Goal: Information Seeking & Learning: Check status

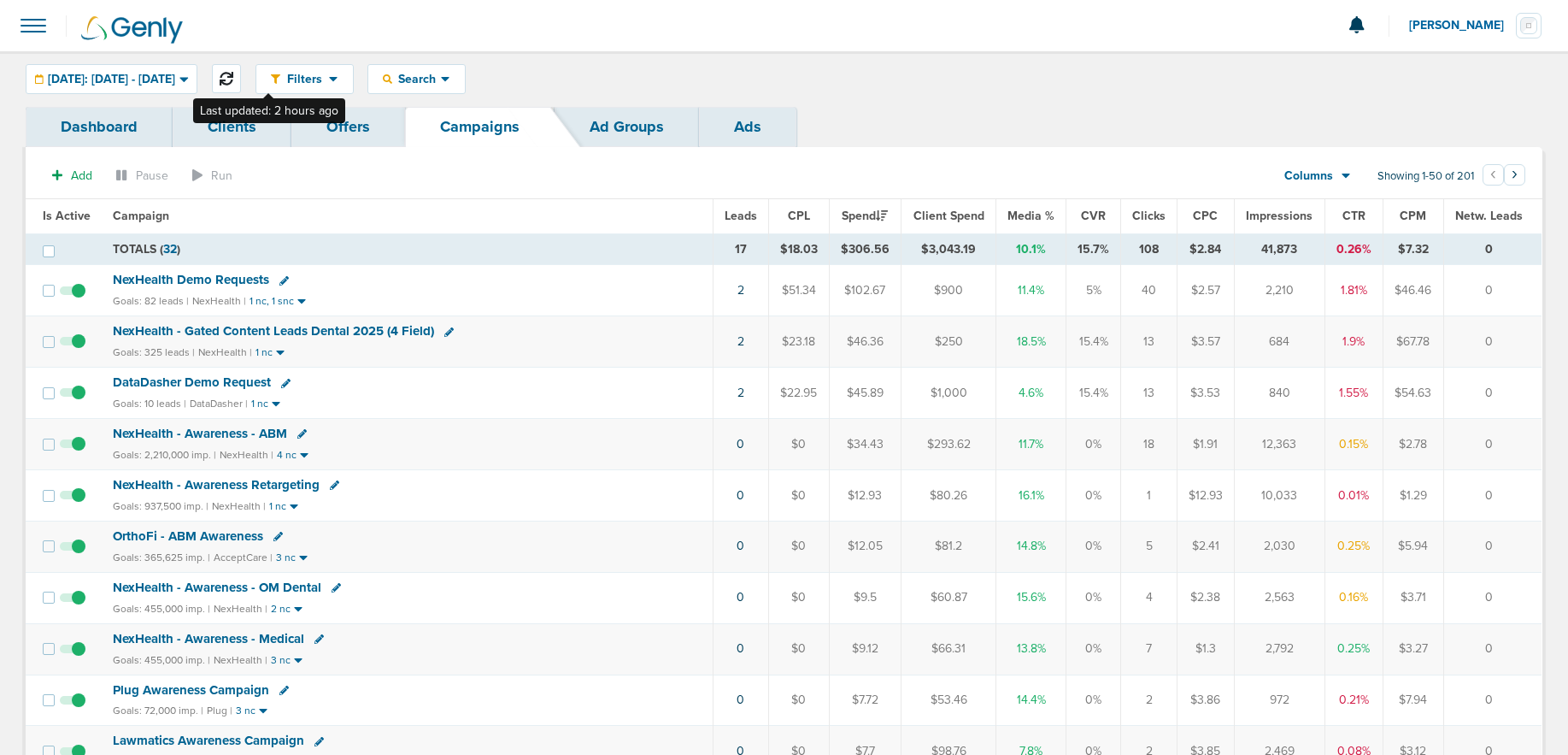
click at [233, 76] on icon at bounding box center [227, 78] width 13 height 13
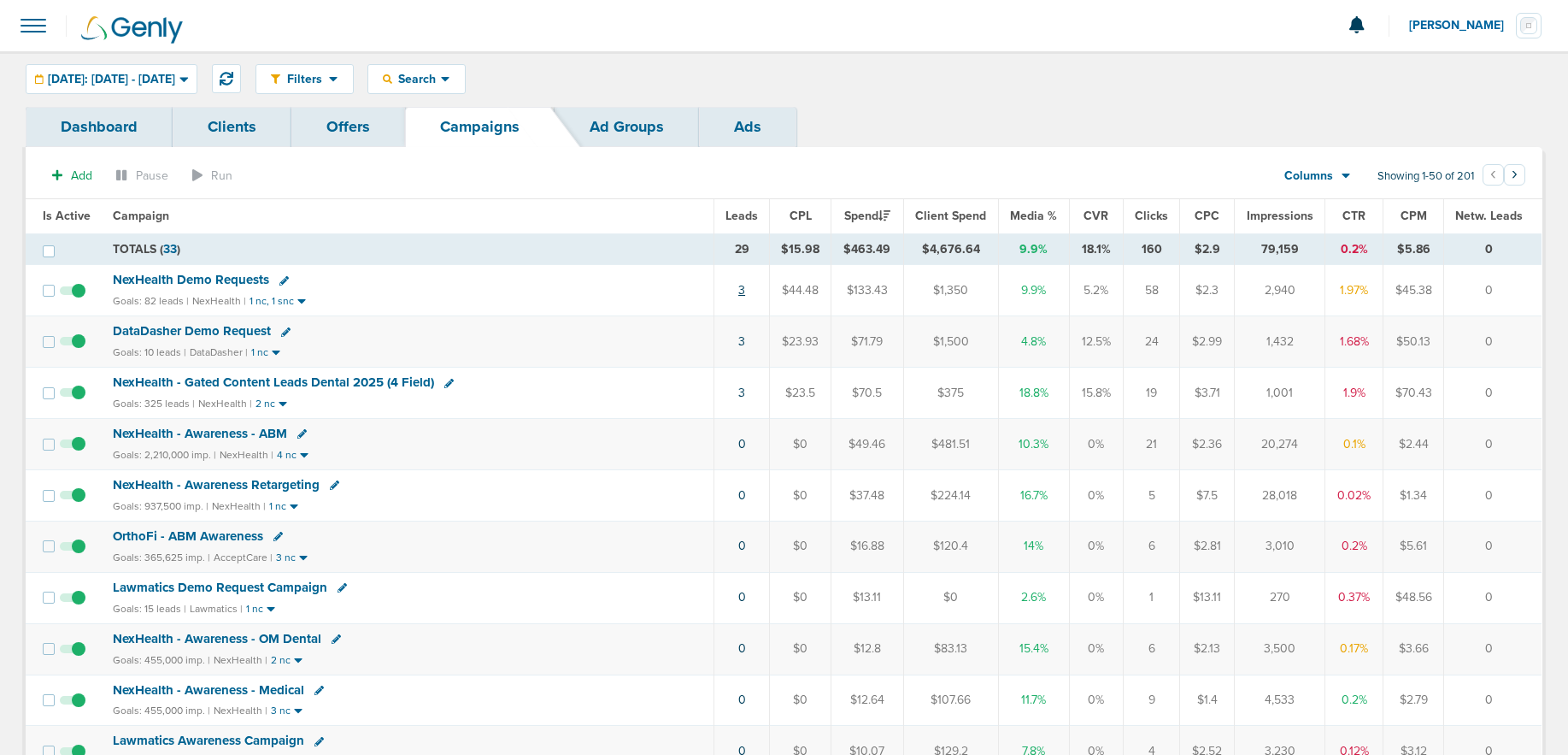
click at [744, 295] on link "3" at bounding box center [742, 289] width 7 height 14
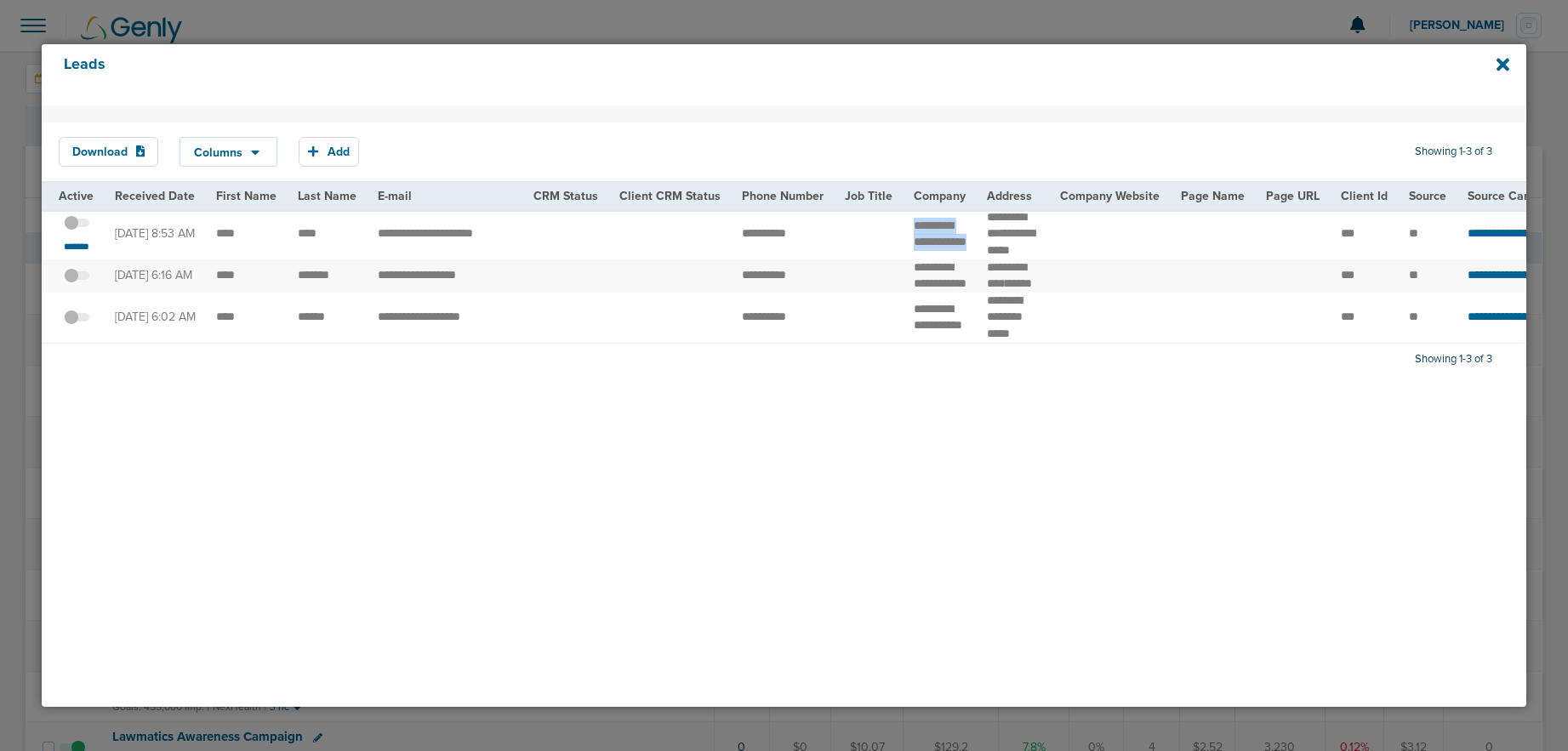
drag, startPoint x: 901, startPoint y: 222, endPoint x: 922, endPoint y: 270, distance: 52.4
click at [922, 259] on td "**********" at bounding box center [939, 234] width 73 height 50
copy td "********"
click at [1497, 71] on icon at bounding box center [1502, 64] width 12 height 12
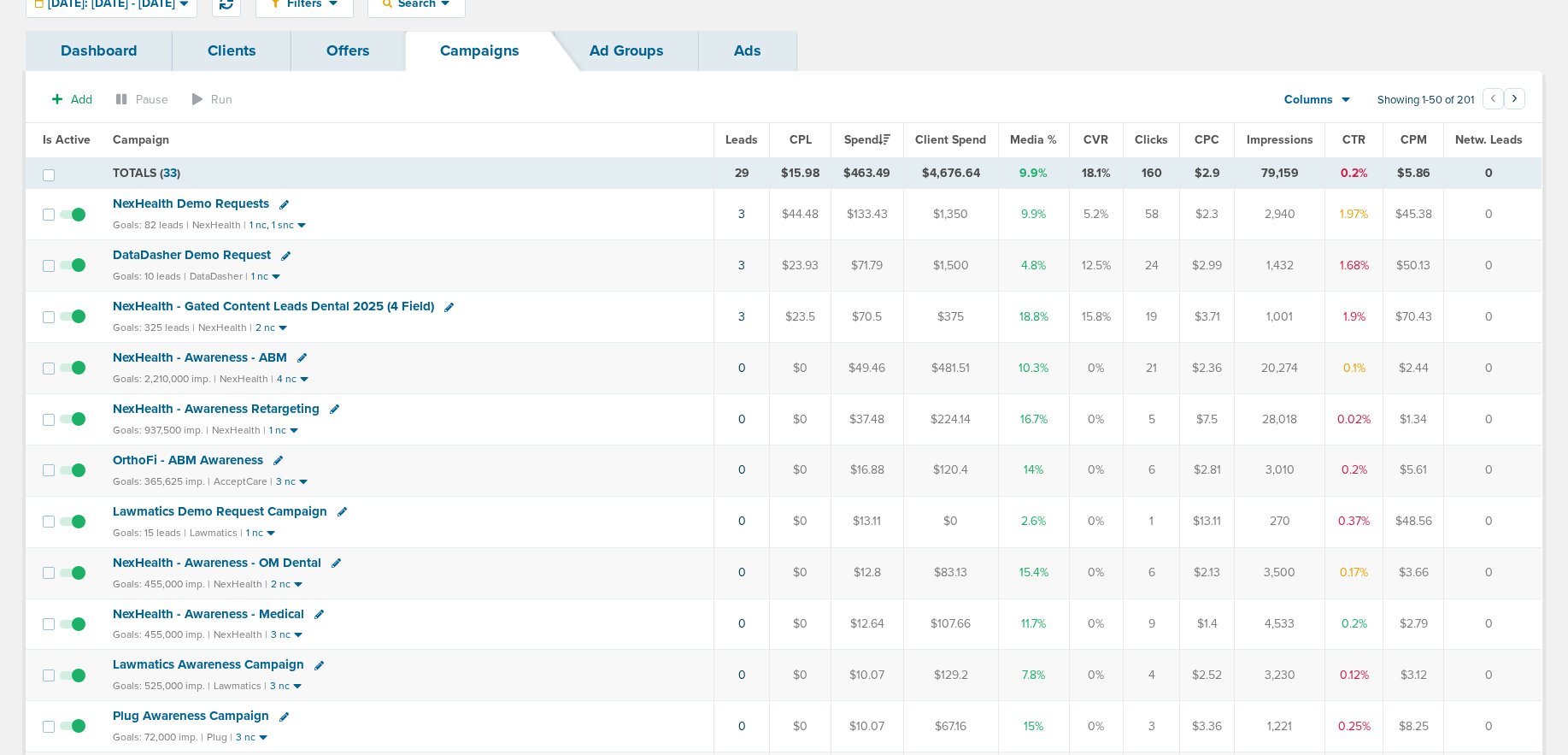
scroll to position [75, 0]
click at [743, 215] on link "3" at bounding box center [742, 214] width 7 height 14
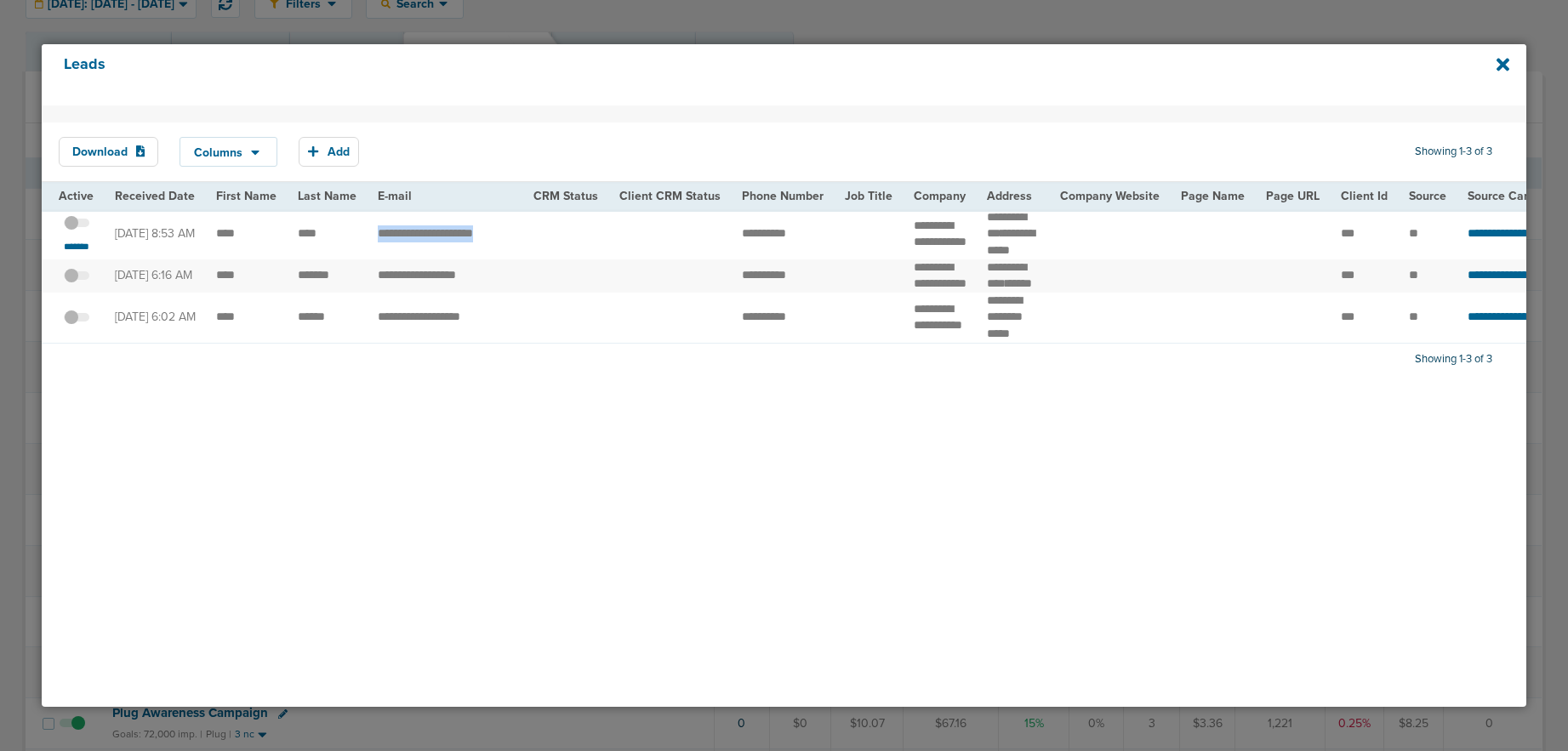
drag, startPoint x: 362, startPoint y: 240, endPoint x: 524, endPoint y: 241, distance: 162.0
copy tr "**********"
click at [1500, 63] on icon at bounding box center [1502, 64] width 12 height 12
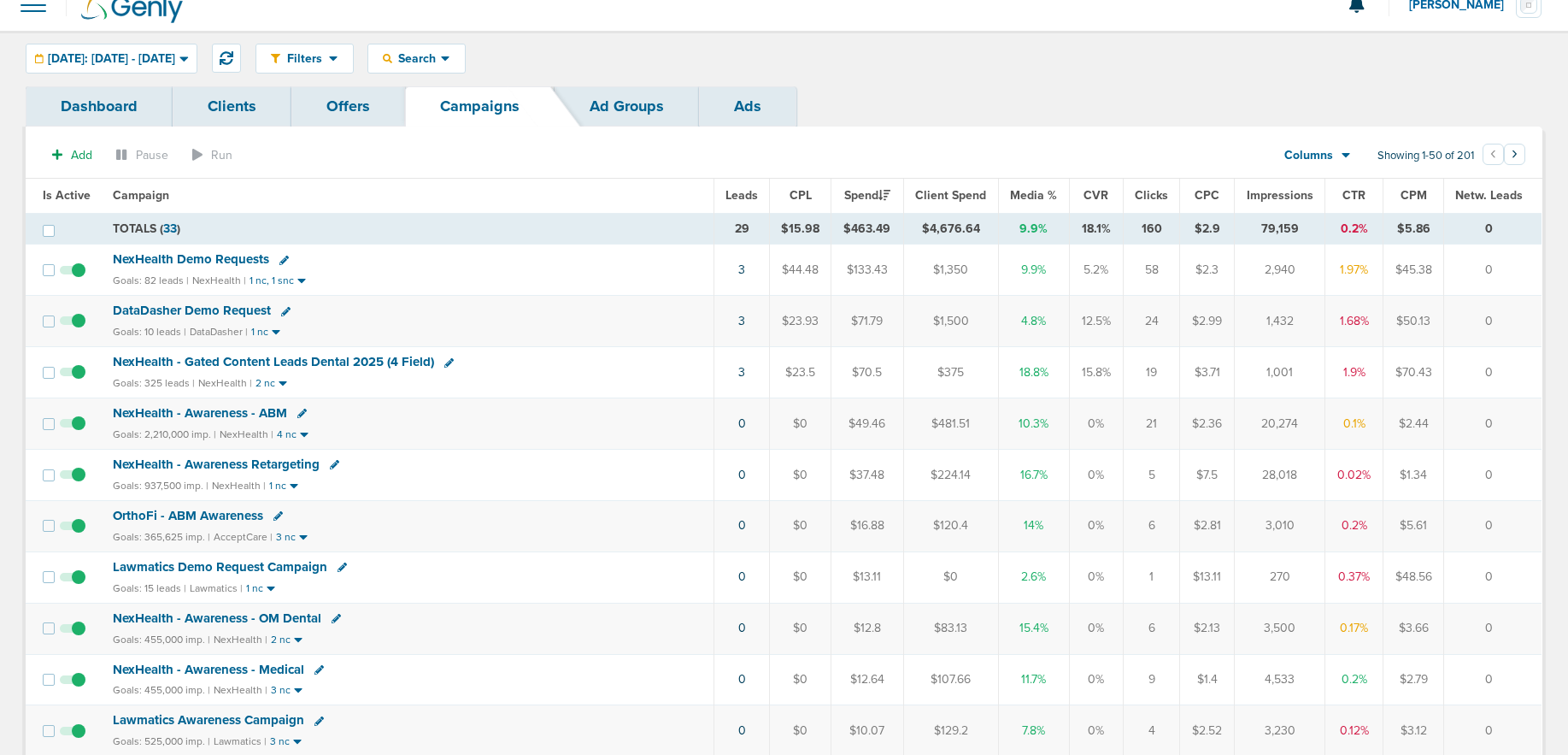
scroll to position [18, 0]
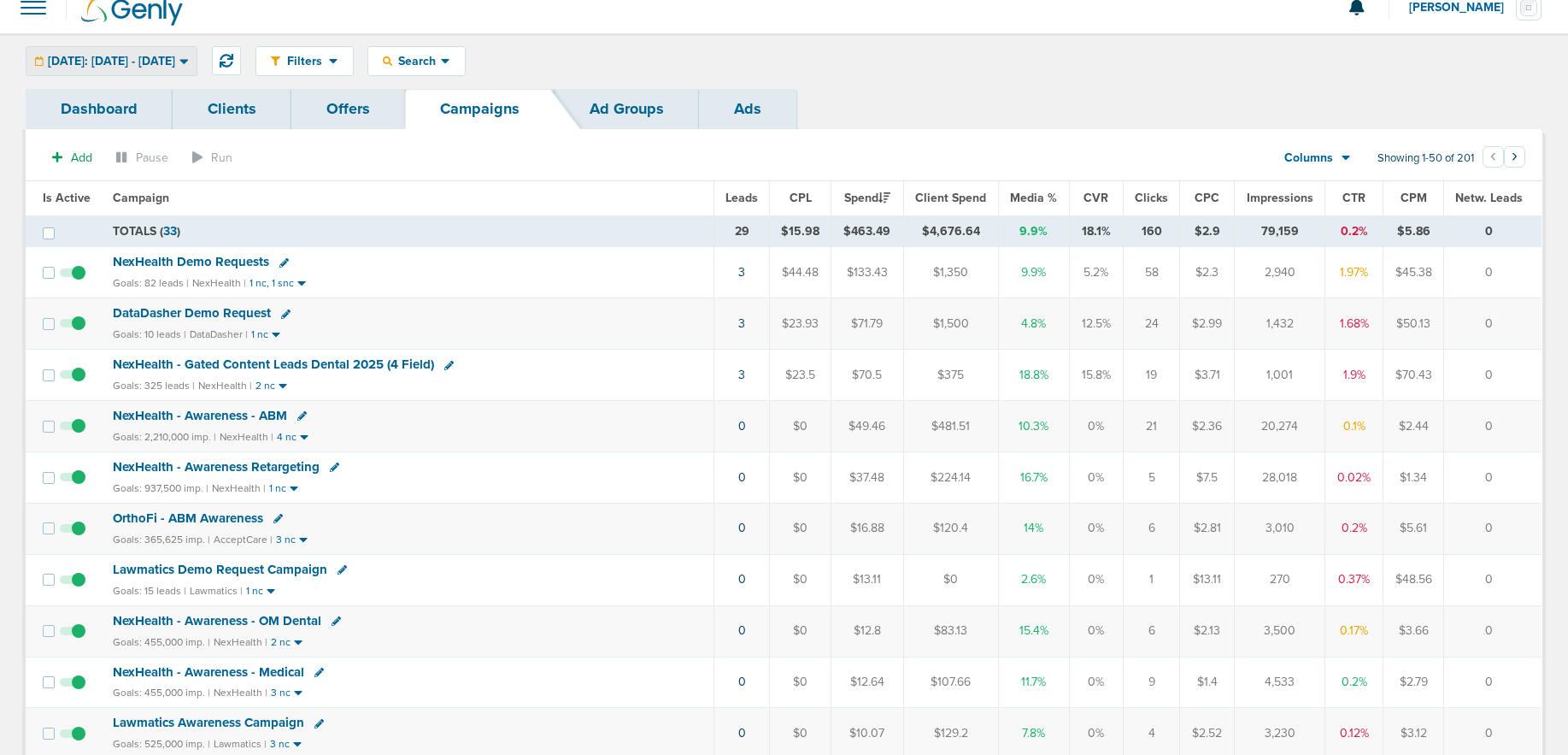
click at [126, 55] on span "[DATE]: [DATE] - [DATE]" at bounding box center [111, 61] width 128 height 12
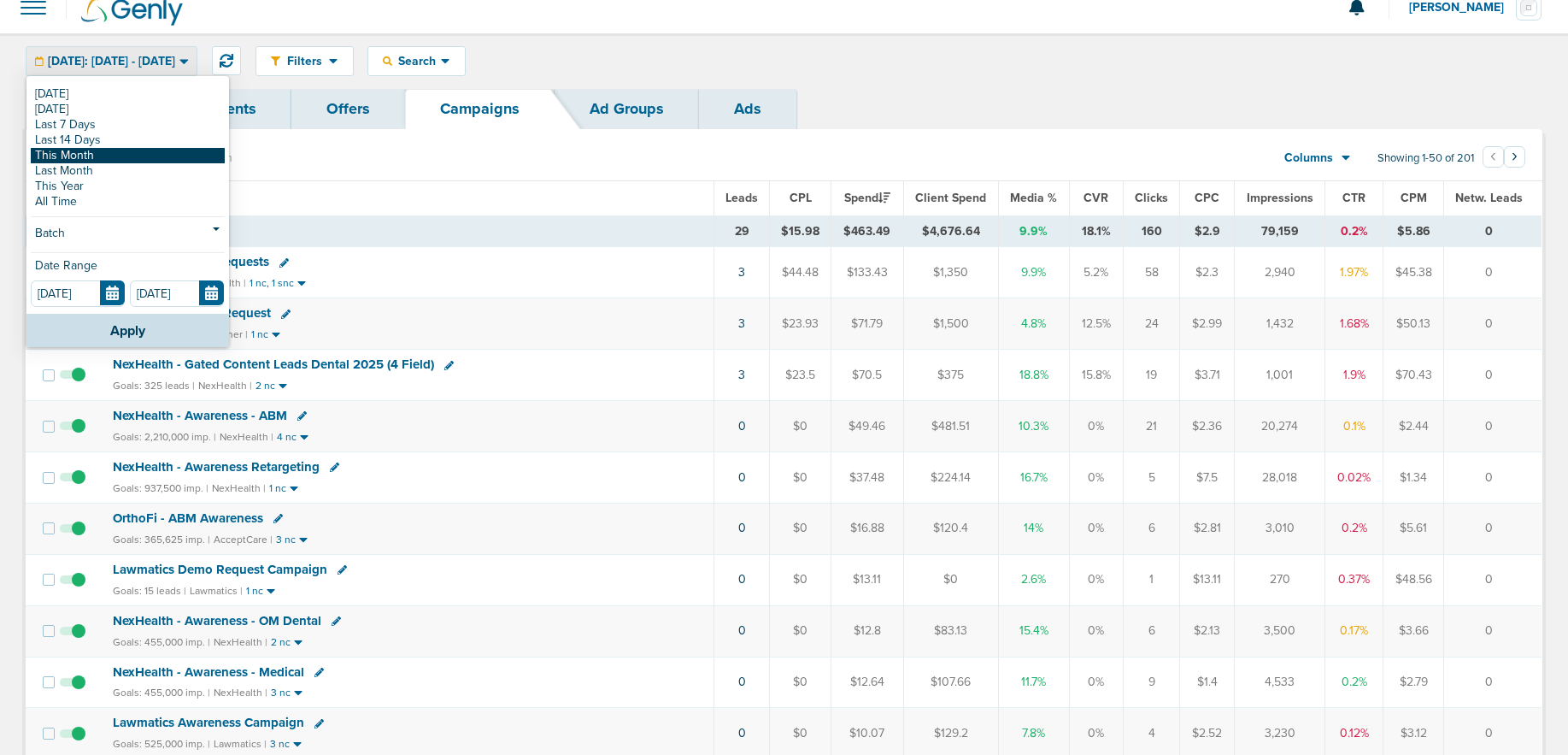
click at [105, 155] on link "This Month" at bounding box center [128, 155] width 194 height 15
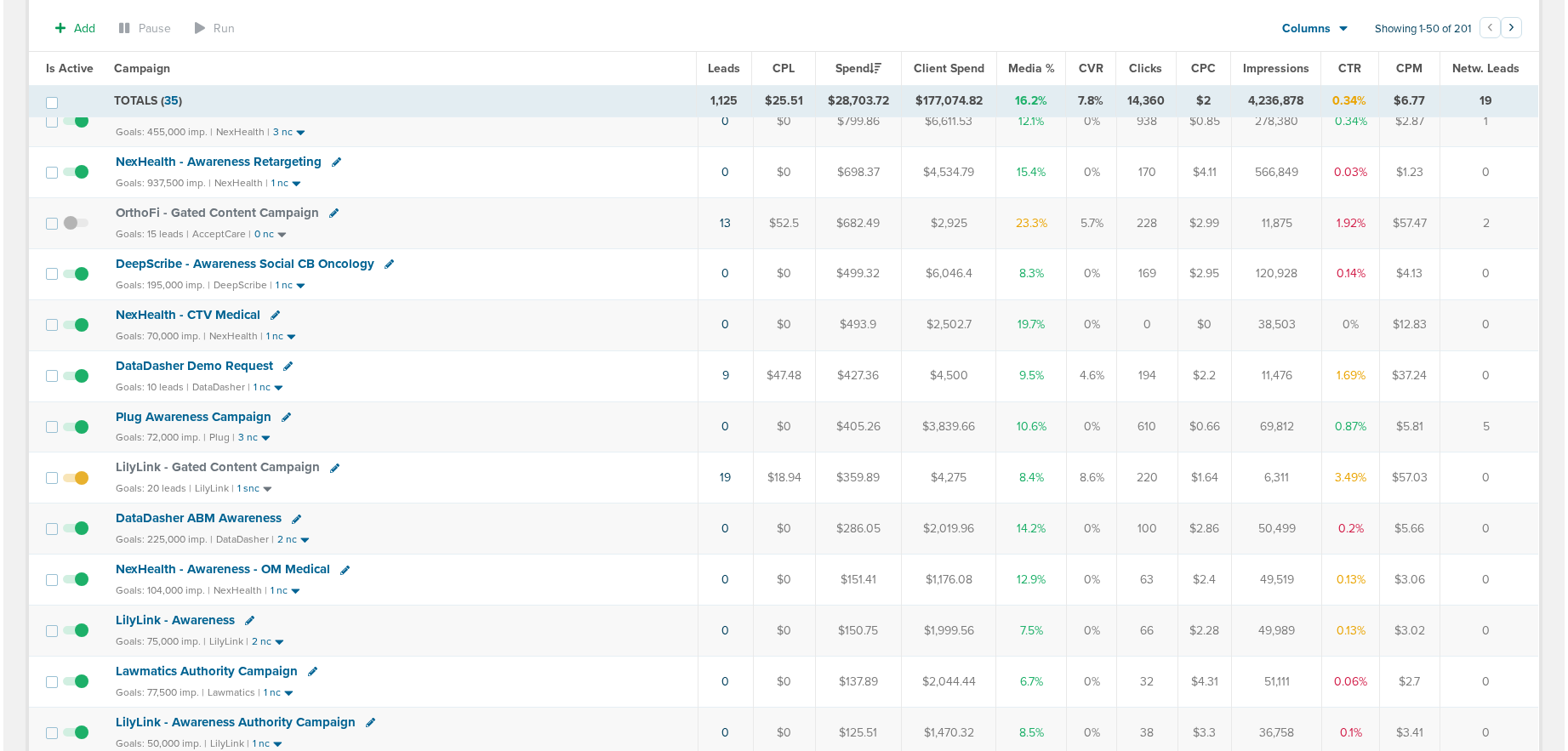
scroll to position [647, 0]
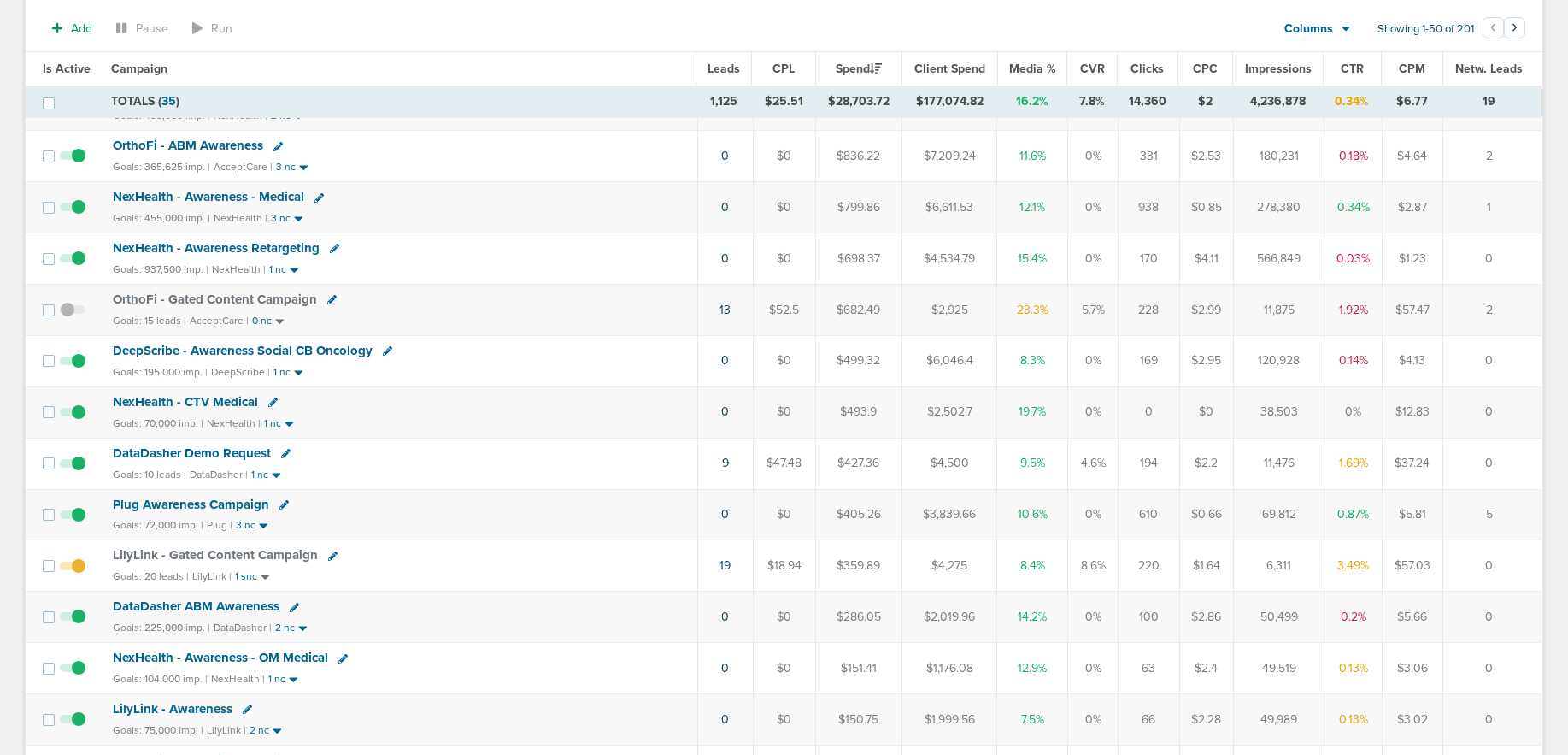
click at [284, 454] on icon at bounding box center [286, 453] width 10 height 10
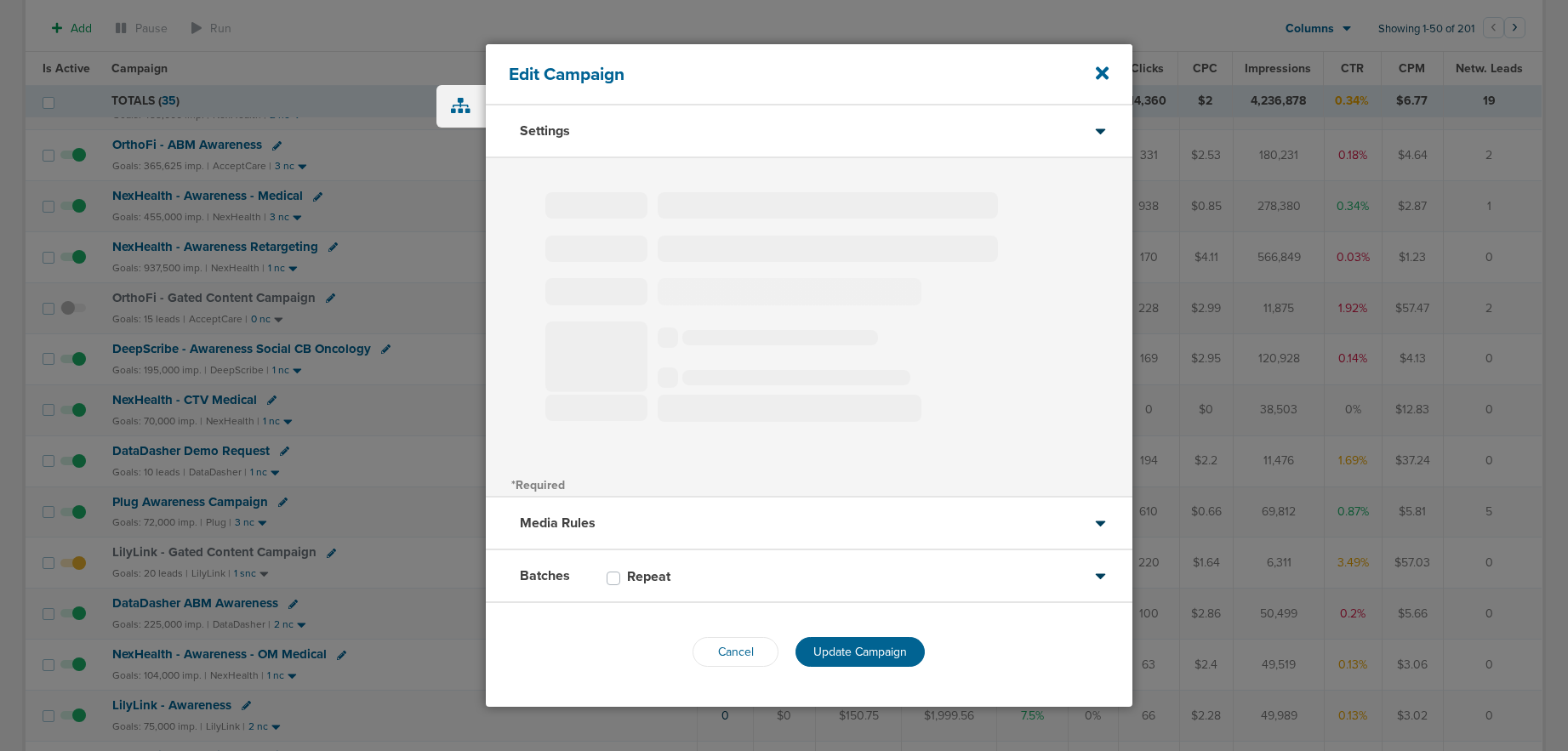
type input "DataDasher Demo Request"
select select "Leads"
radio input "true"
select select "readWrite"
select select "1"
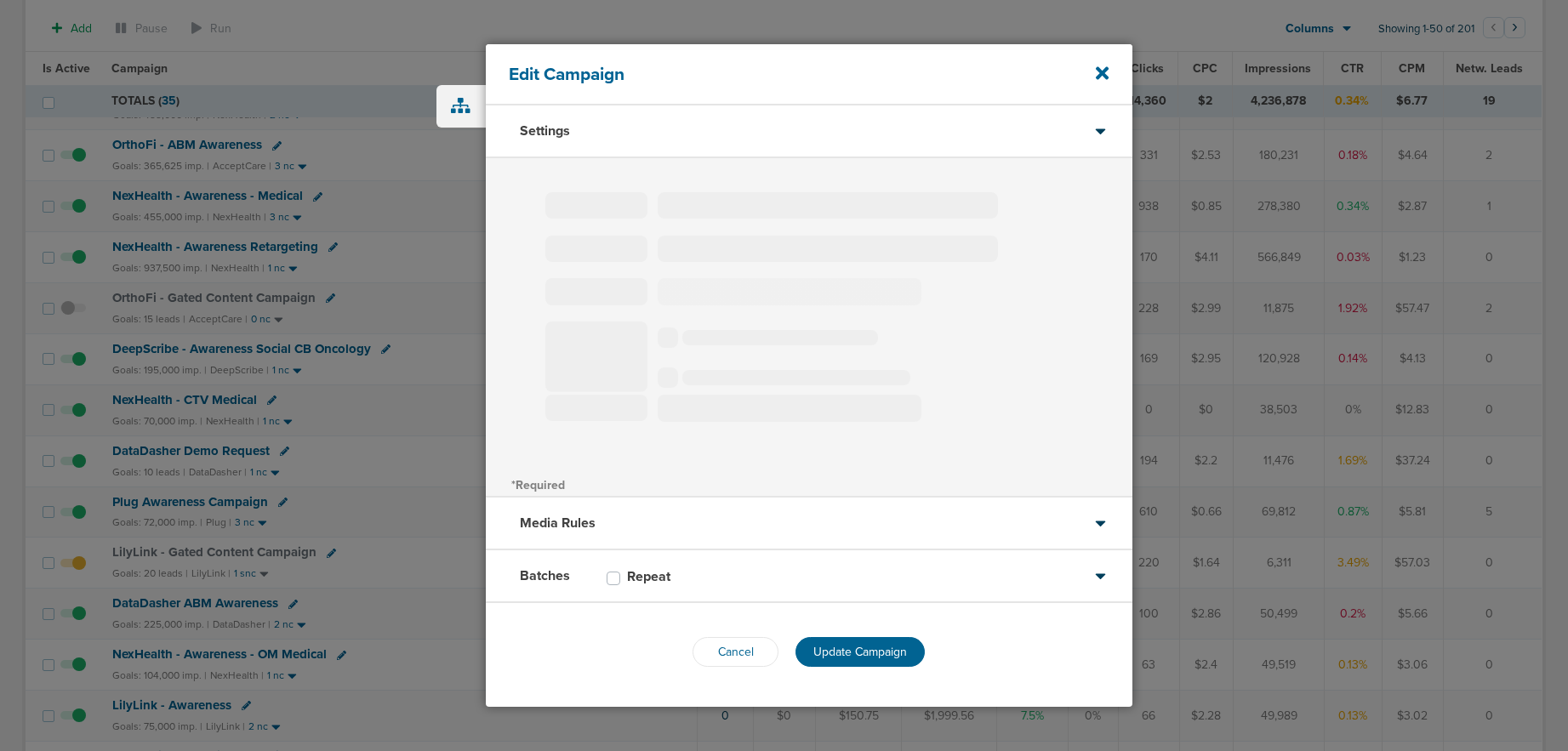
select select "2"
select select "4"
select select "6"
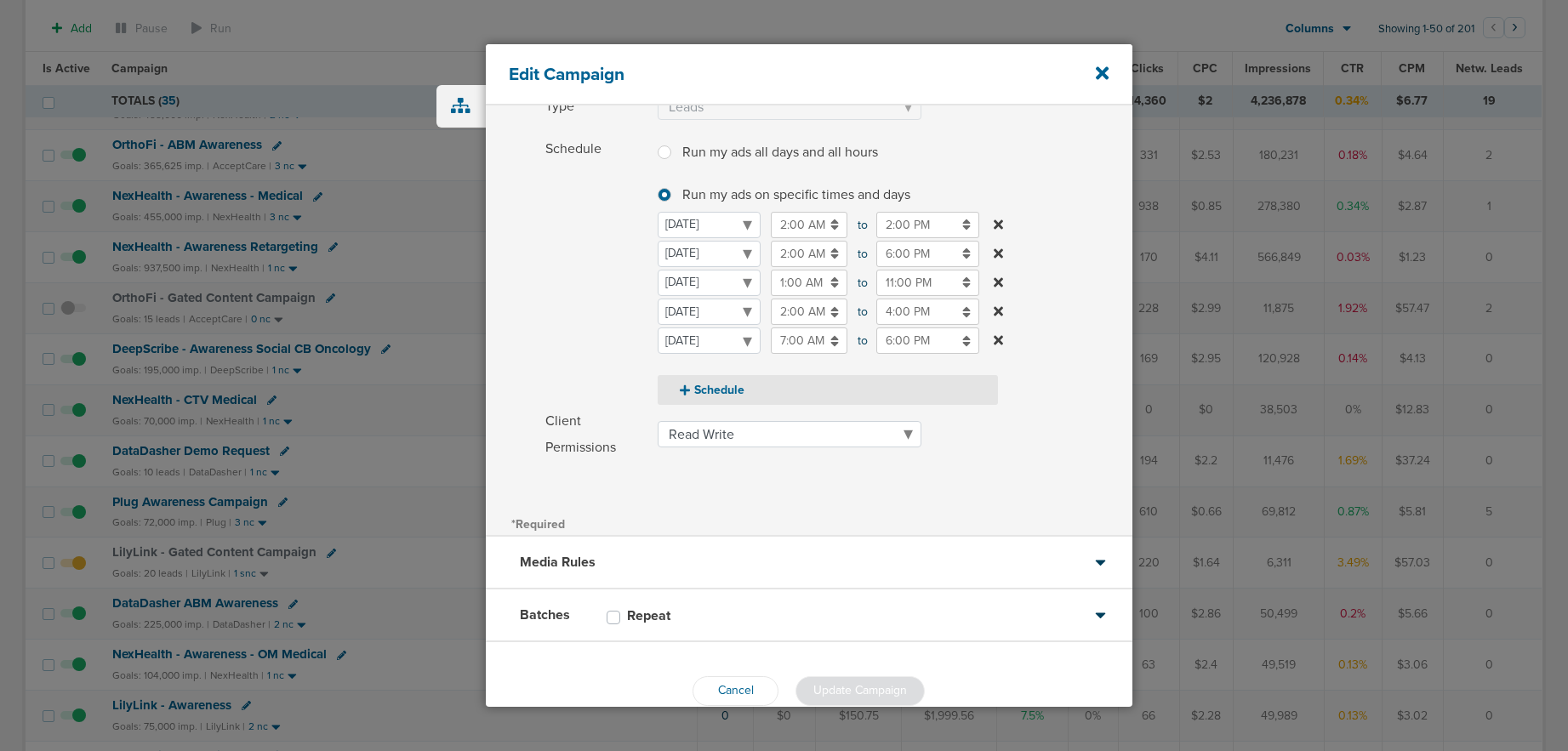
scroll to position [218, 0]
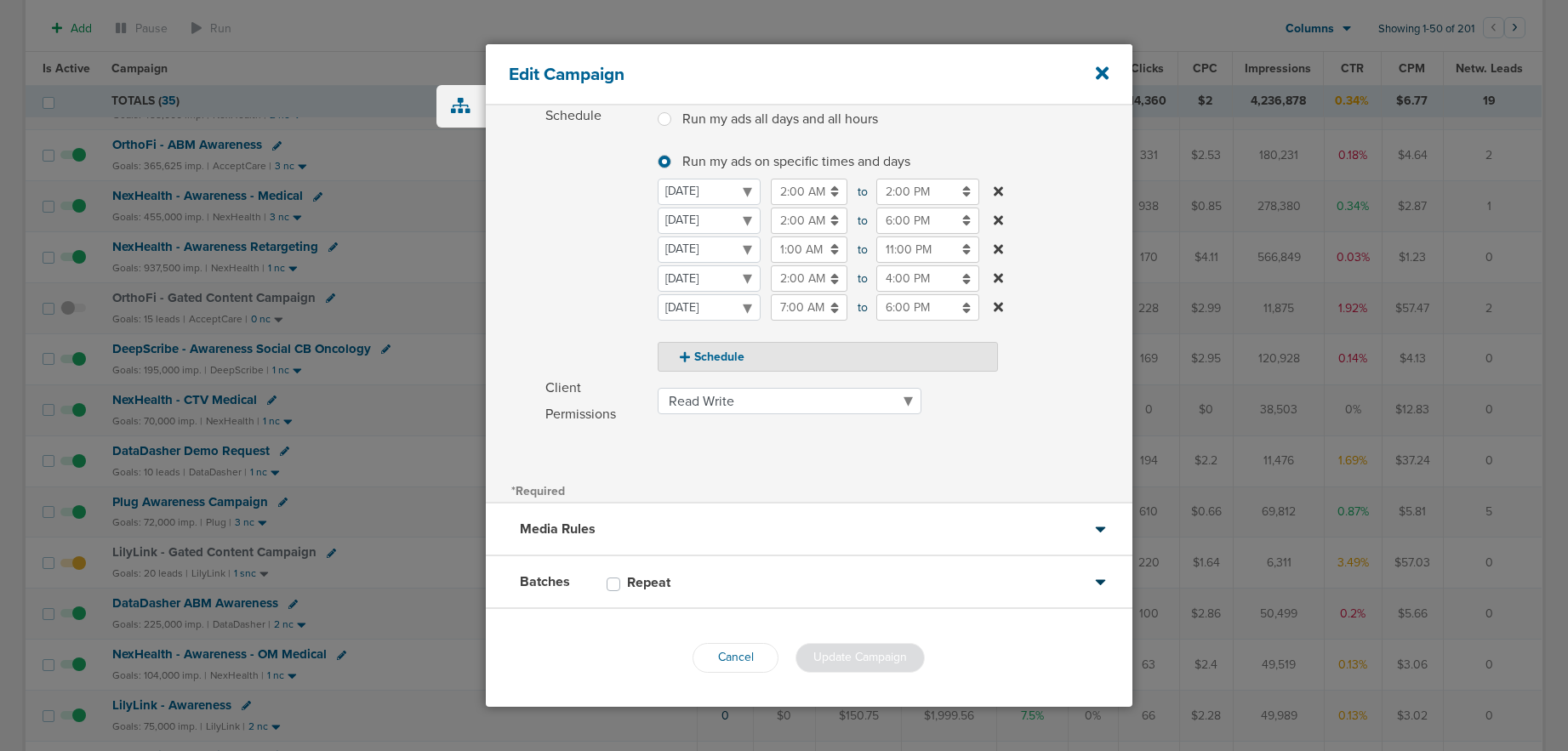
click at [720, 581] on div "Batches Repeat" at bounding box center [809, 582] width 646 height 53
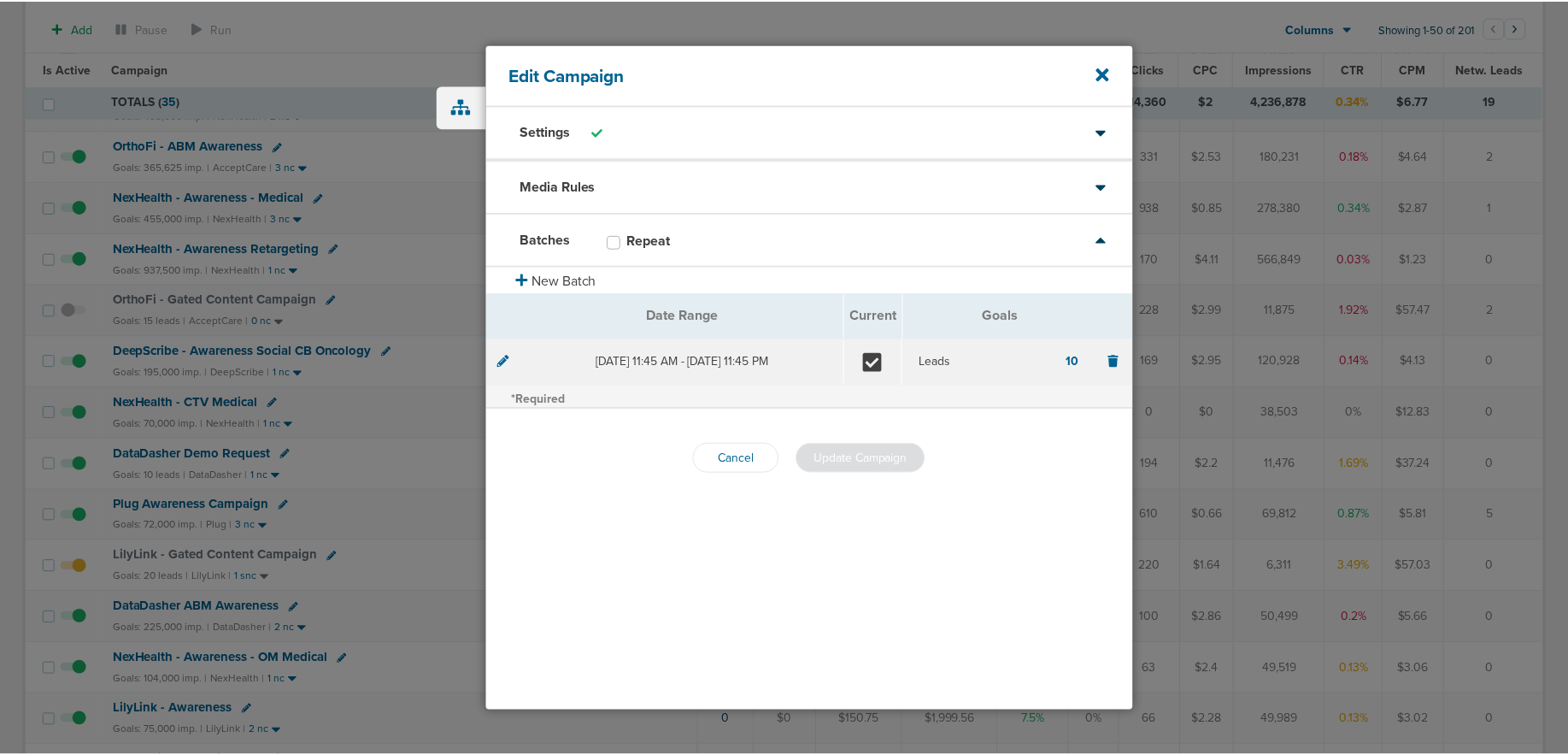
scroll to position [0, 0]
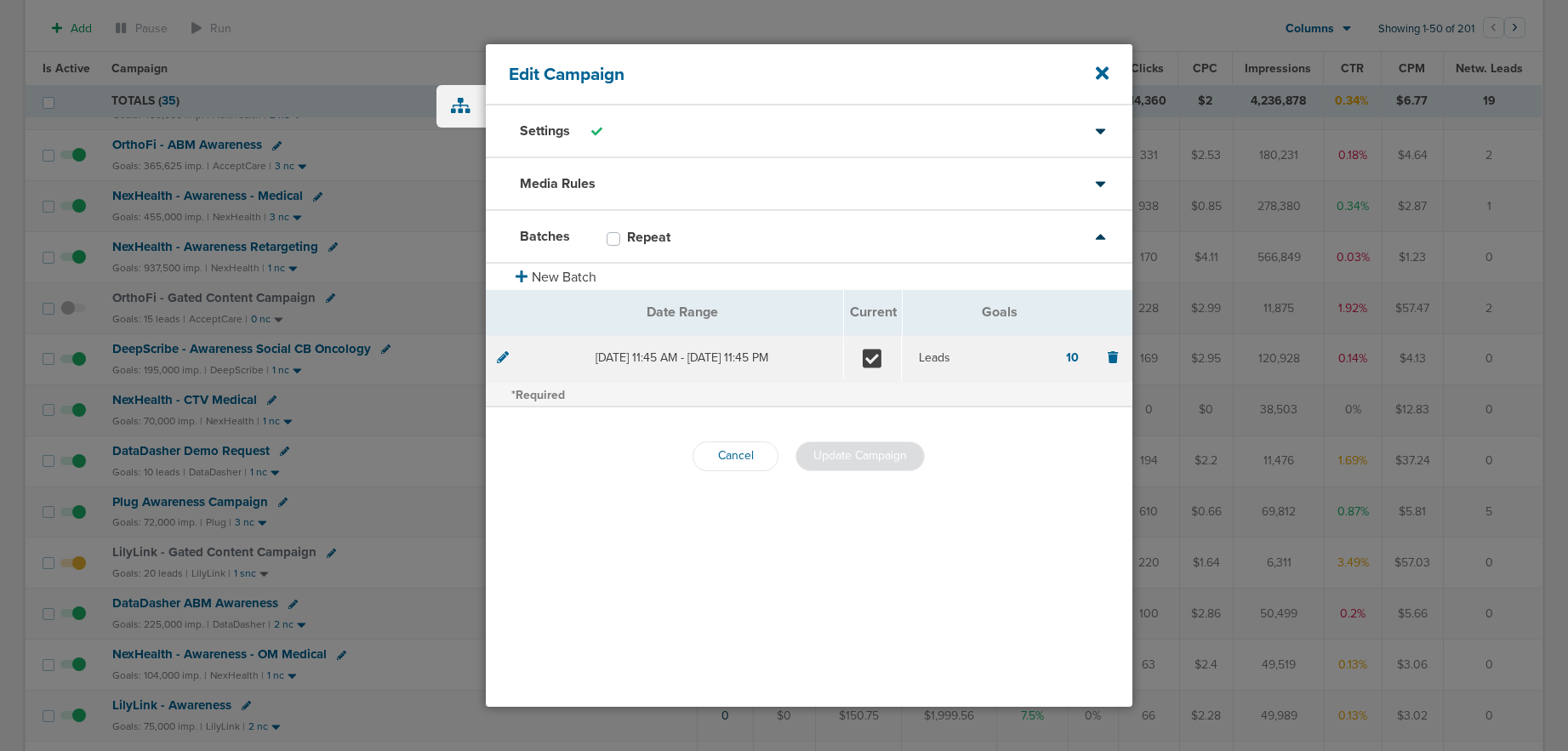
click at [503, 363] on div at bounding box center [502, 358] width 12 height 17
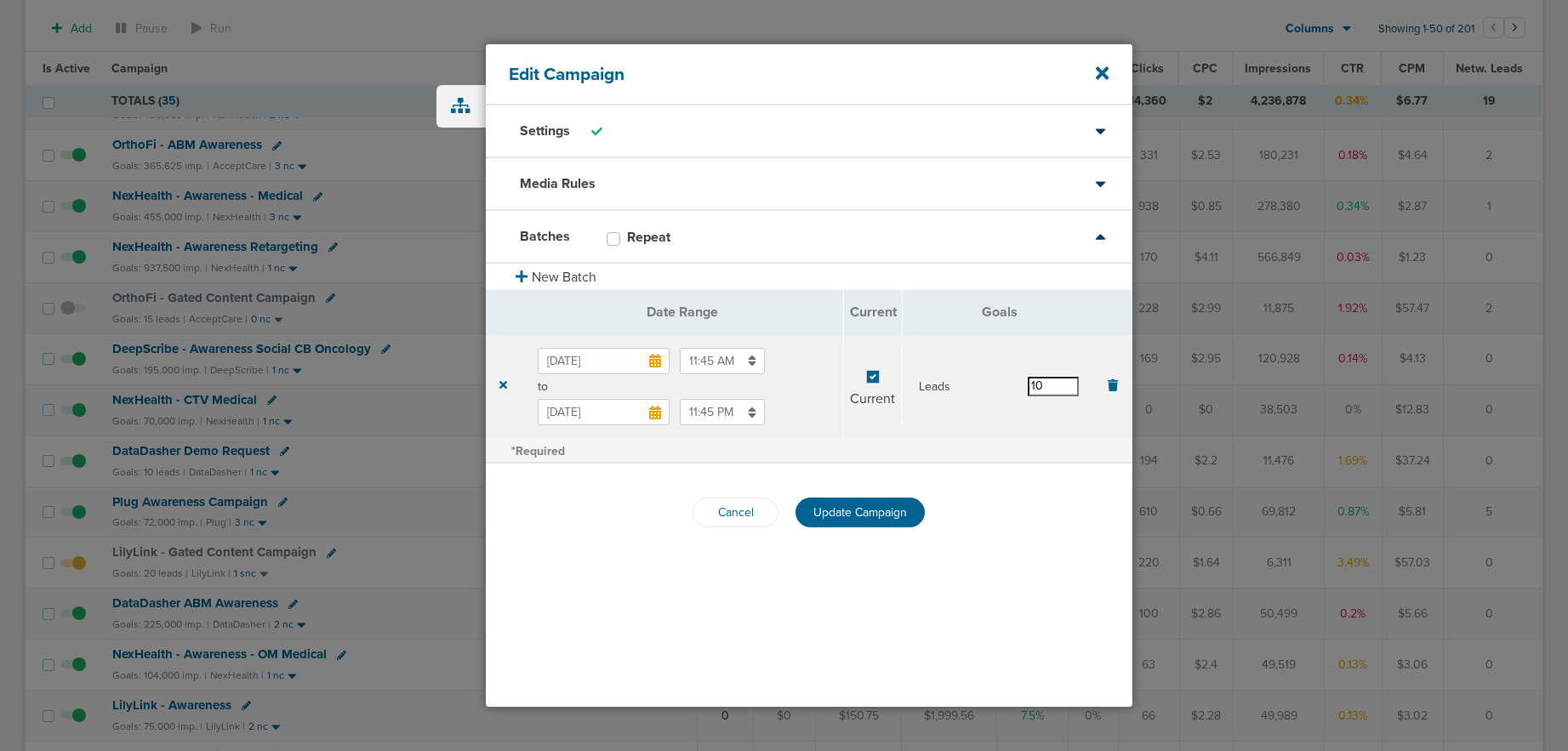
click at [1064, 387] on input "10" at bounding box center [1053, 386] width 51 height 19
type input "15"
click at [969, 470] on div "Cancel Update Campaign" at bounding box center [809, 511] width 646 height 98
click at [836, 503] on button "Update Campaign" at bounding box center [859, 511] width 129 height 29
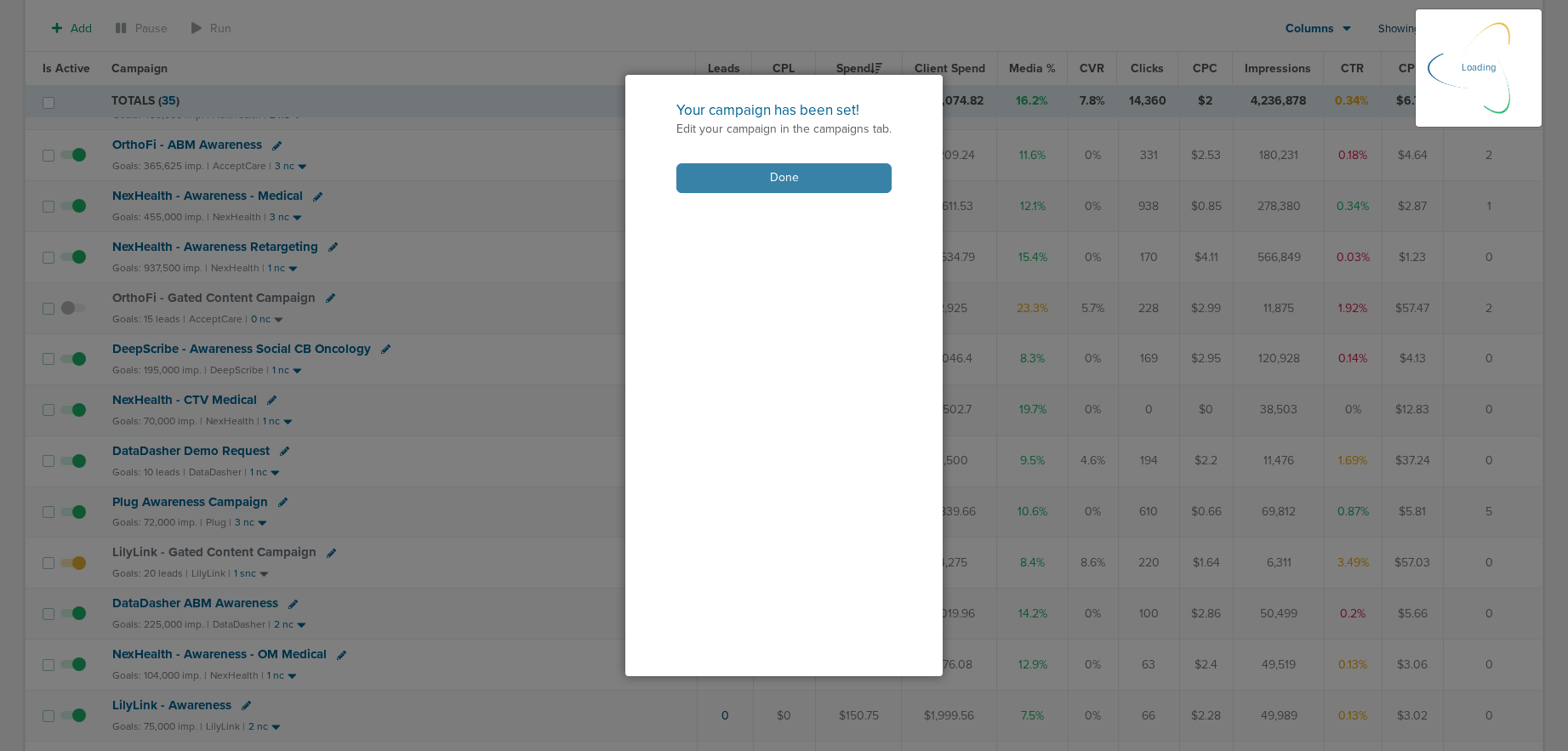
click at [758, 172] on button "Done" at bounding box center [784, 177] width 215 height 29
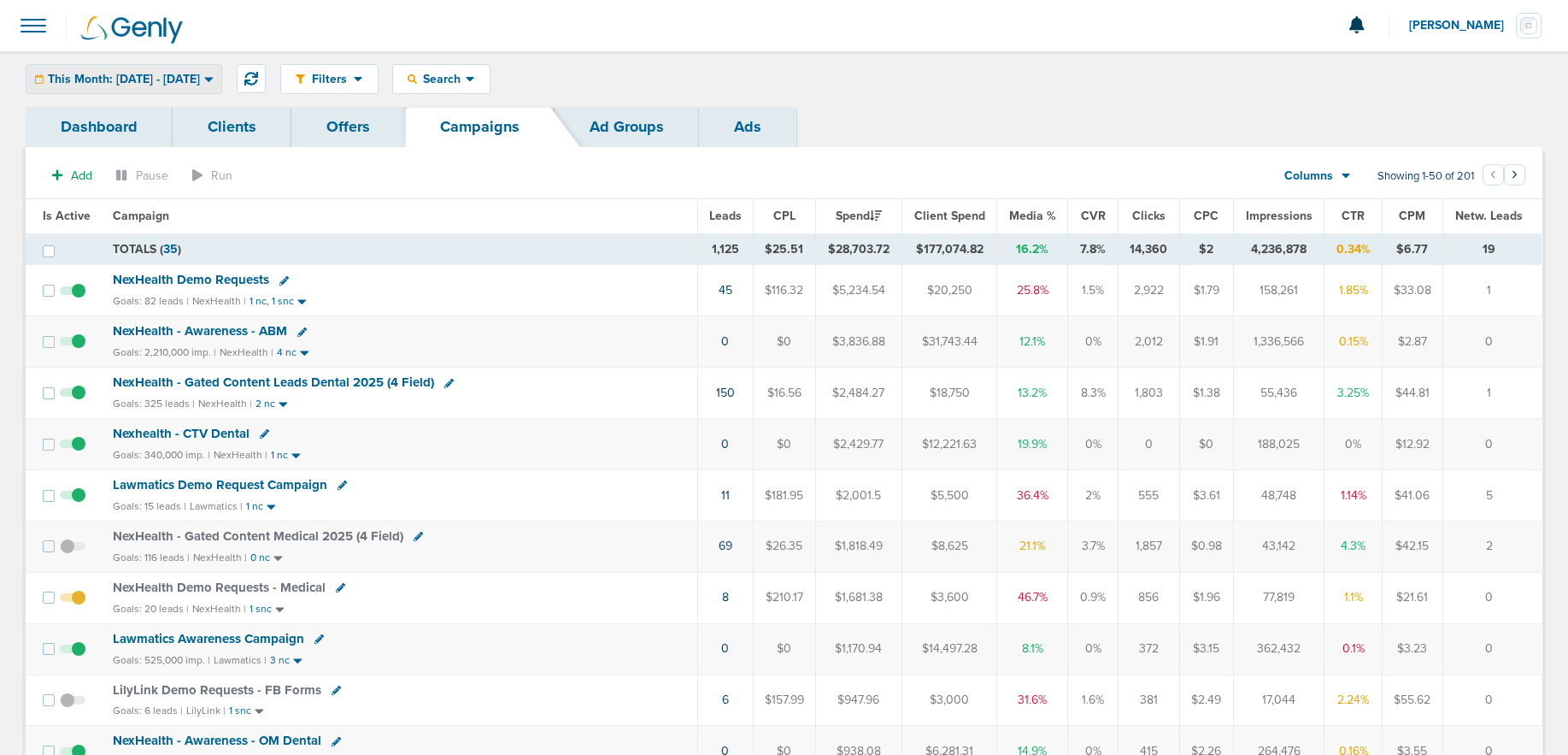
click at [152, 73] on span "This Month: [DATE] - [DATE]" at bounding box center [124, 79] width 152 height 12
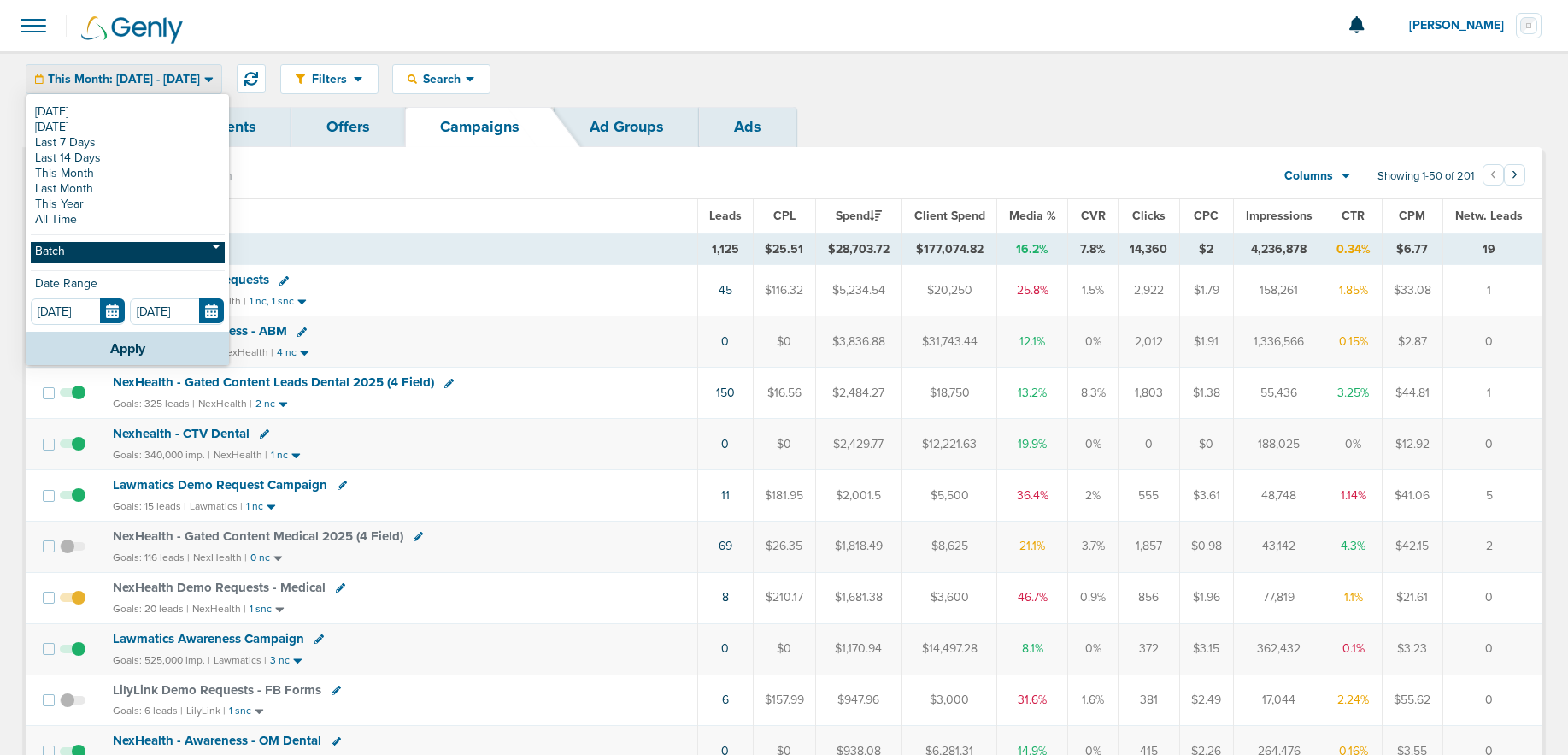
click at [102, 249] on link "Batch" at bounding box center [128, 252] width 194 height 21
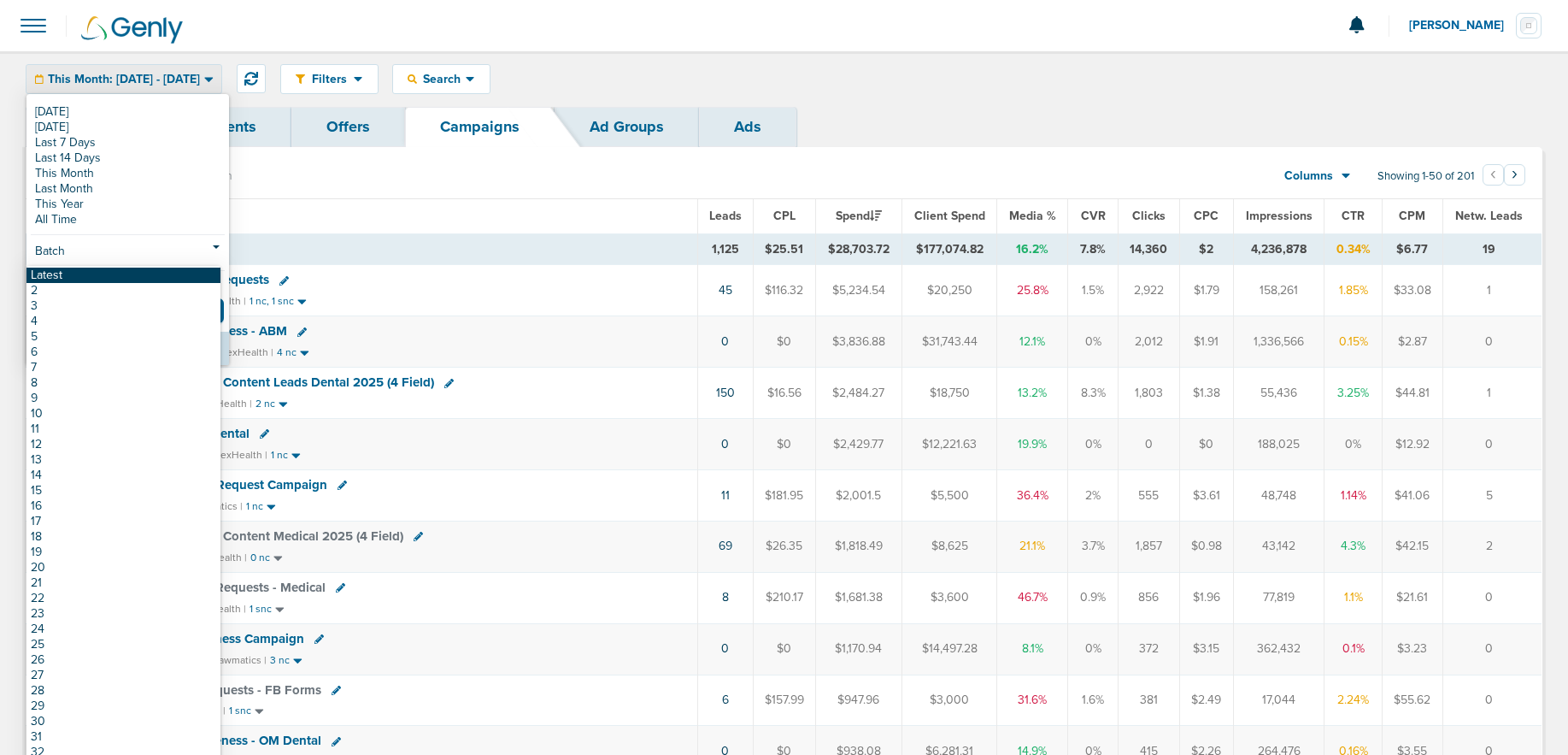
click at [104, 273] on link "Latest" at bounding box center [124, 275] width 194 height 15
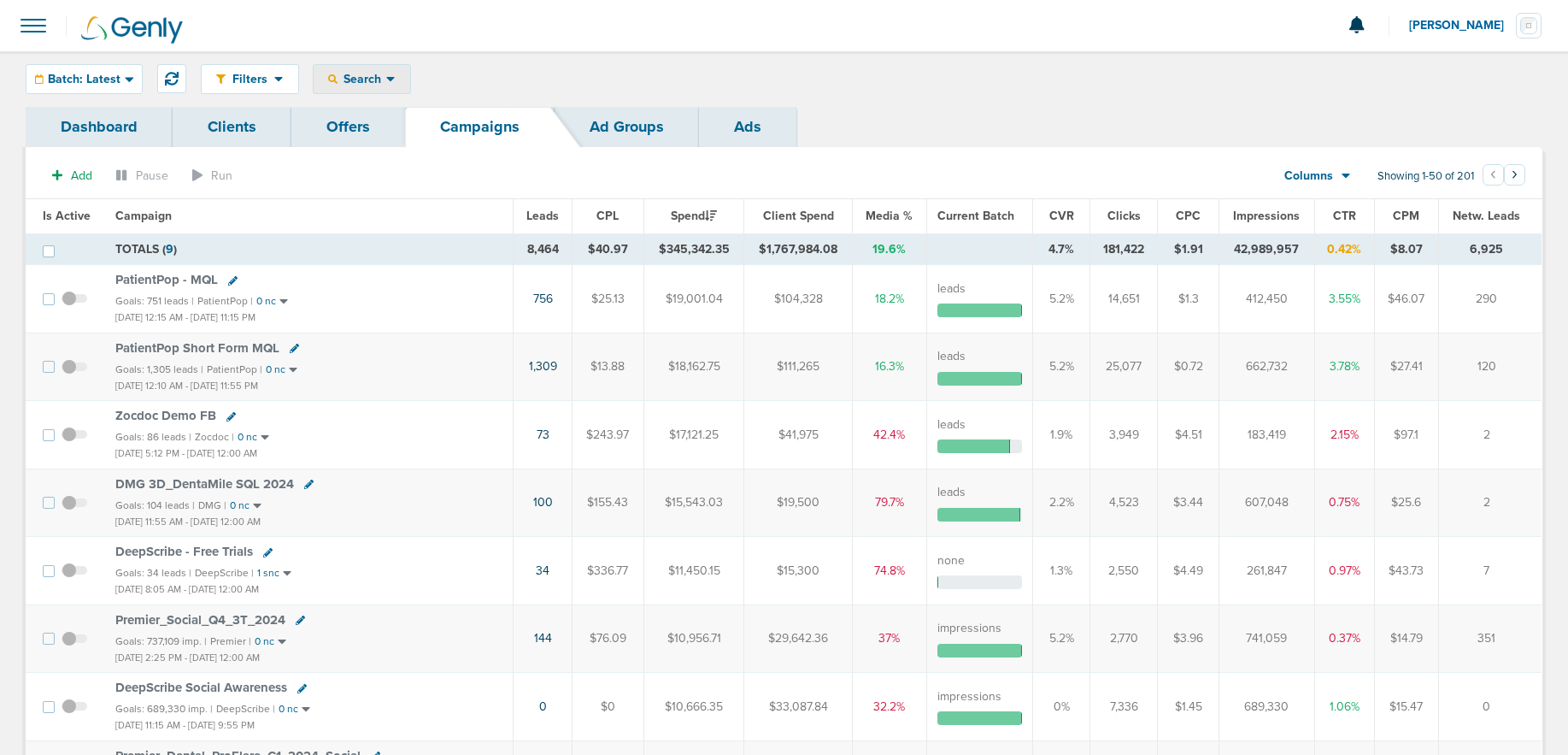
drag, startPoint x: 333, startPoint y: 82, endPoint x: 339, endPoint y: 120, distance: 38.5
click at [333, 82] on icon at bounding box center [333, 79] width 10 height 10
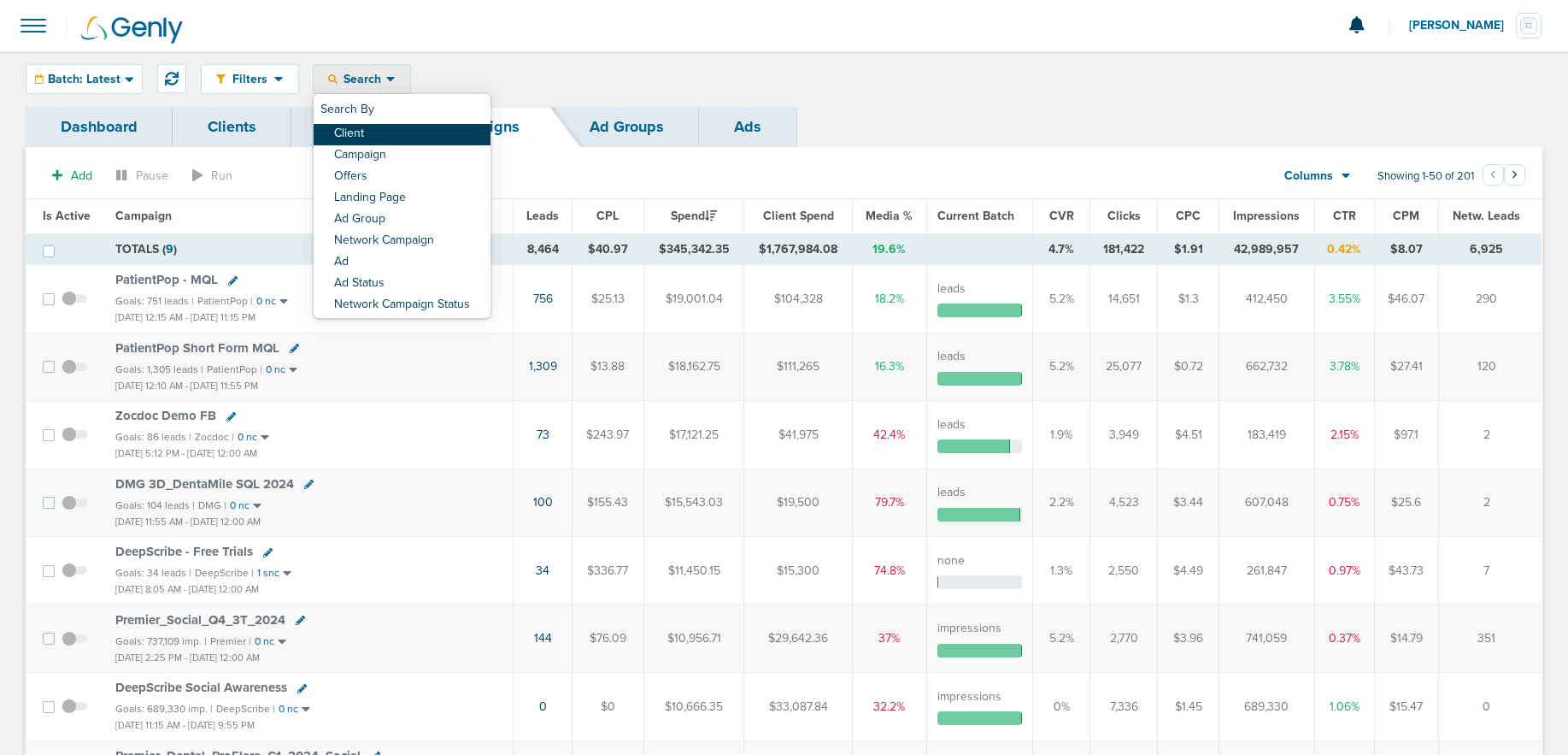
click at [341, 124] on link "Client" at bounding box center [402, 134] width 177 height 21
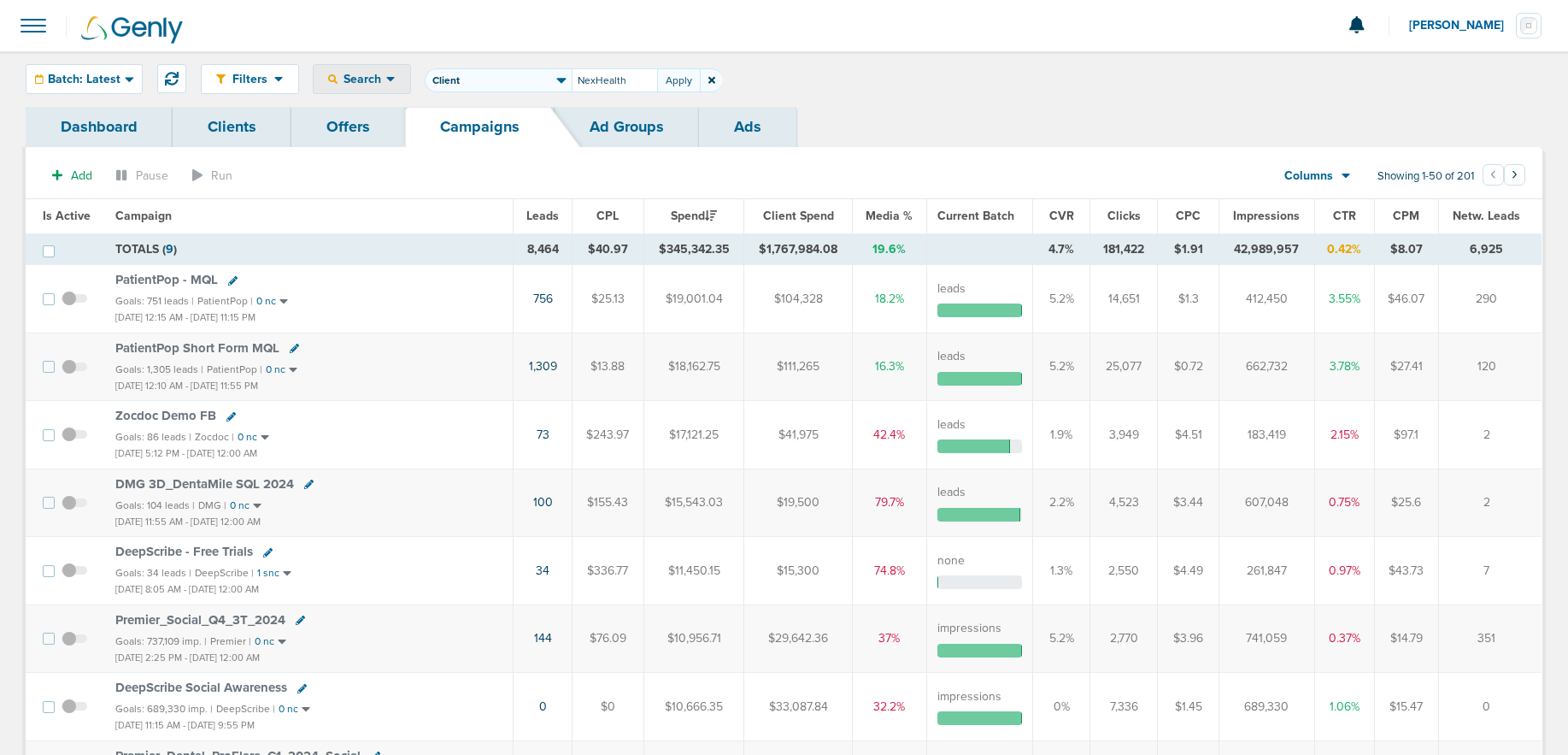
type input "NexHealth"
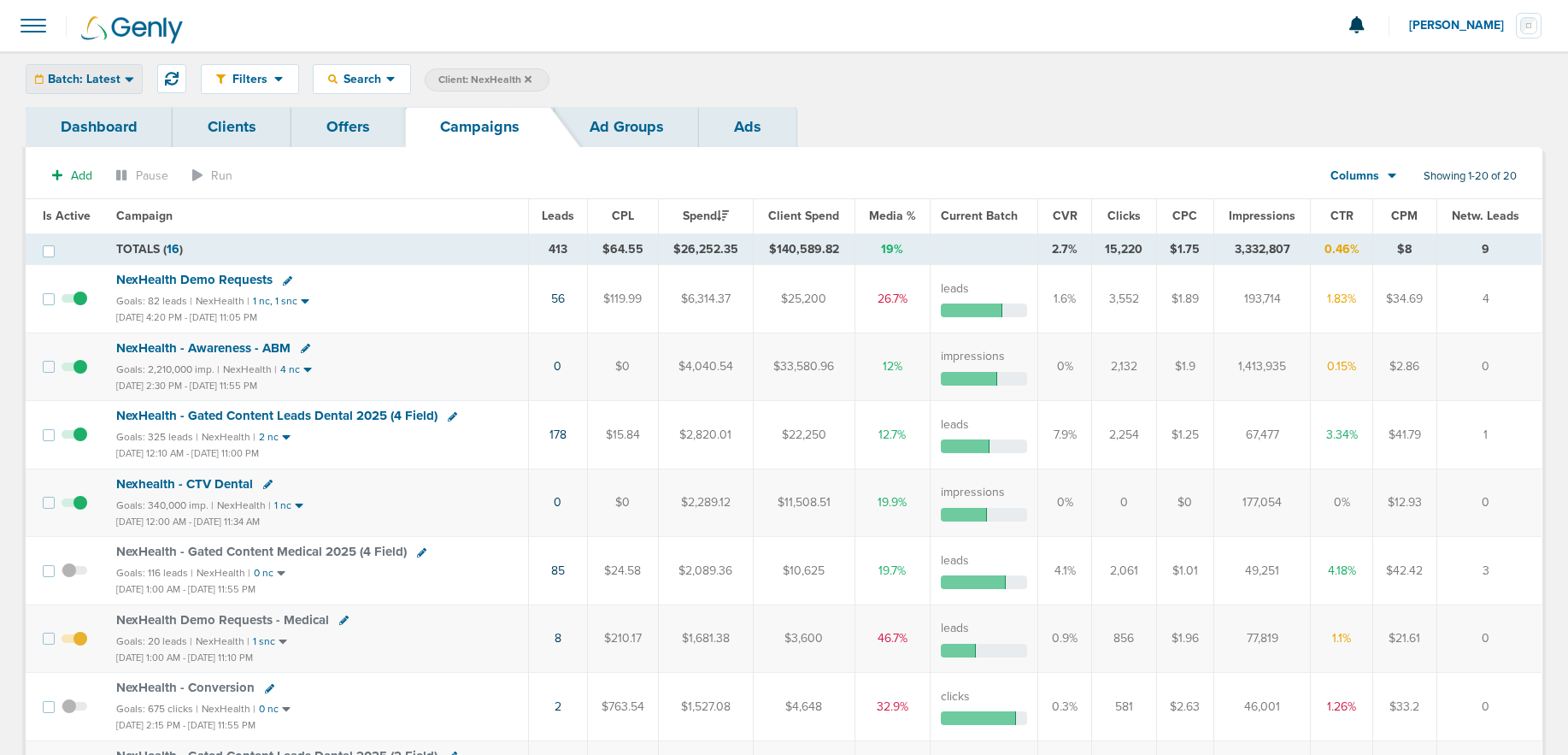
click at [75, 79] on span "Batch: Latest" at bounding box center [84, 79] width 72 height 12
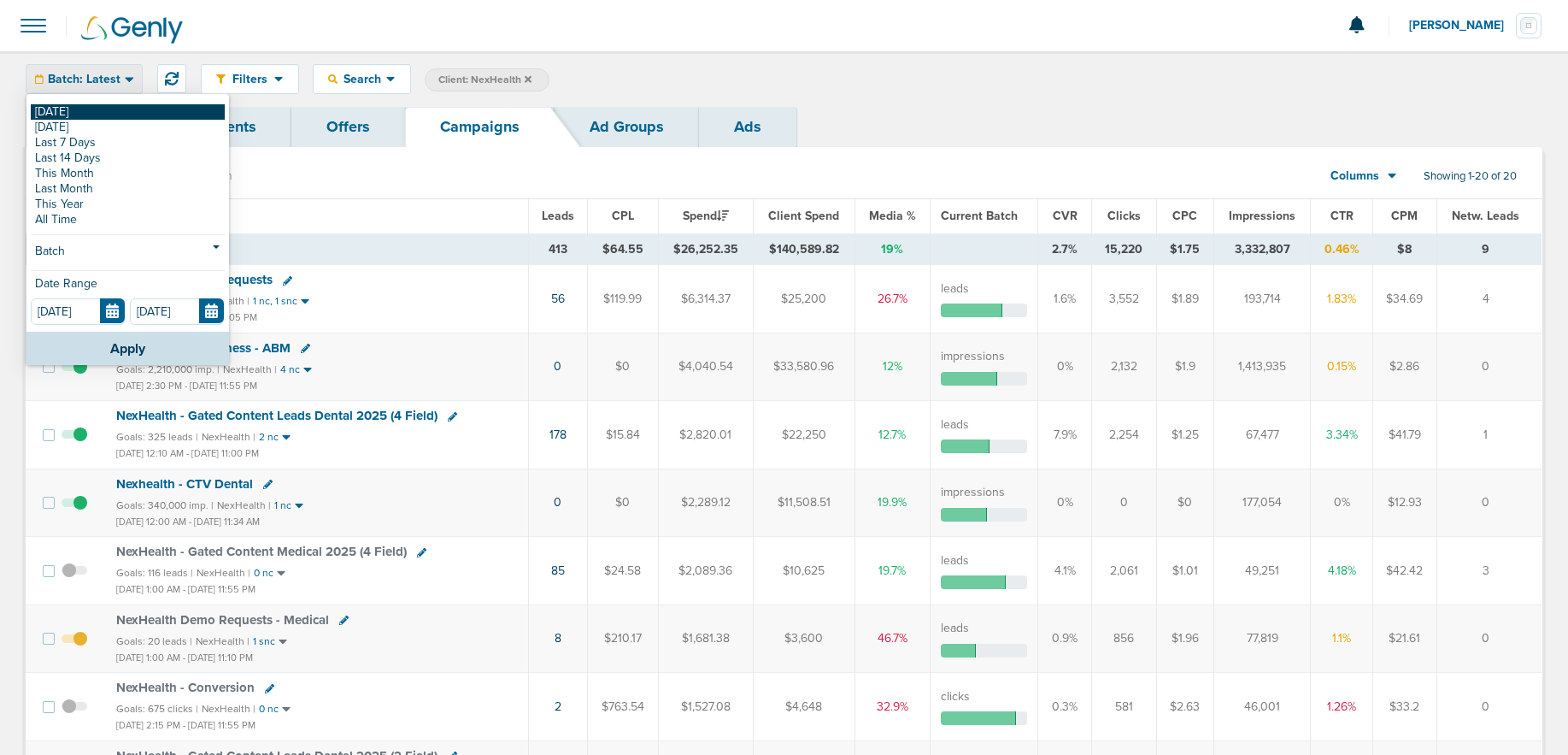
click at [61, 108] on link "[DATE]" at bounding box center [128, 112] width 194 height 15
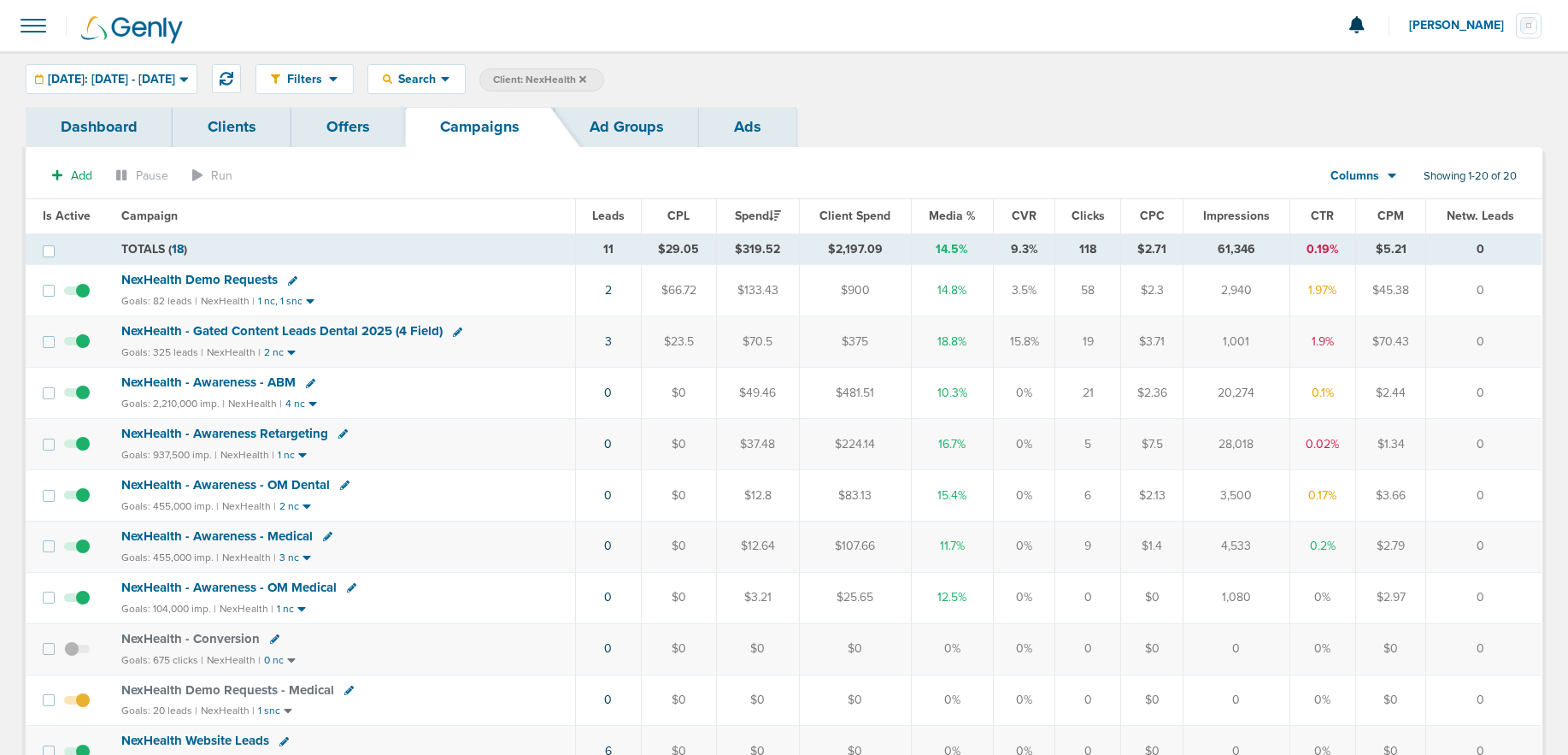
click at [586, 76] on icon at bounding box center [583, 78] width 7 height 7
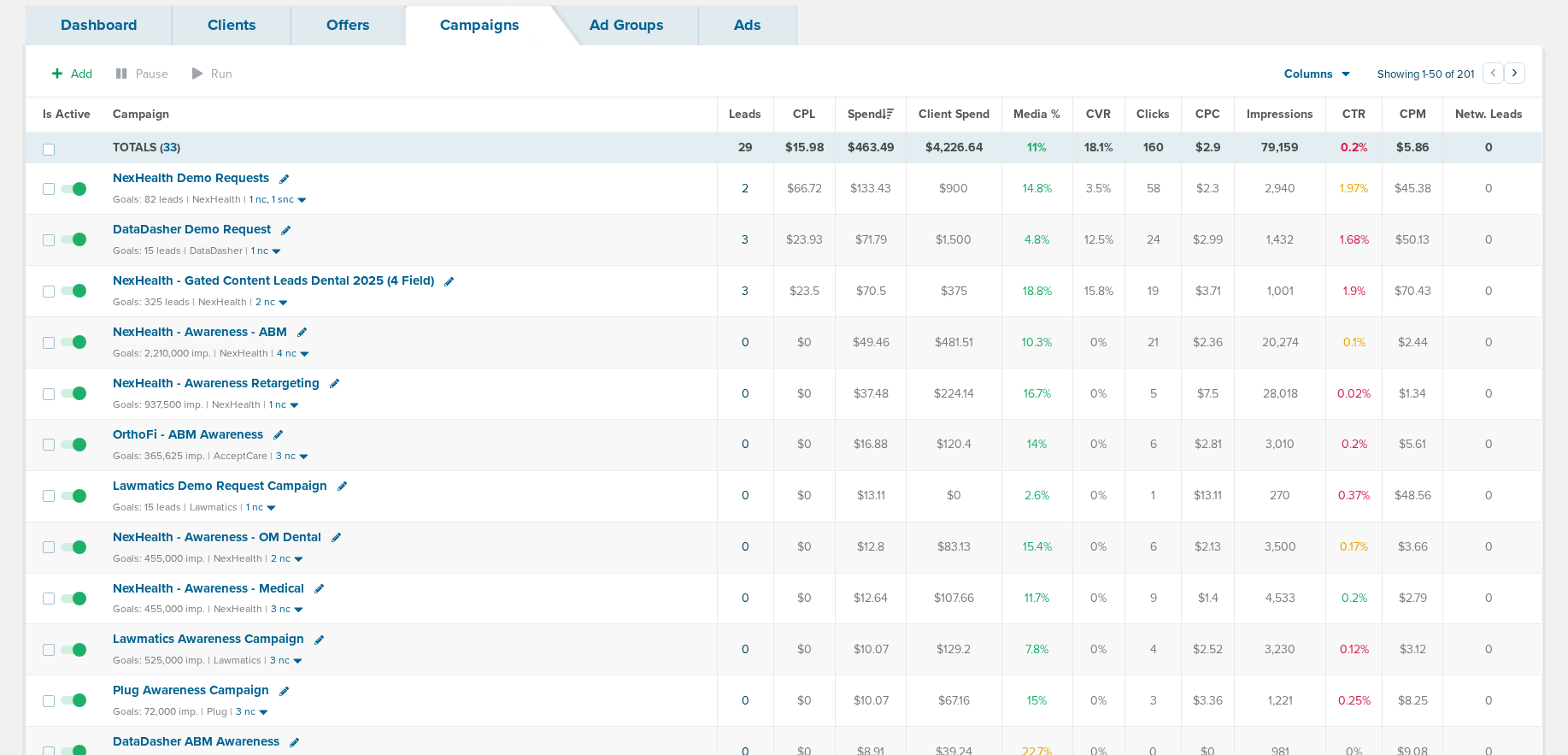
scroll to position [115, 0]
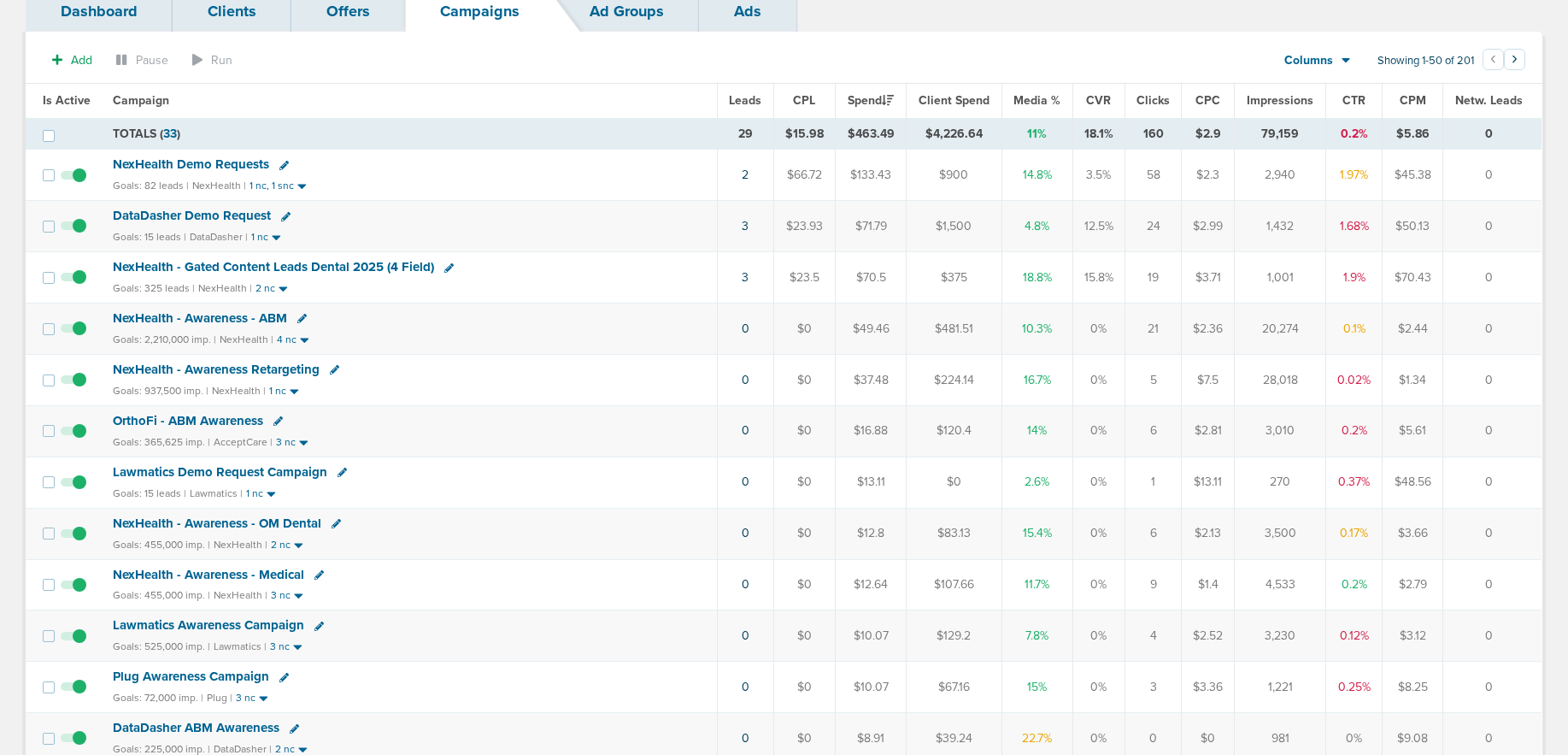
click at [194, 471] on span "Lawmatics Demo Request Campaign" at bounding box center [220, 471] width 214 height 15
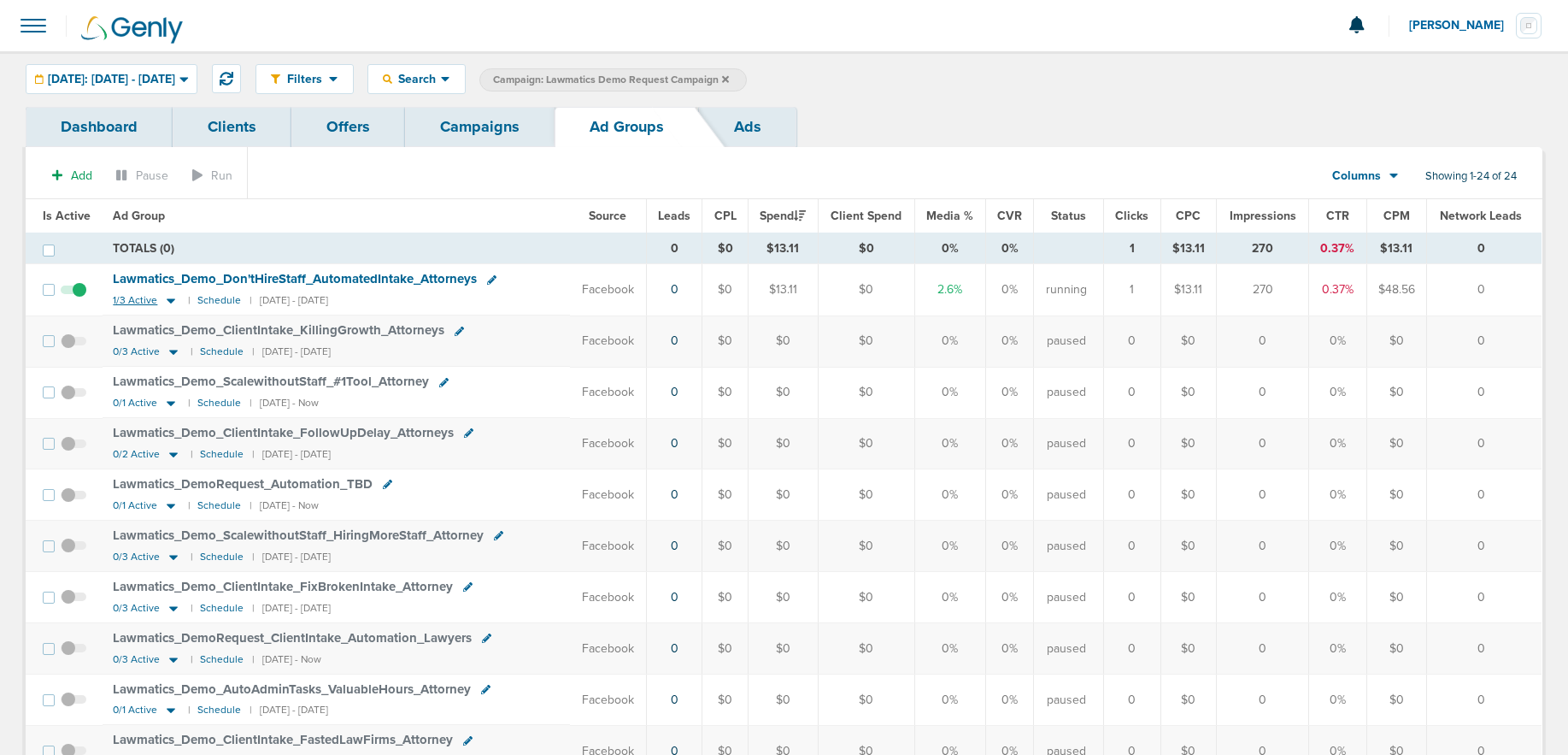
click at [167, 299] on icon at bounding box center [170, 301] width 9 height 5
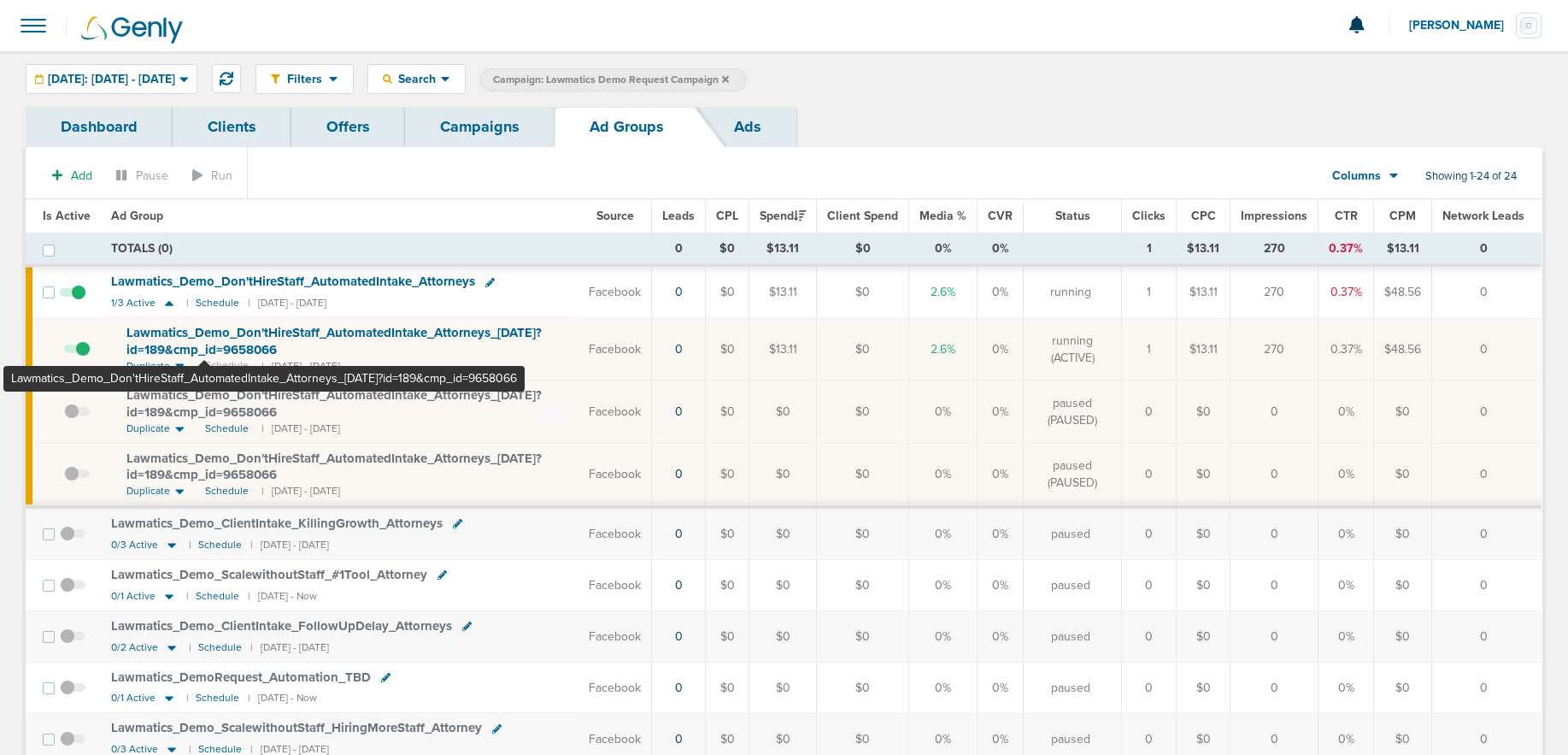
click at [205, 345] on span "Lawmatics_ Demo_ Don'tHireStaff_ AutomatedIntake_ Attorneys_ [DATE]?id=189&cmp_…" at bounding box center [334, 341] width 415 height 32
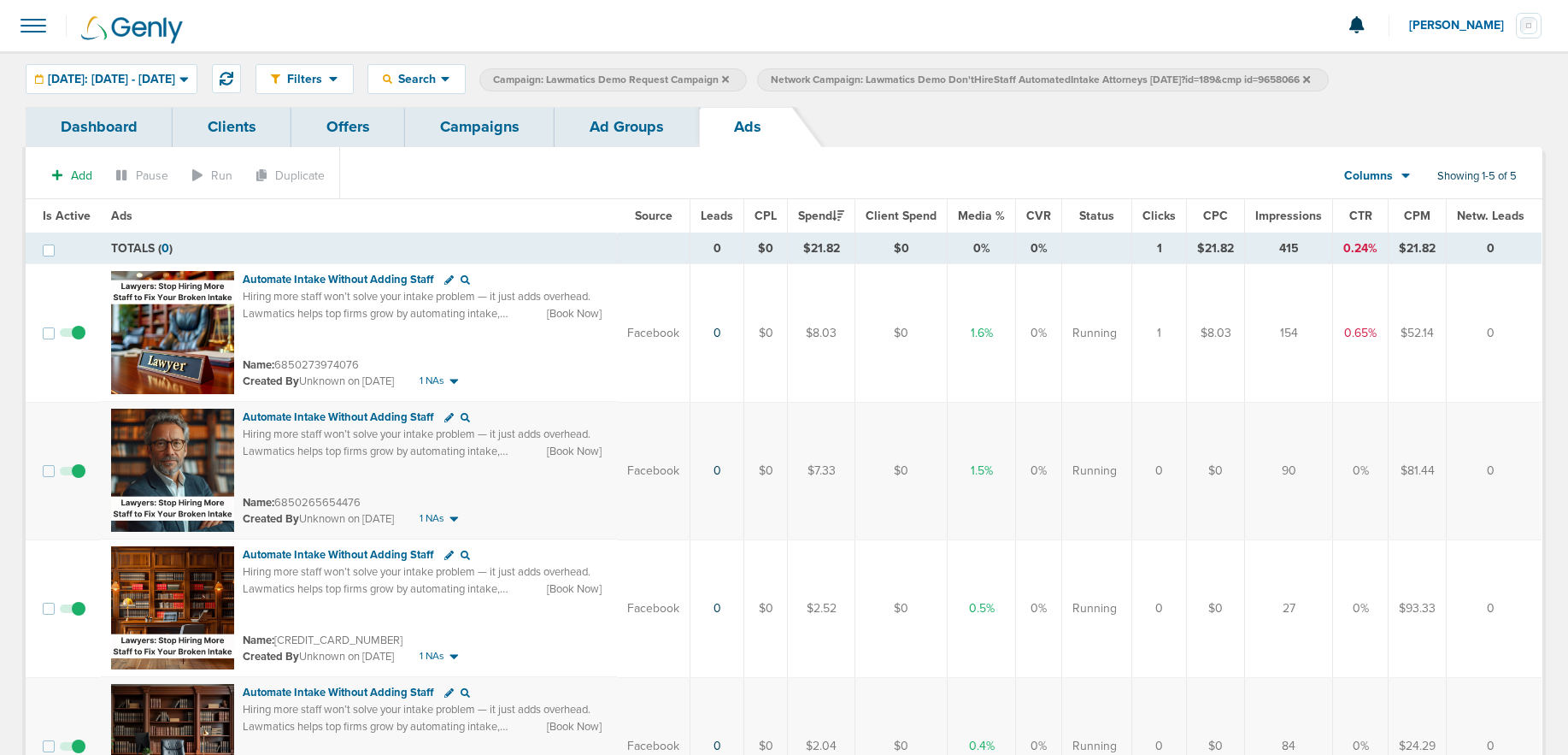
click at [635, 117] on link "Ad Groups" at bounding box center [627, 127] width 145 height 40
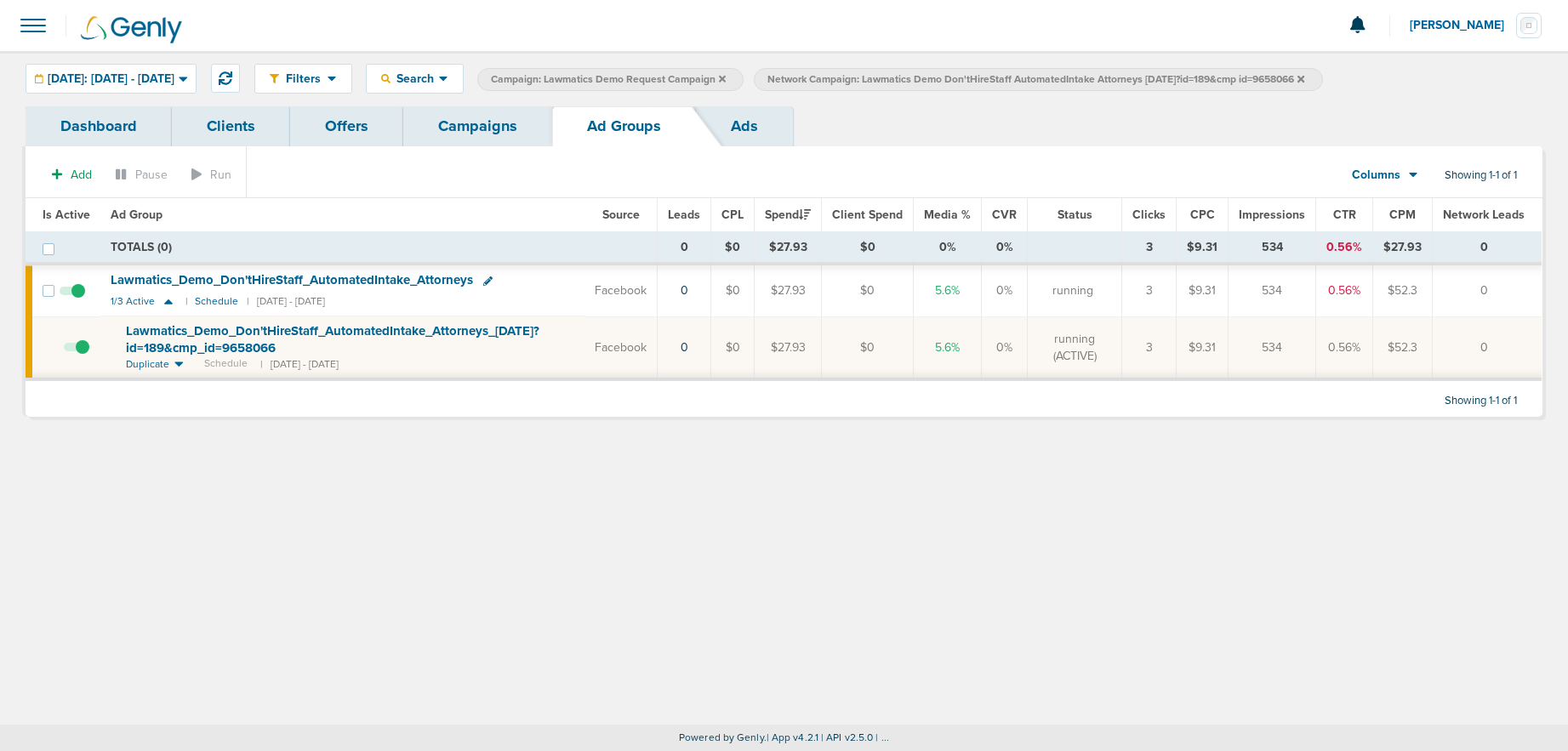
click at [1304, 81] on icon at bounding box center [1300, 79] width 7 height 10
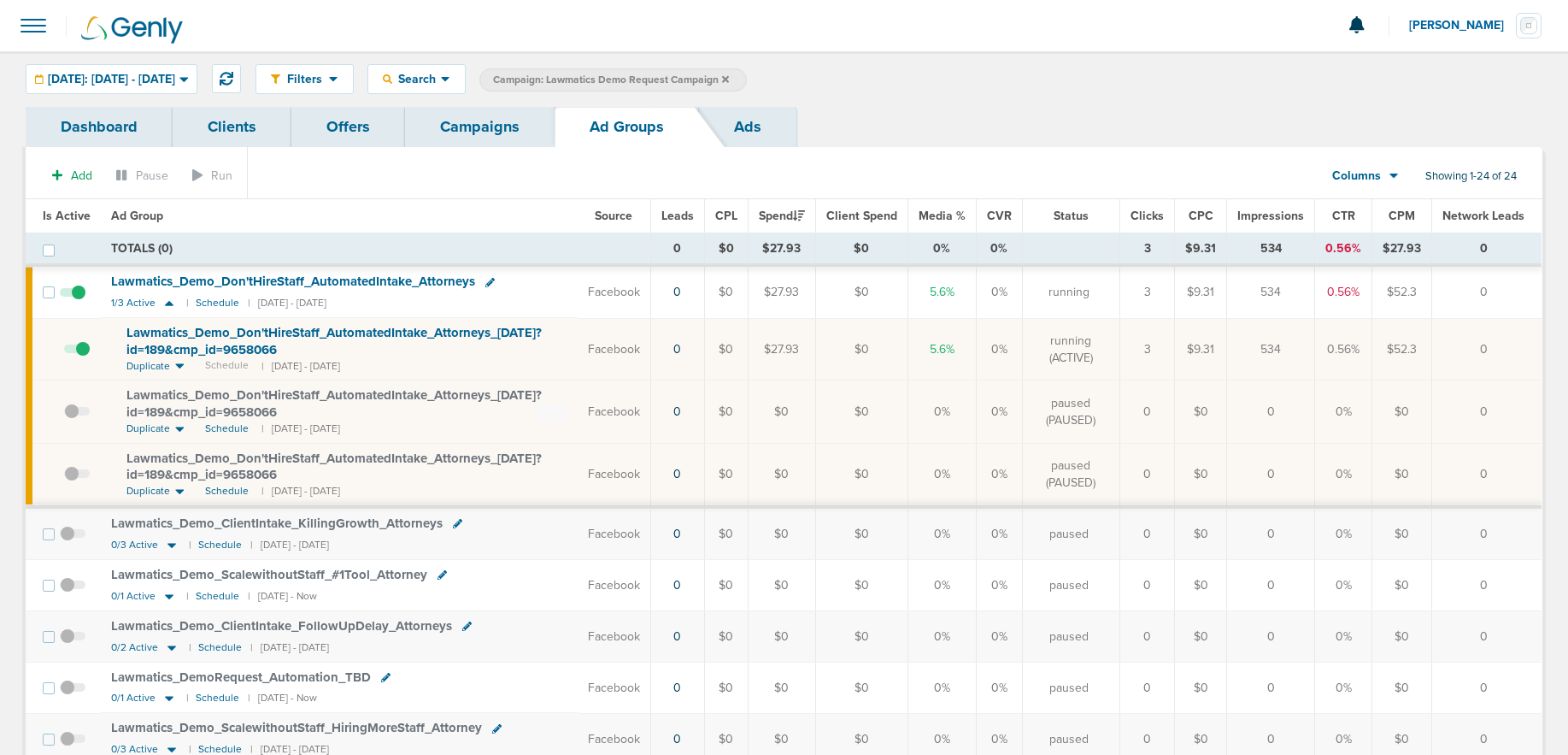
click at [481, 132] on link "Campaigns" at bounding box center [480, 127] width 149 height 40
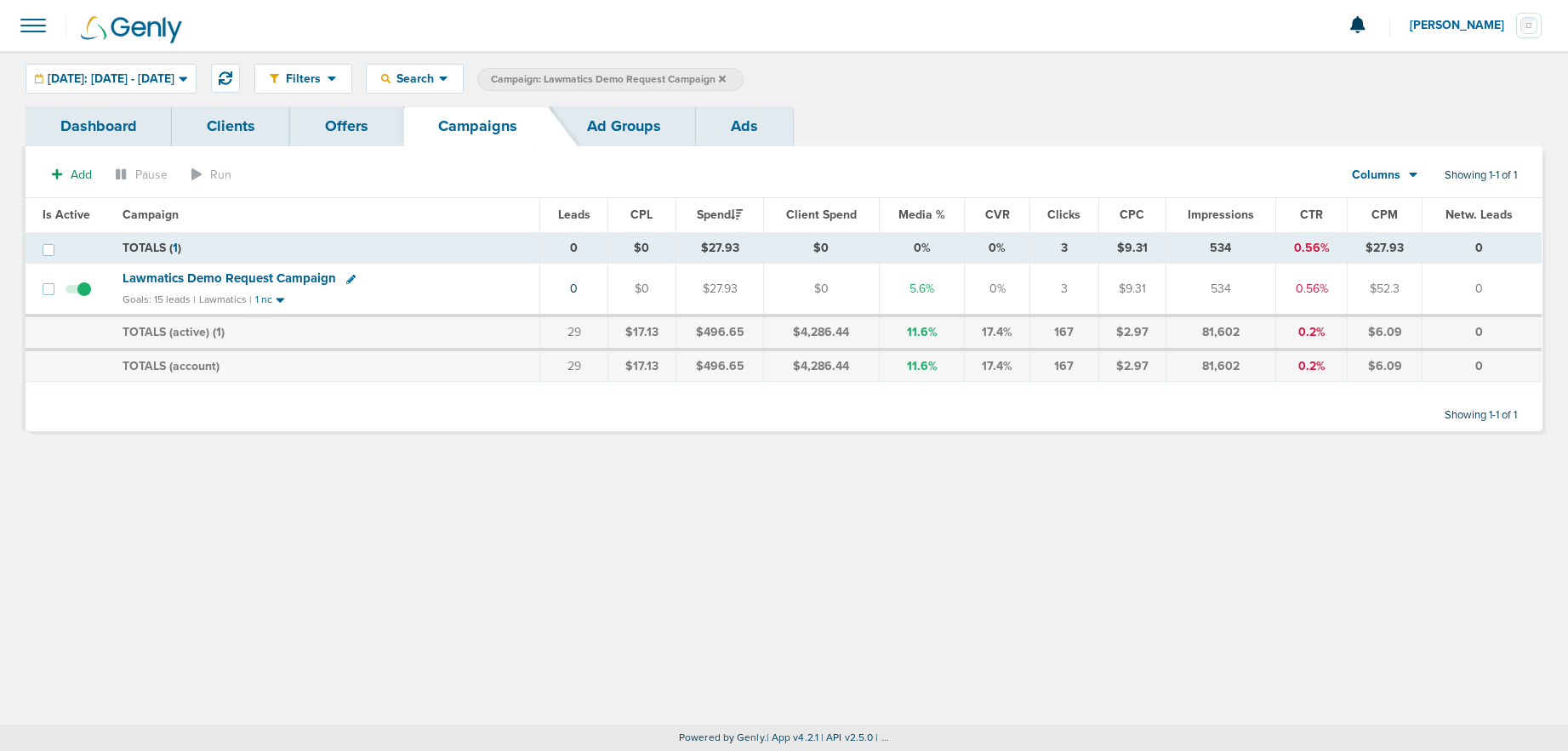
click at [347, 278] on icon at bounding box center [351, 279] width 9 height 9
select select
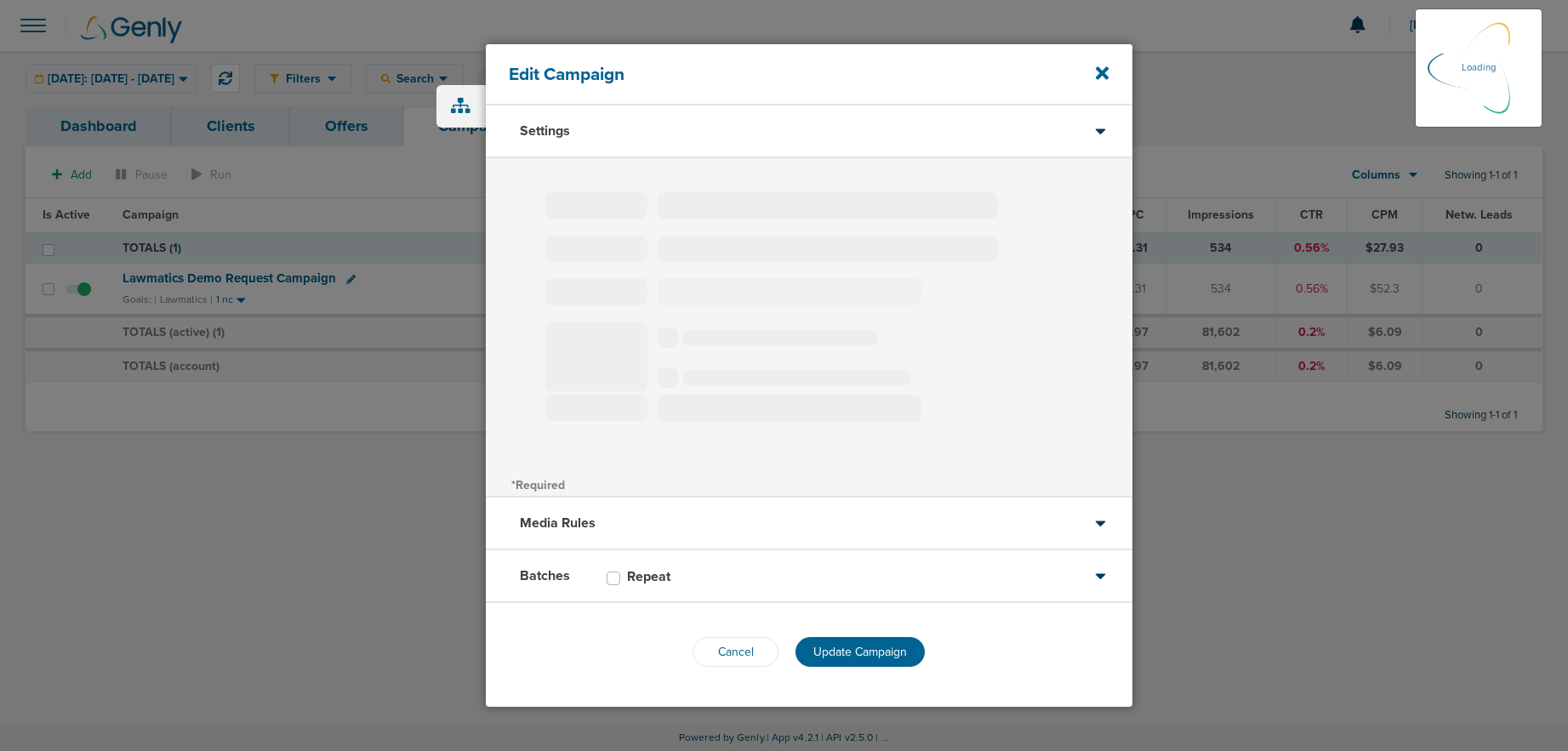
type input "Lawmatics Demo Request Campaign"
select select "Leads"
radio input "true"
select select "readWrite"
select select "1"
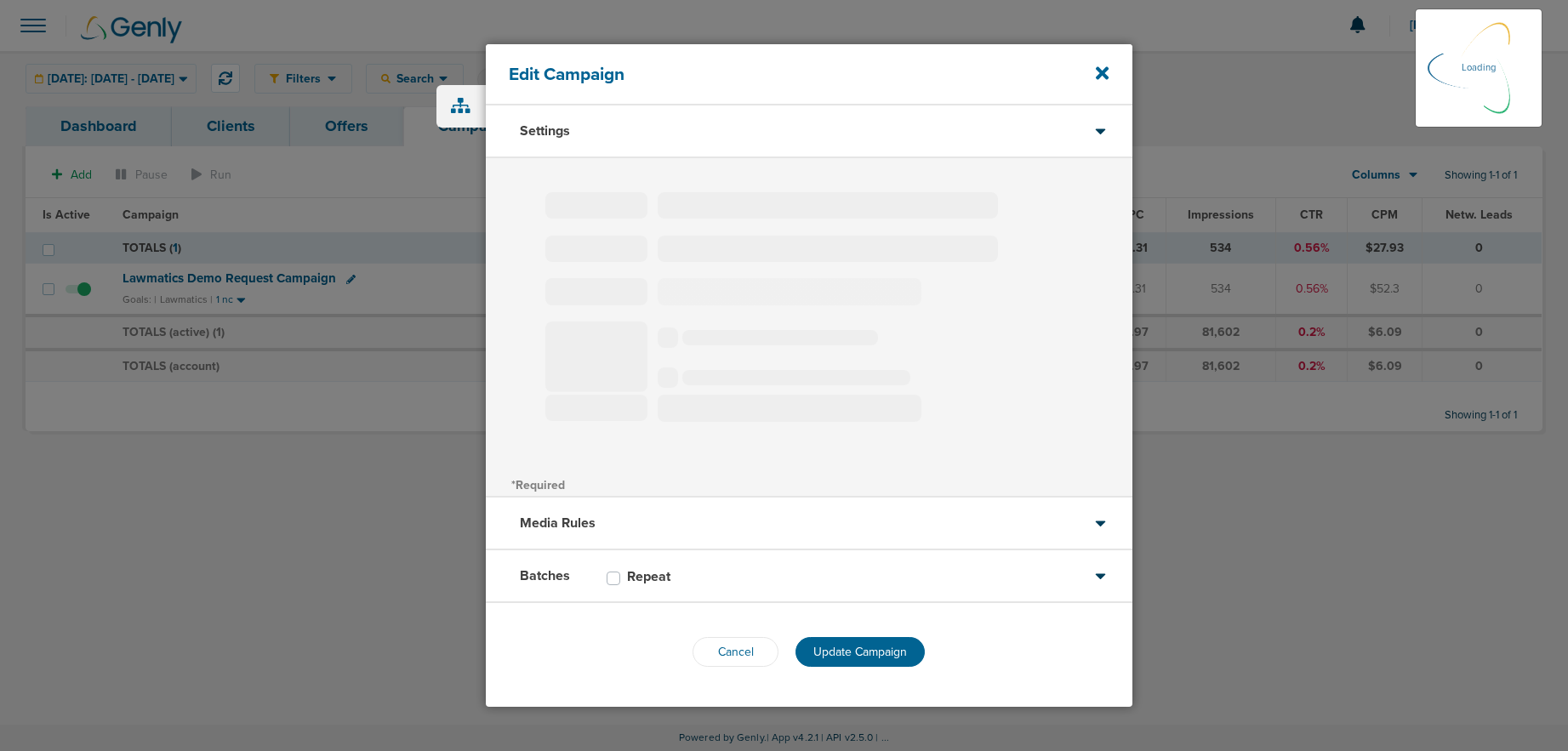
select select "2"
select select "3"
select select "4"
select select "6"
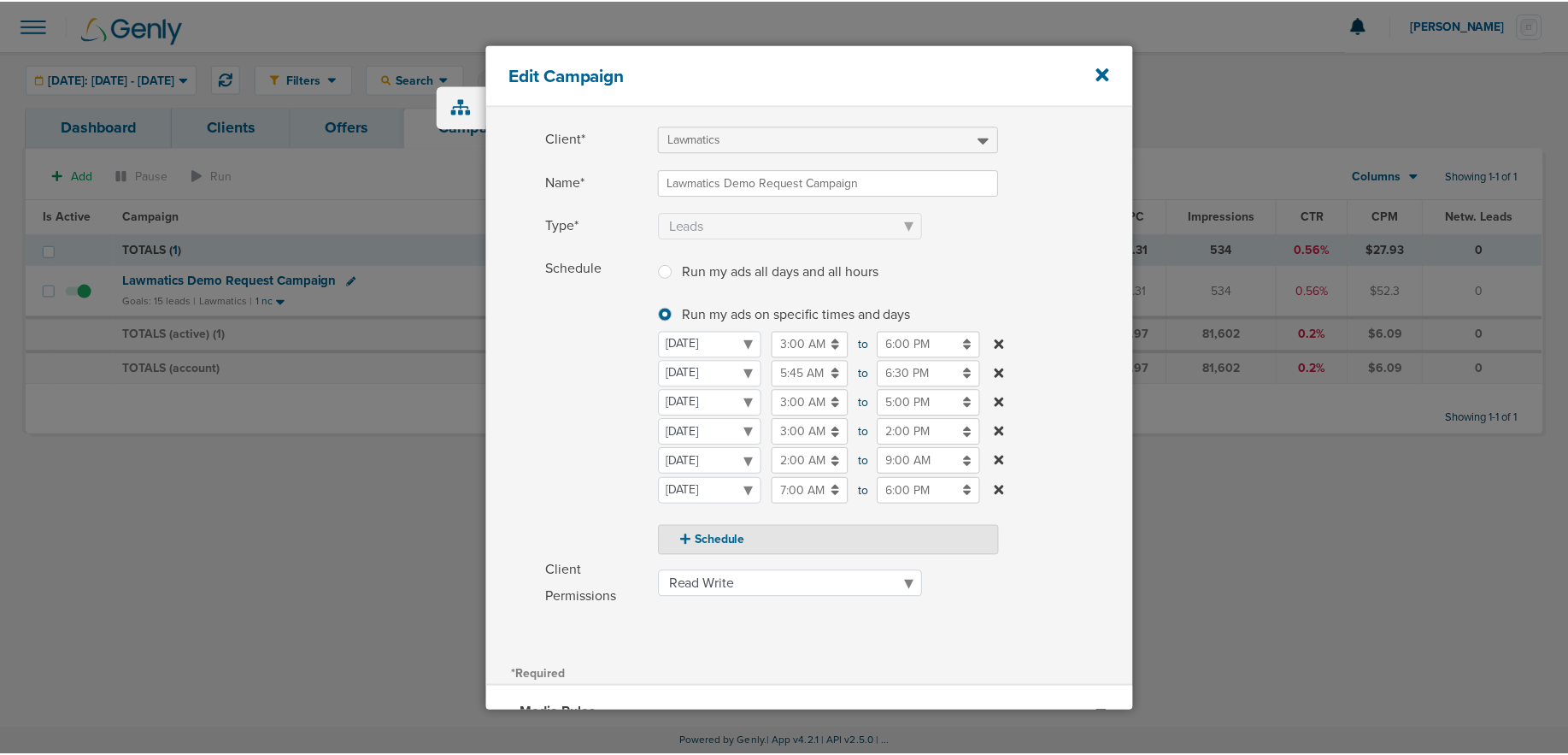
scroll to position [248, 0]
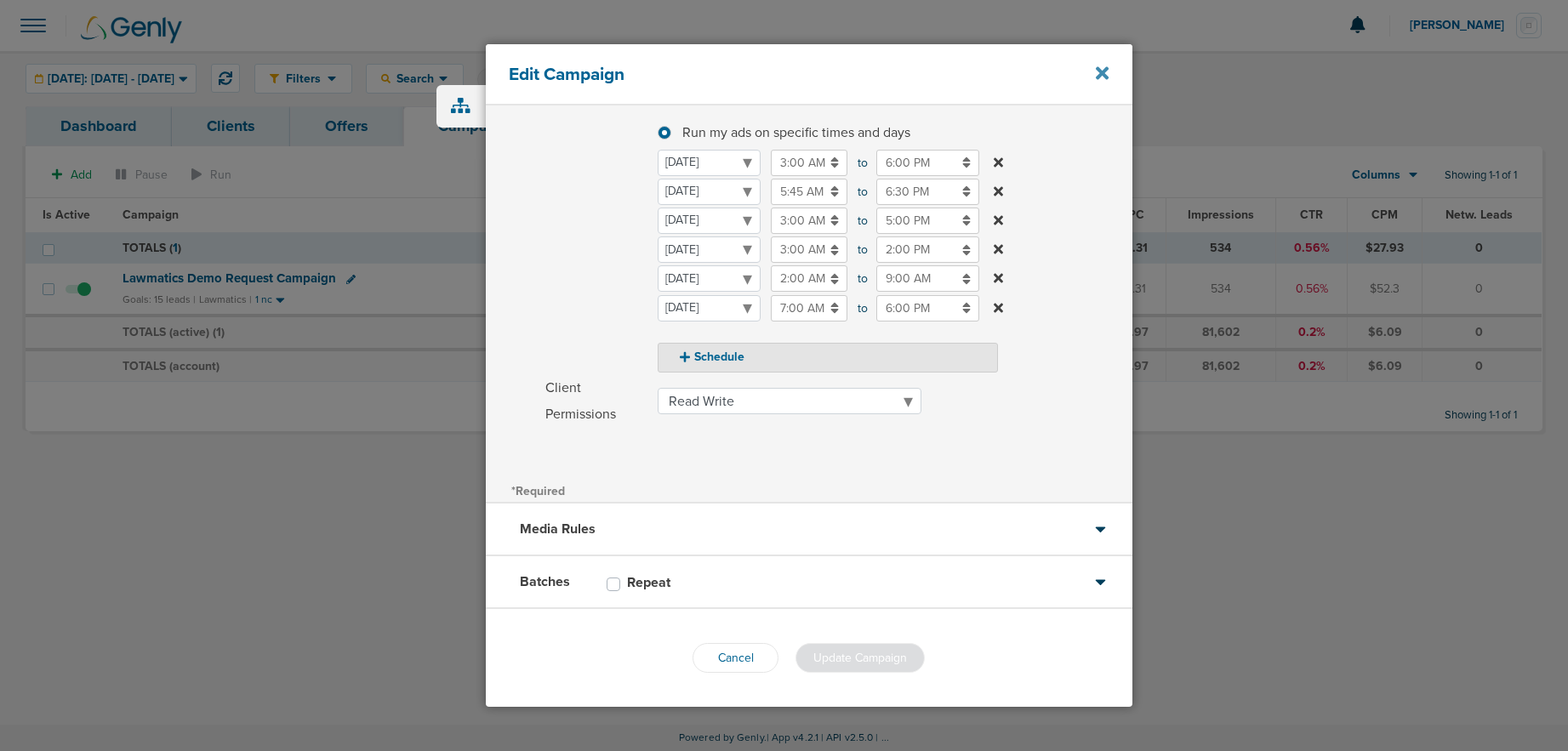
click at [1104, 81] on icon at bounding box center [1101, 73] width 12 height 19
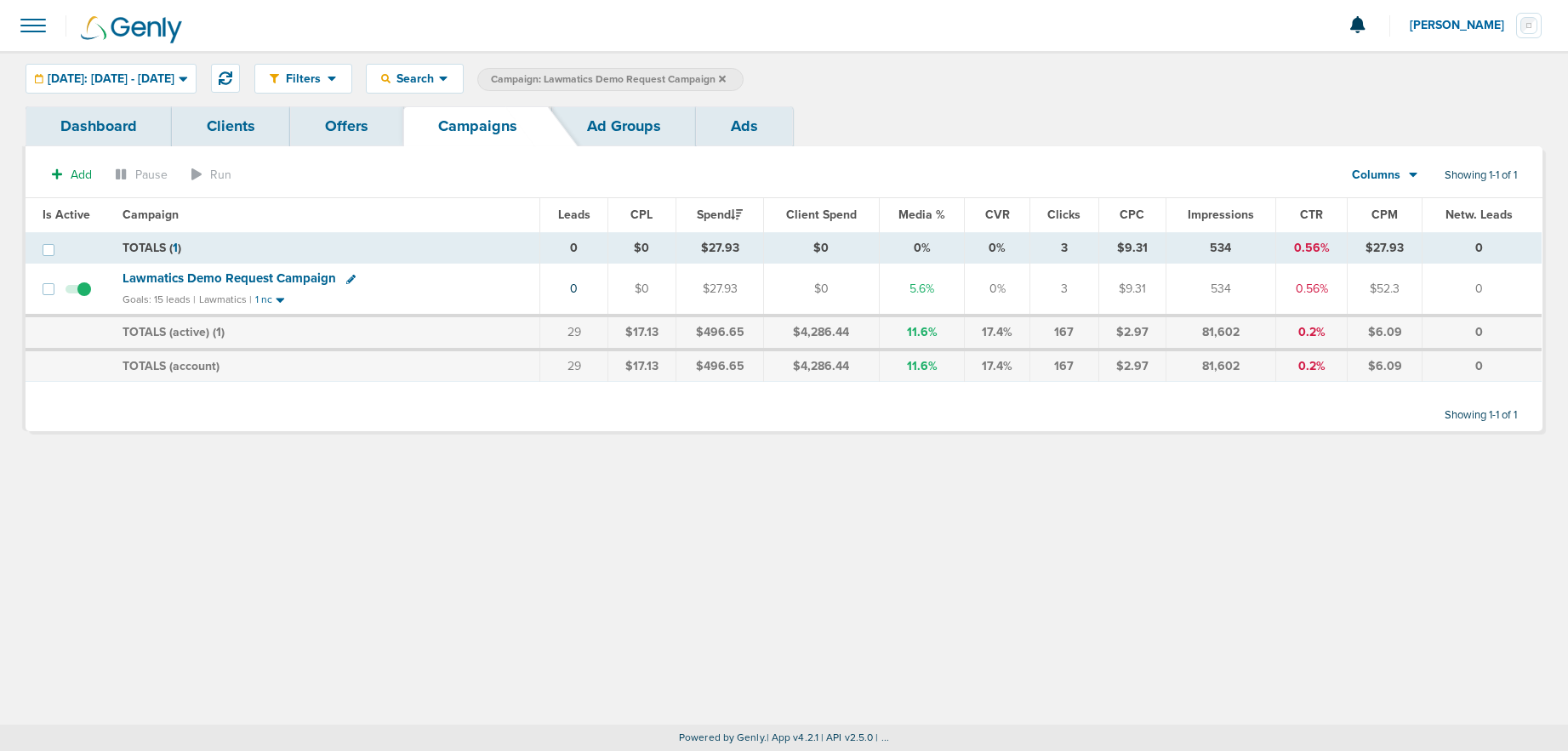
click at [38, 45] on div at bounding box center [784, 26] width 1568 height 51
click at [32, 27] on span at bounding box center [33, 26] width 38 height 38
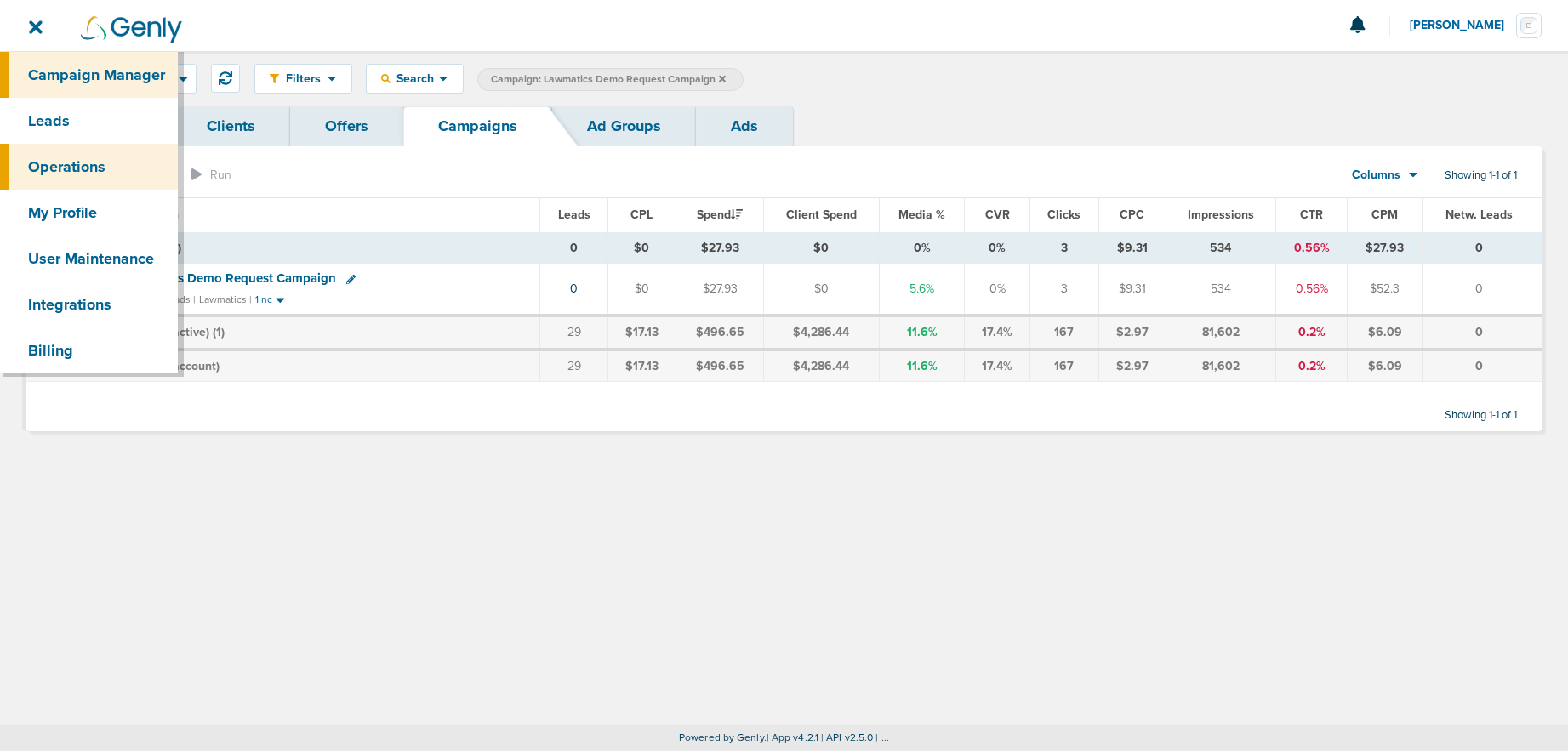
click at [56, 166] on link "Operations" at bounding box center [89, 167] width 178 height 45
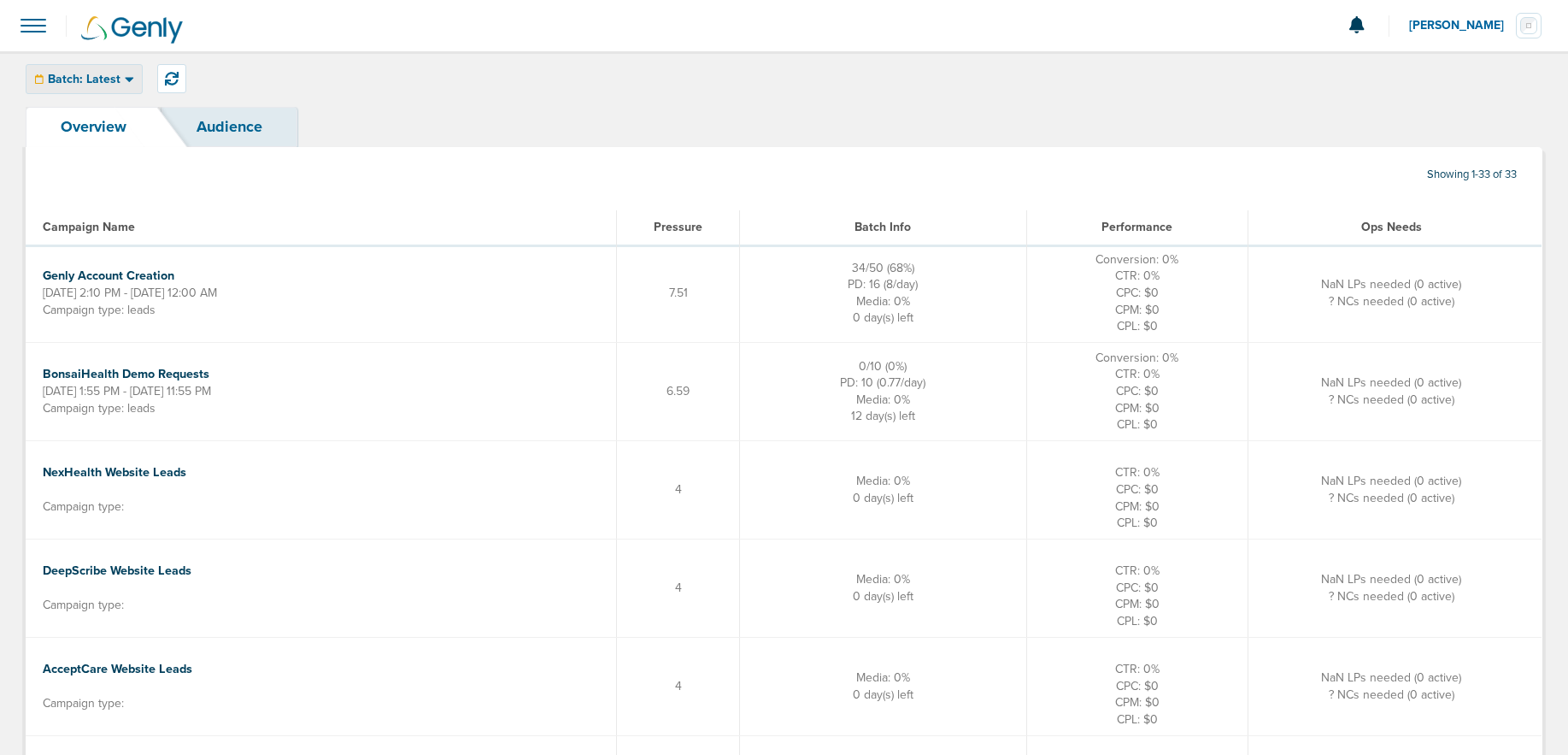
click at [80, 81] on span "Batch: Latest" at bounding box center [84, 79] width 72 height 12
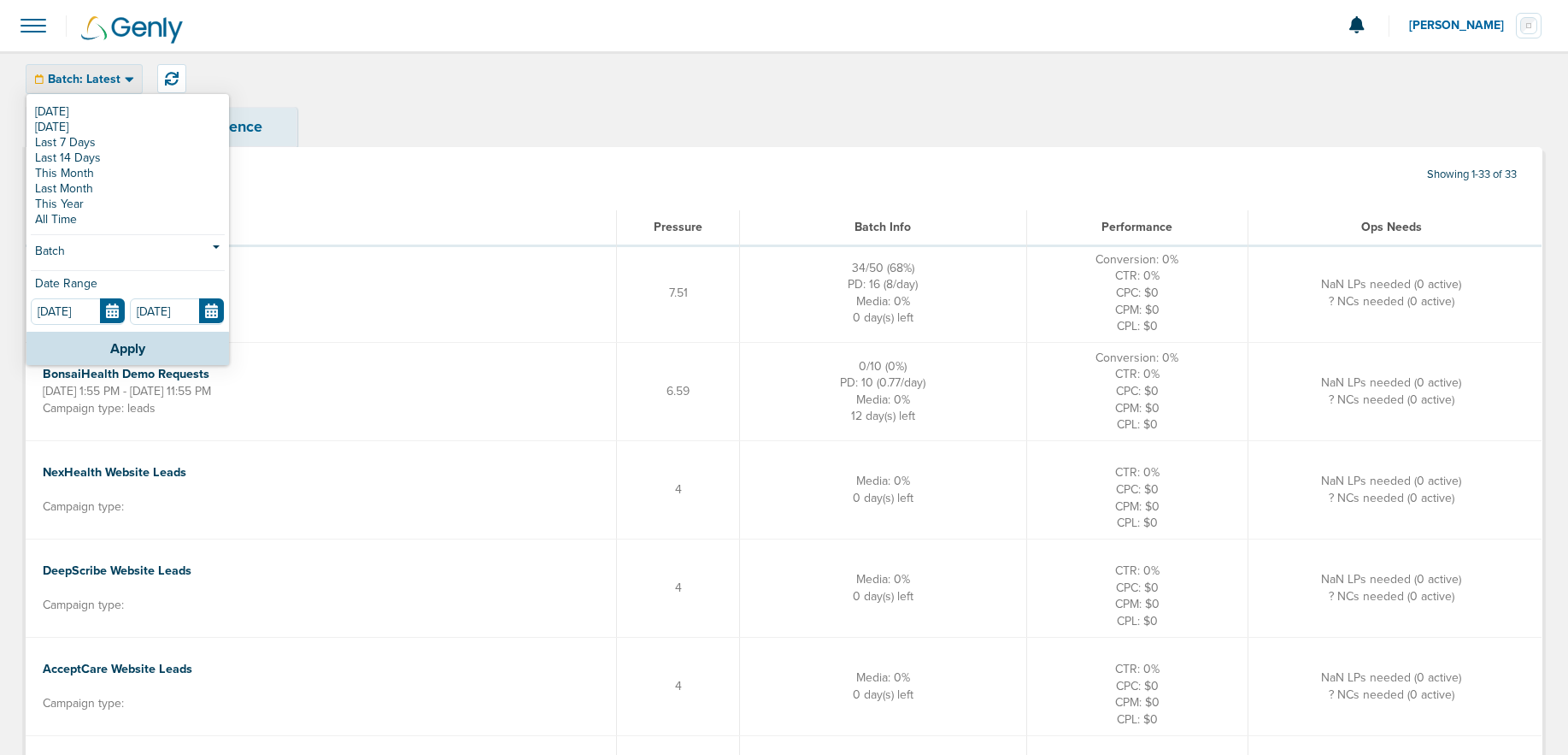
click at [22, 20] on span at bounding box center [33, 26] width 38 height 38
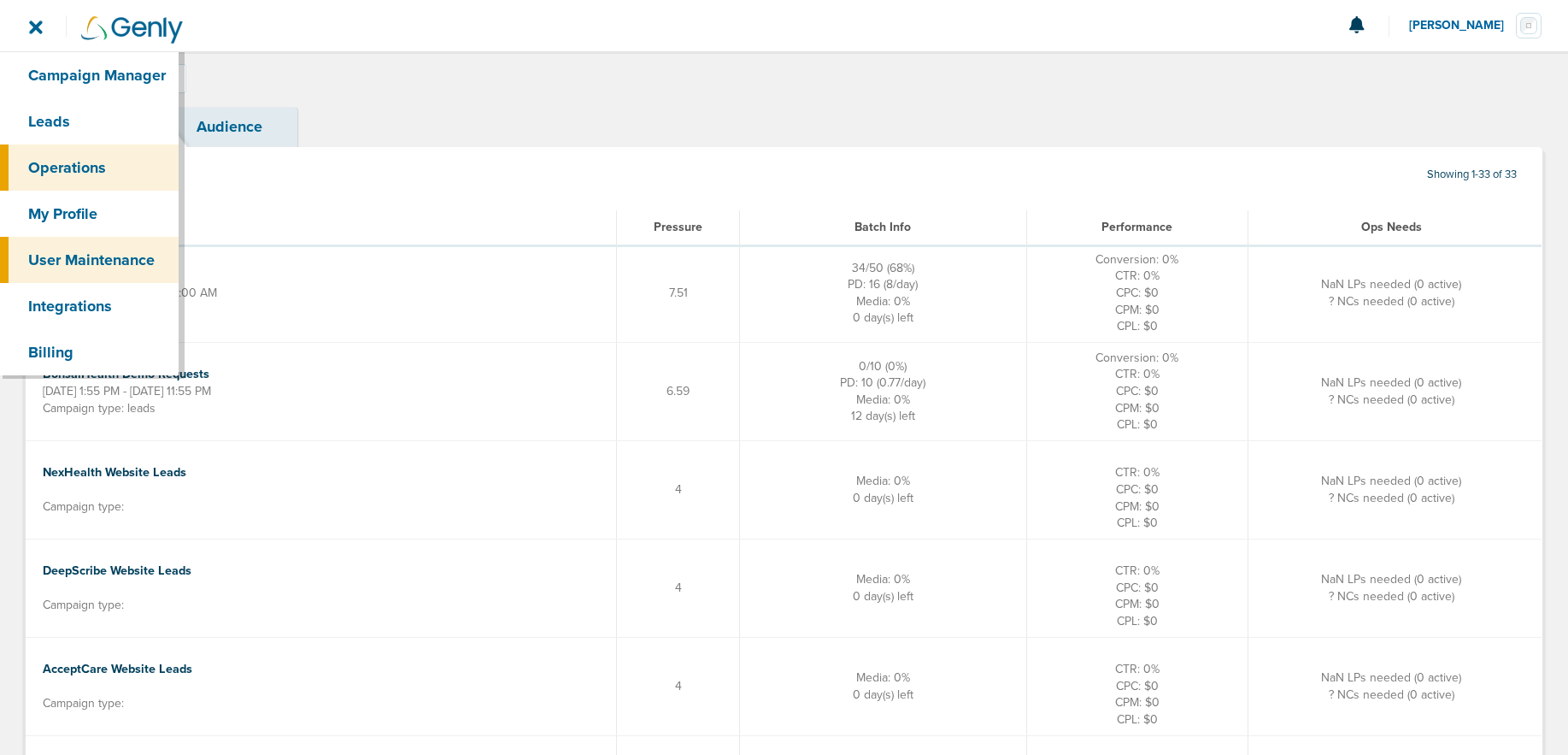
click at [61, 253] on link "User Maintenance" at bounding box center [89, 260] width 179 height 46
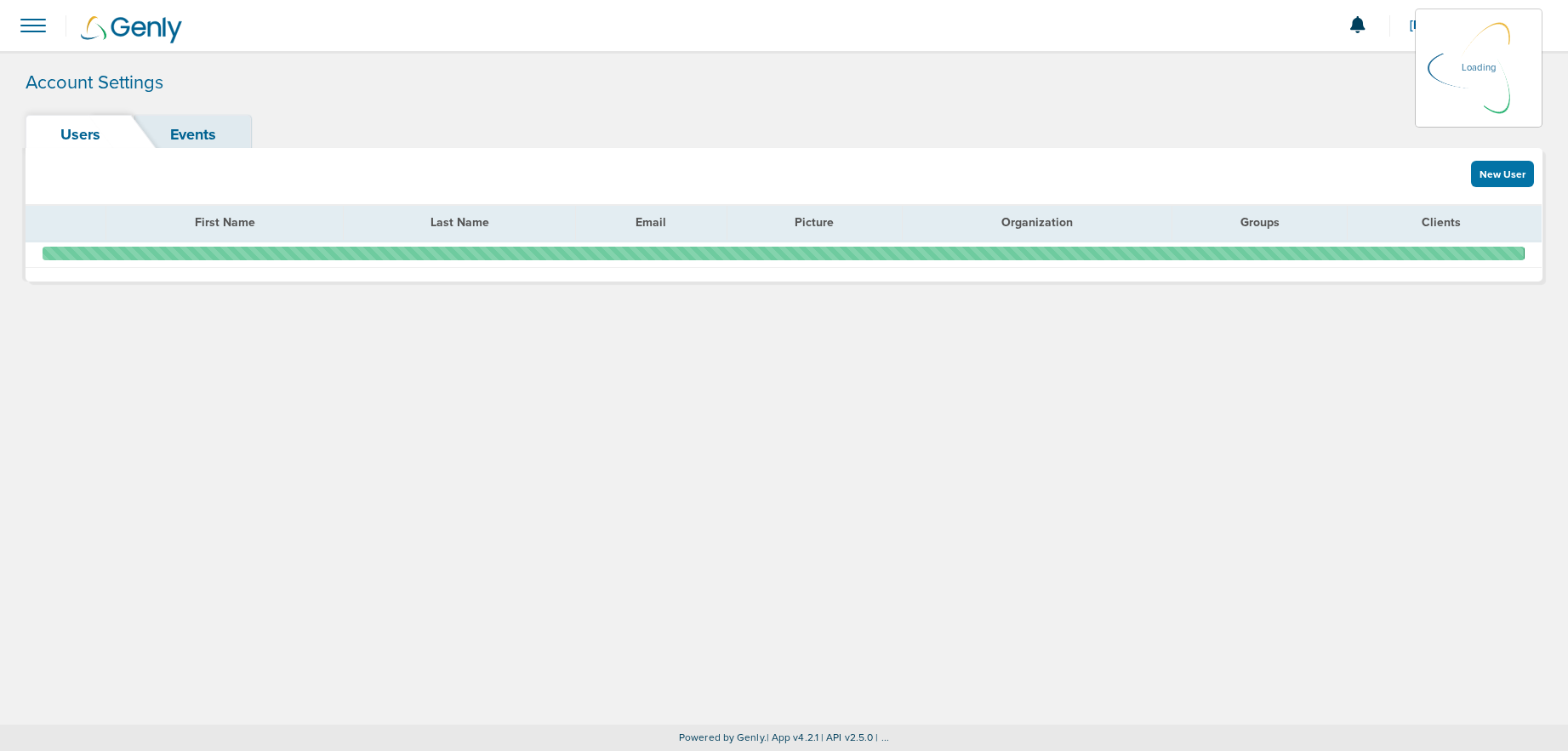
click at [205, 141] on link "Events" at bounding box center [193, 134] width 116 height 40
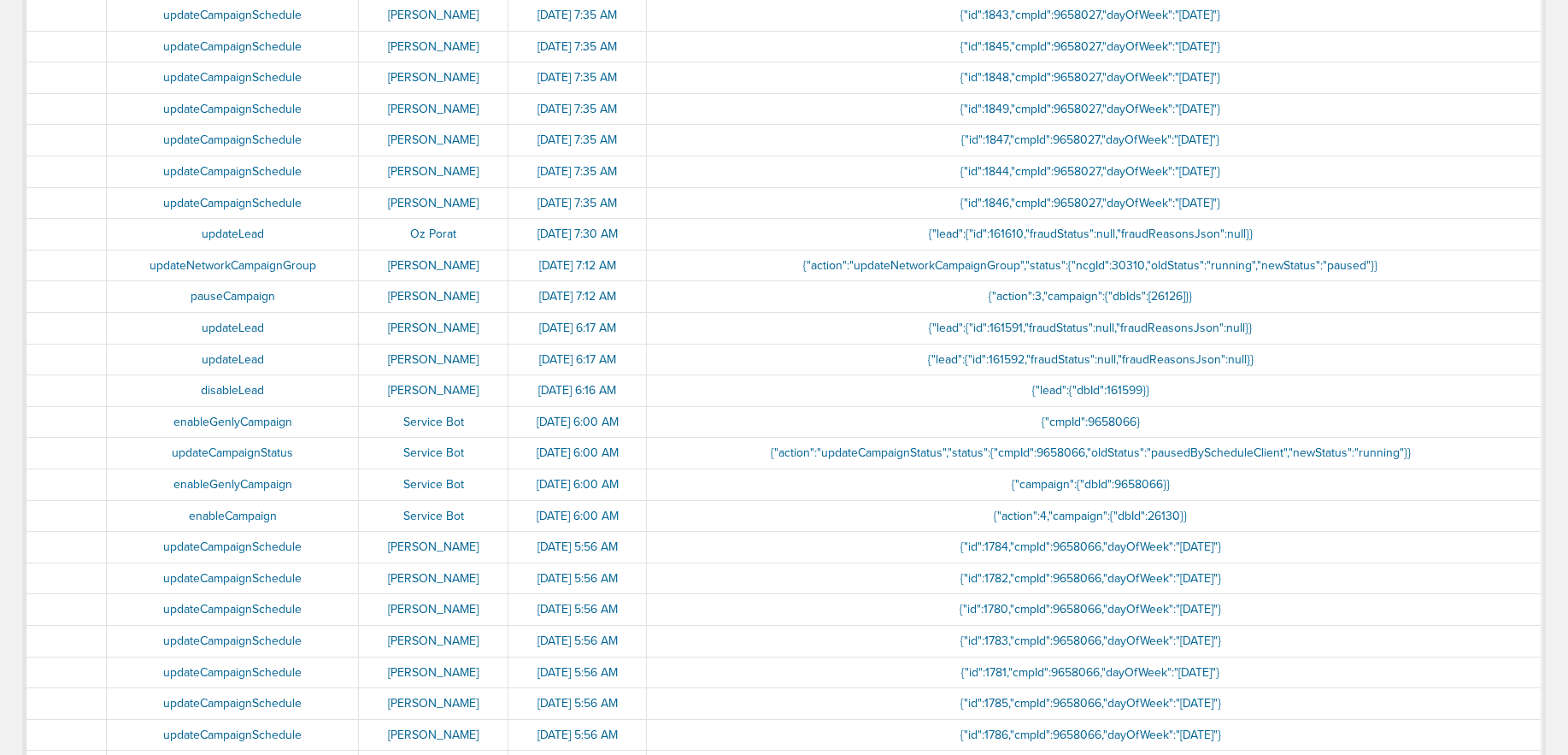
scroll to position [1155, 0]
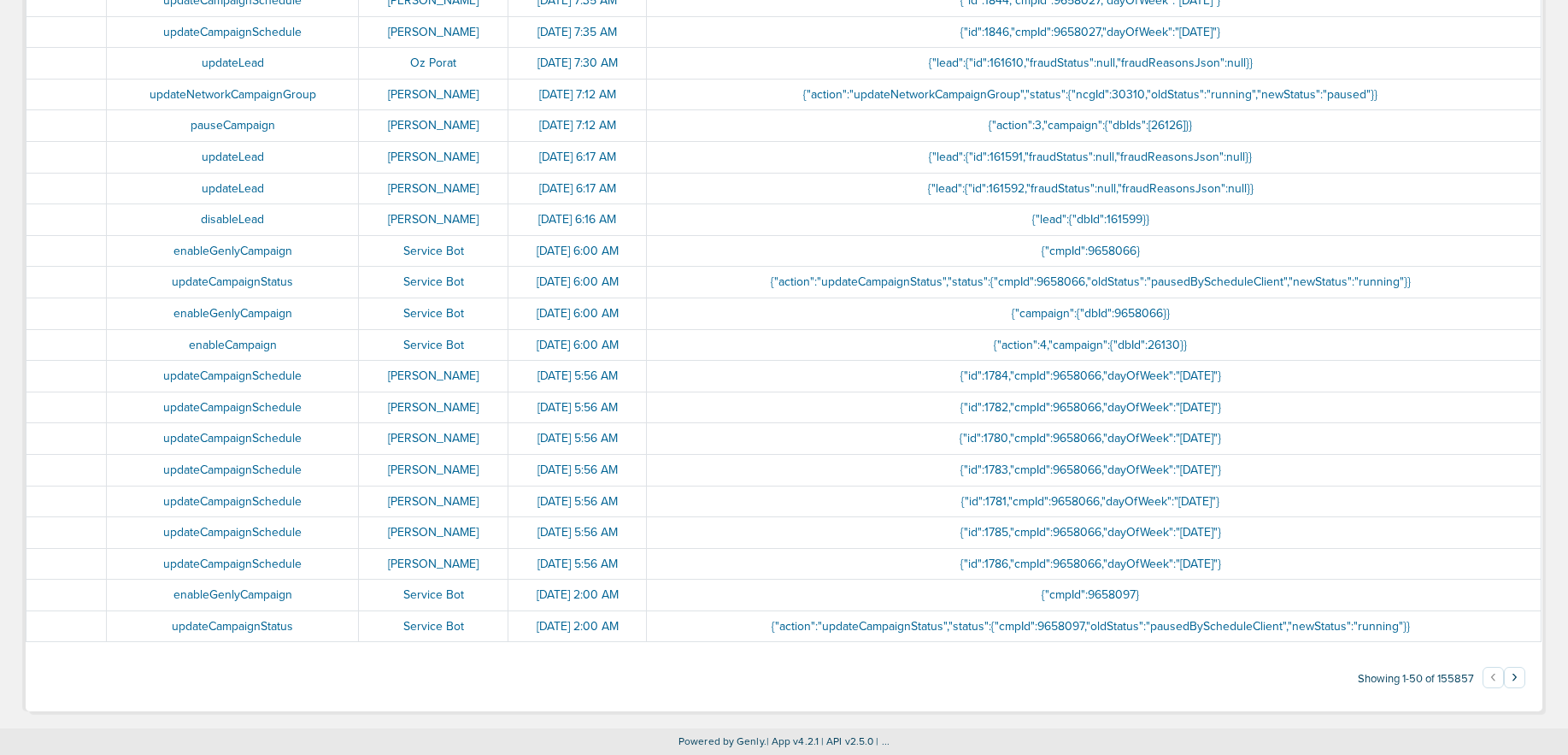
click at [1513, 678] on button "›" at bounding box center [1515, 677] width 21 height 21
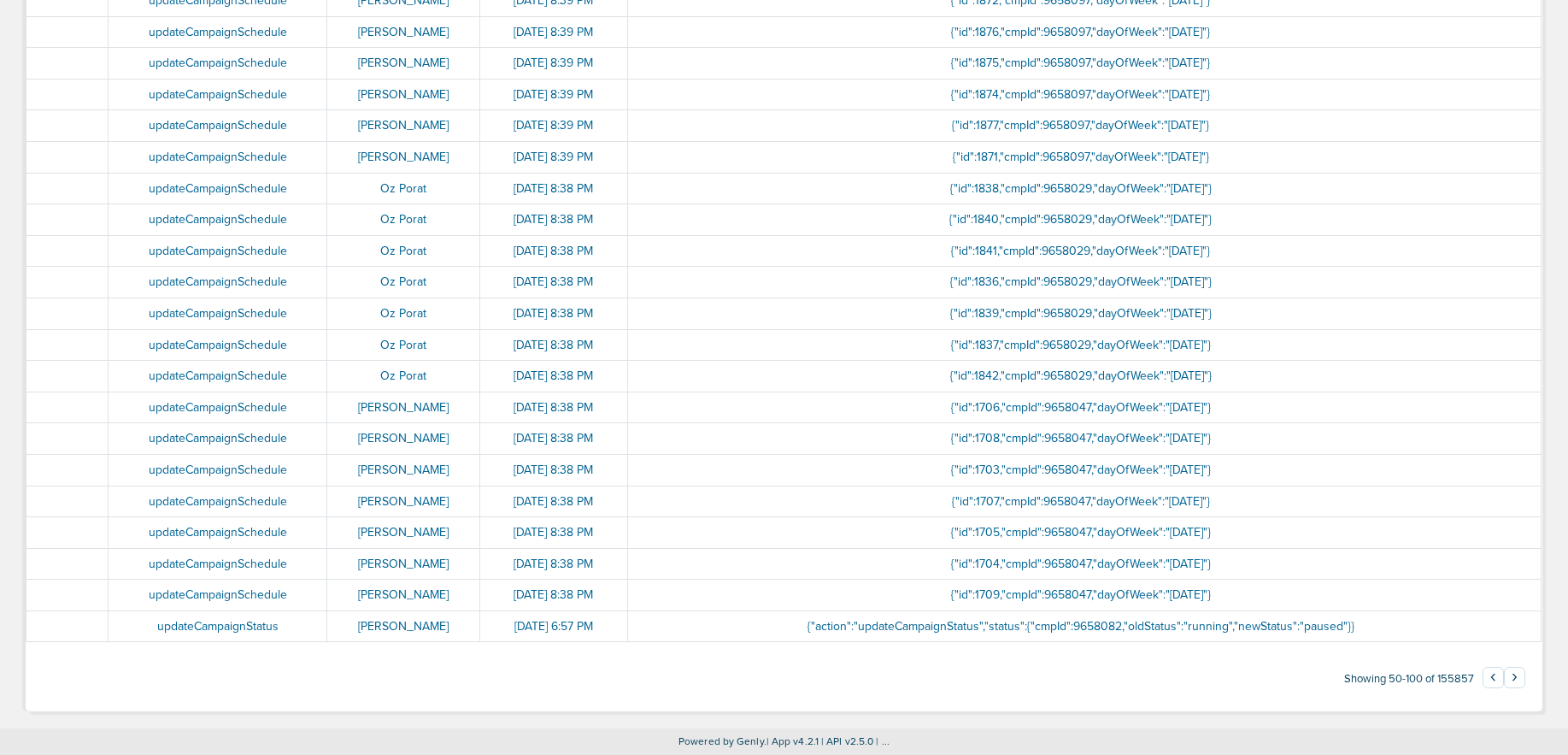
click at [1517, 675] on button "›" at bounding box center [1515, 677] width 21 height 21
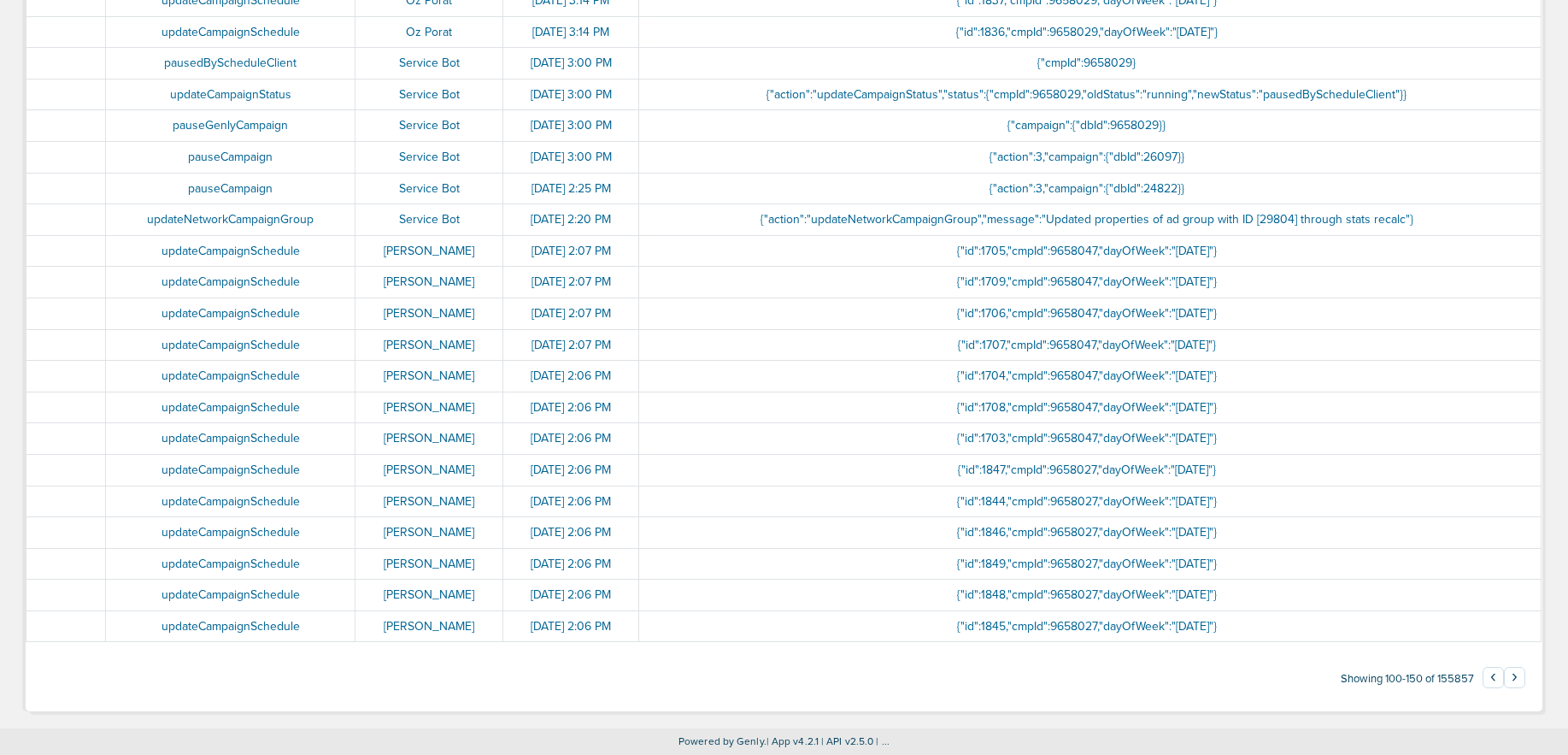
click at [1497, 677] on button "‹" at bounding box center [1494, 677] width 21 height 21
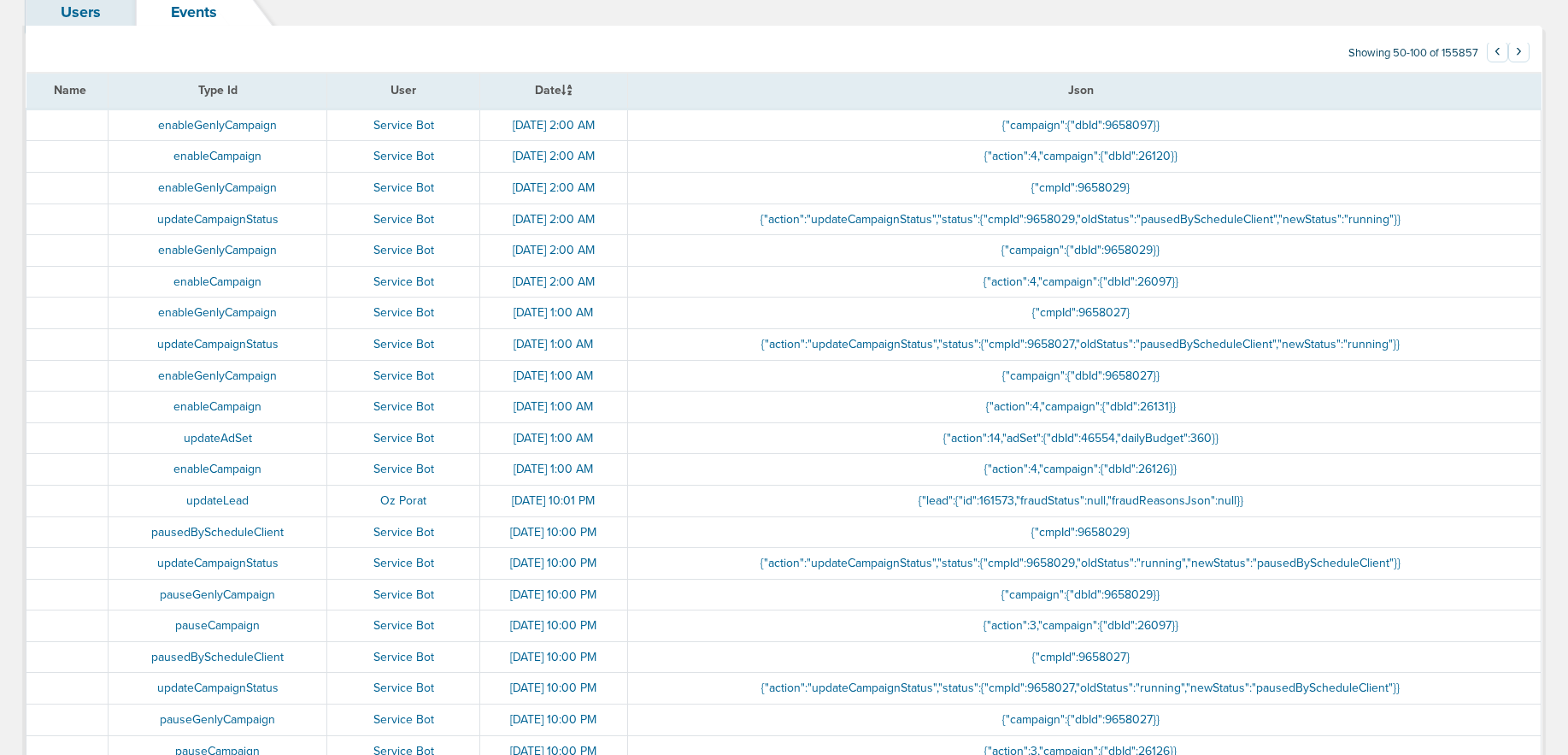
scroll to position [0, 0]
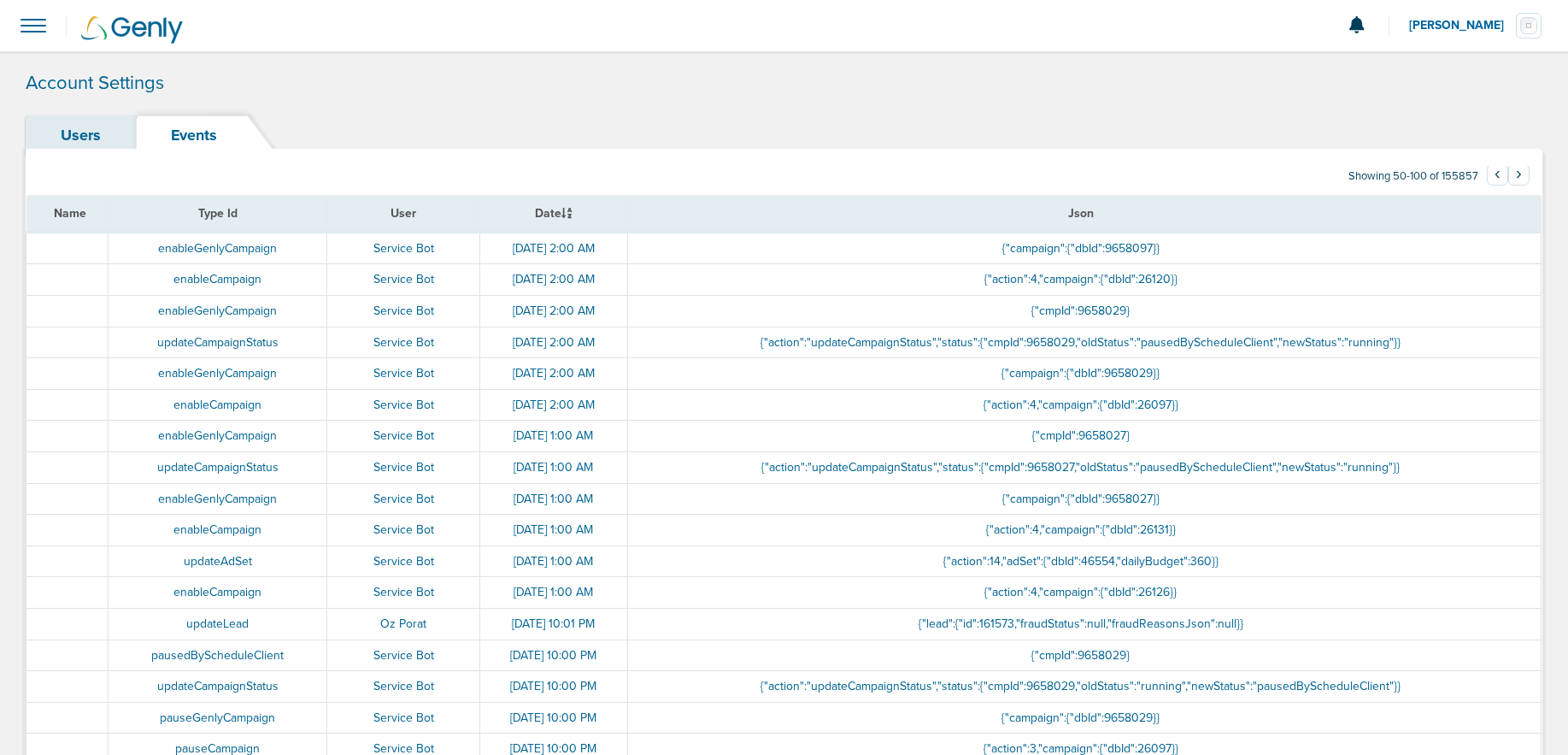
click at [64, 137] on link "Users" at bounding box center [81, 135] width 110 height 40
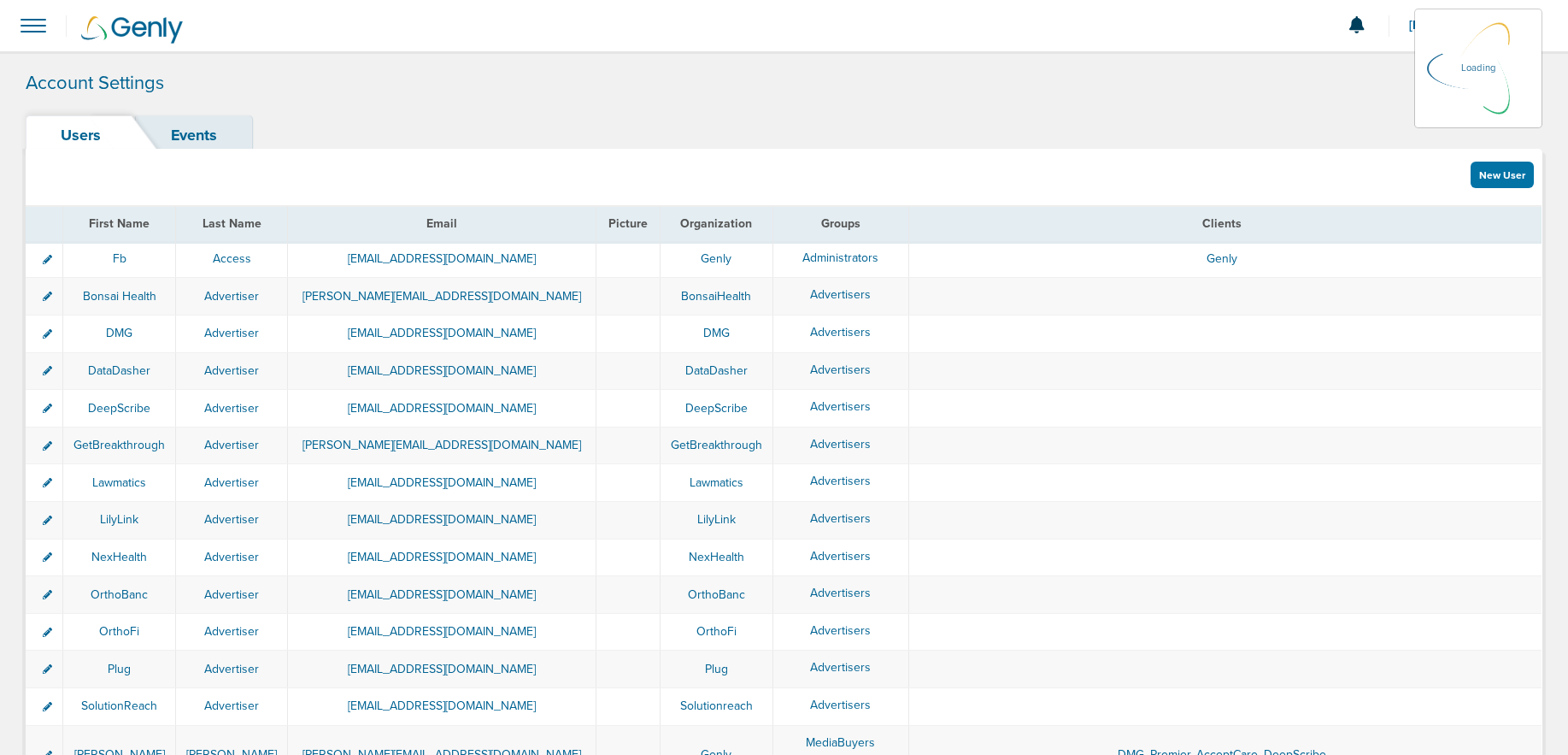
click at [32, 21] on span at bounding box center [33, 26] width 38 height 38
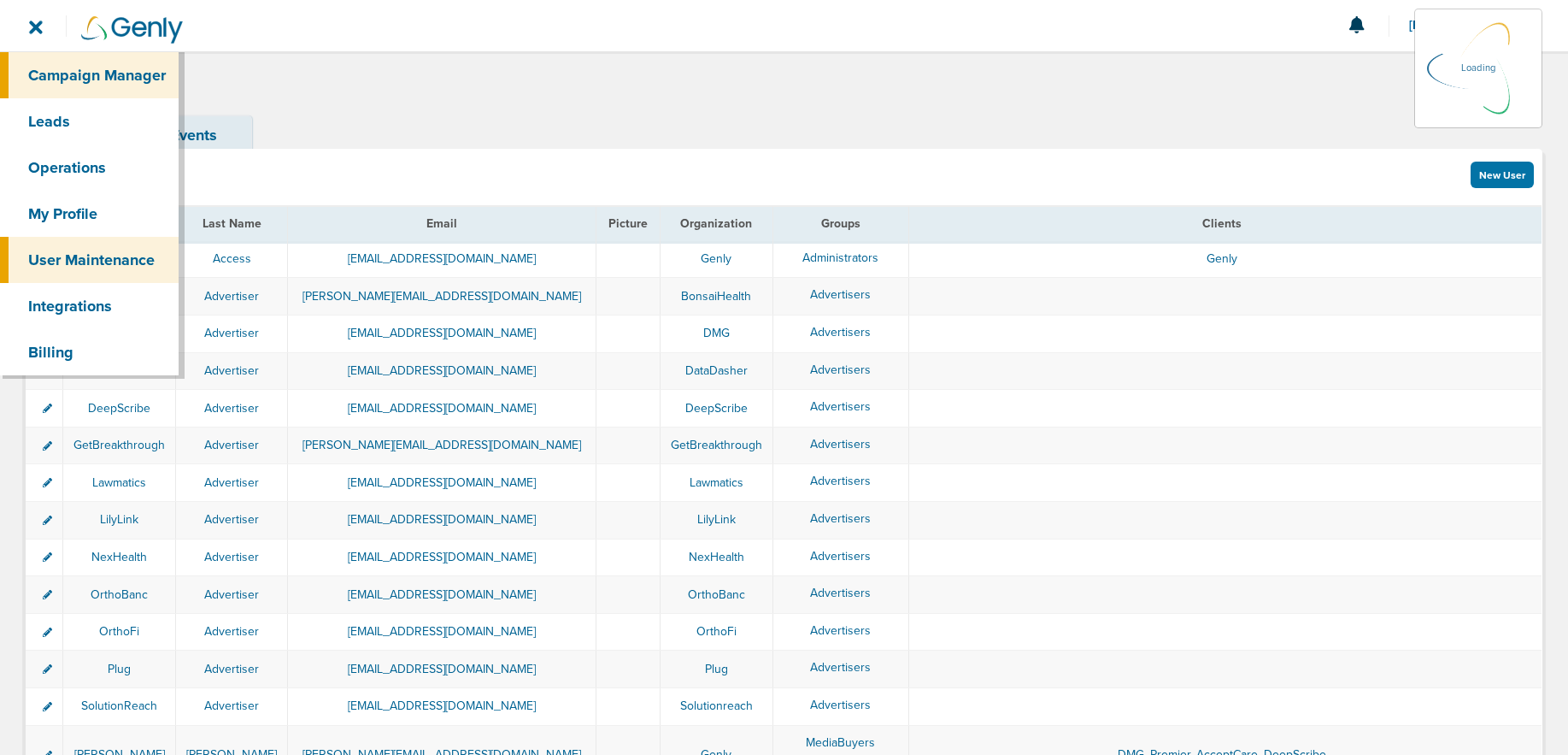
click at [62, 76] on link "Campaign Manager" at bounding box center [89, 75] width 179 height 46
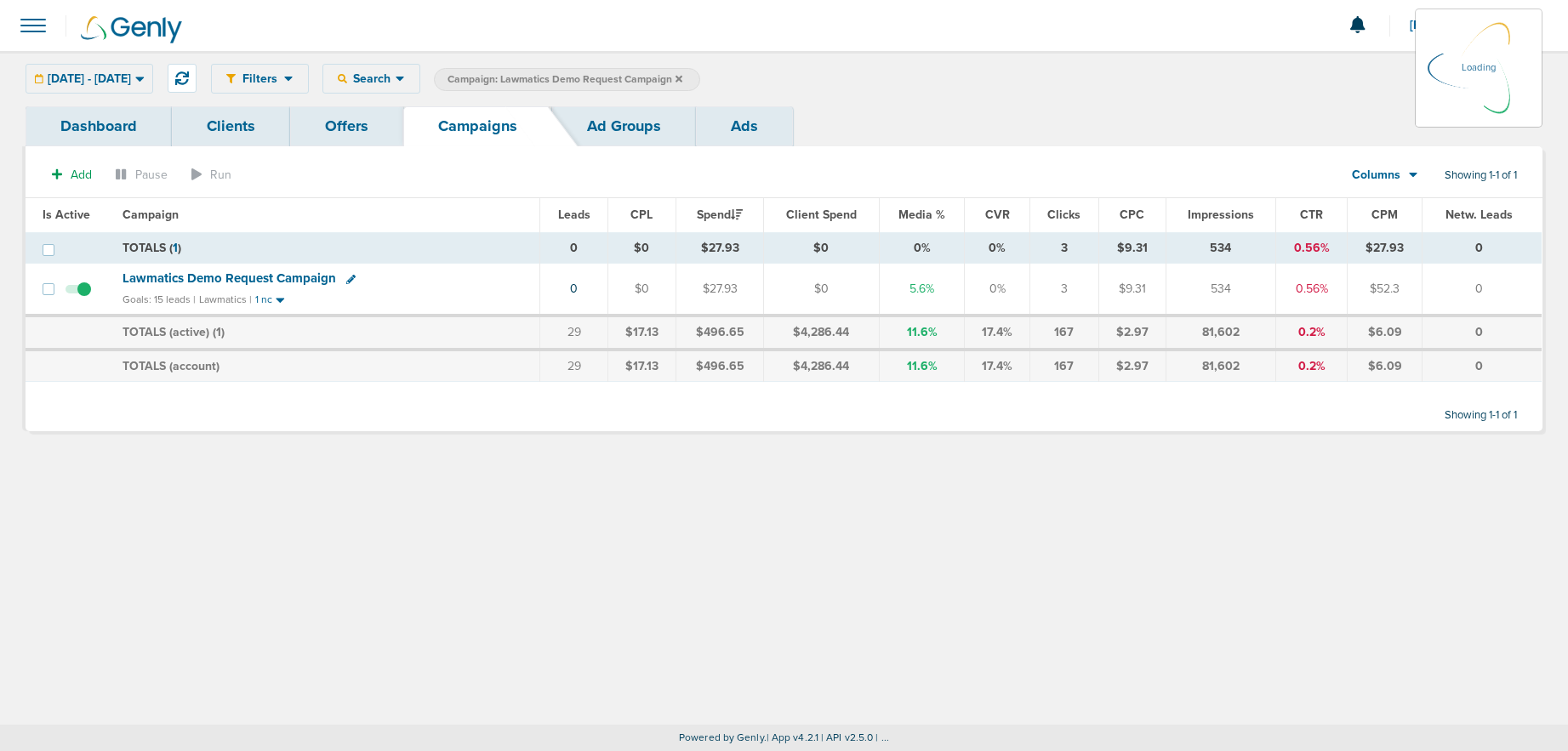
click at [179, 282] on span "Lawmatics Demo Request Campaign" at bounding box center [228, 277] width 213 height 15
click at [194, 277] on span "Lawmatics Demo Request Campaign" at bounding box center [228, 277] width 213 height 15
click at [260, 277] on span "Lawmatics Demo Request Campaign" at bounding box center [228, 277] width 213 height 15
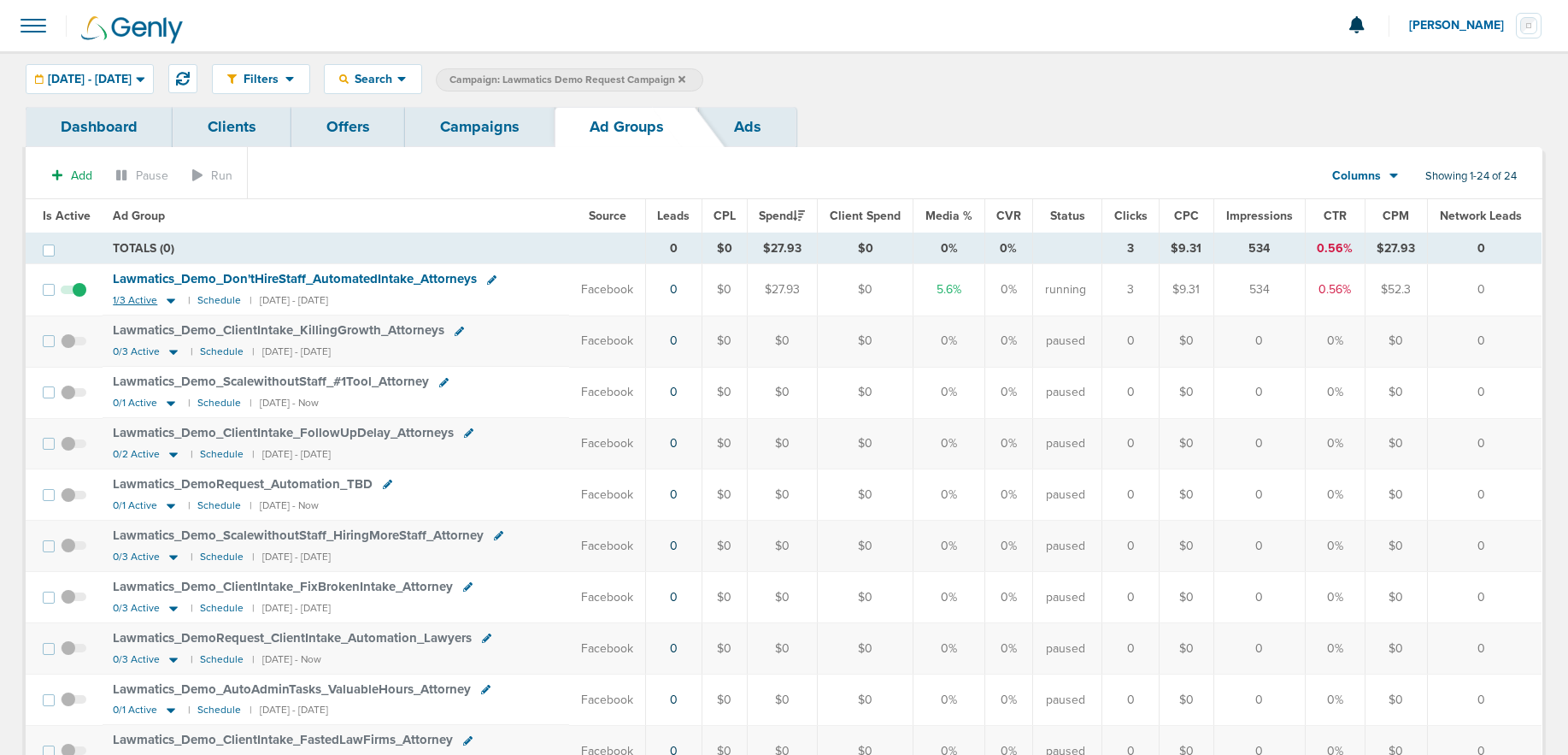
click at [171, 300] on icon at bounding box center [171, 300] width 17 height 14
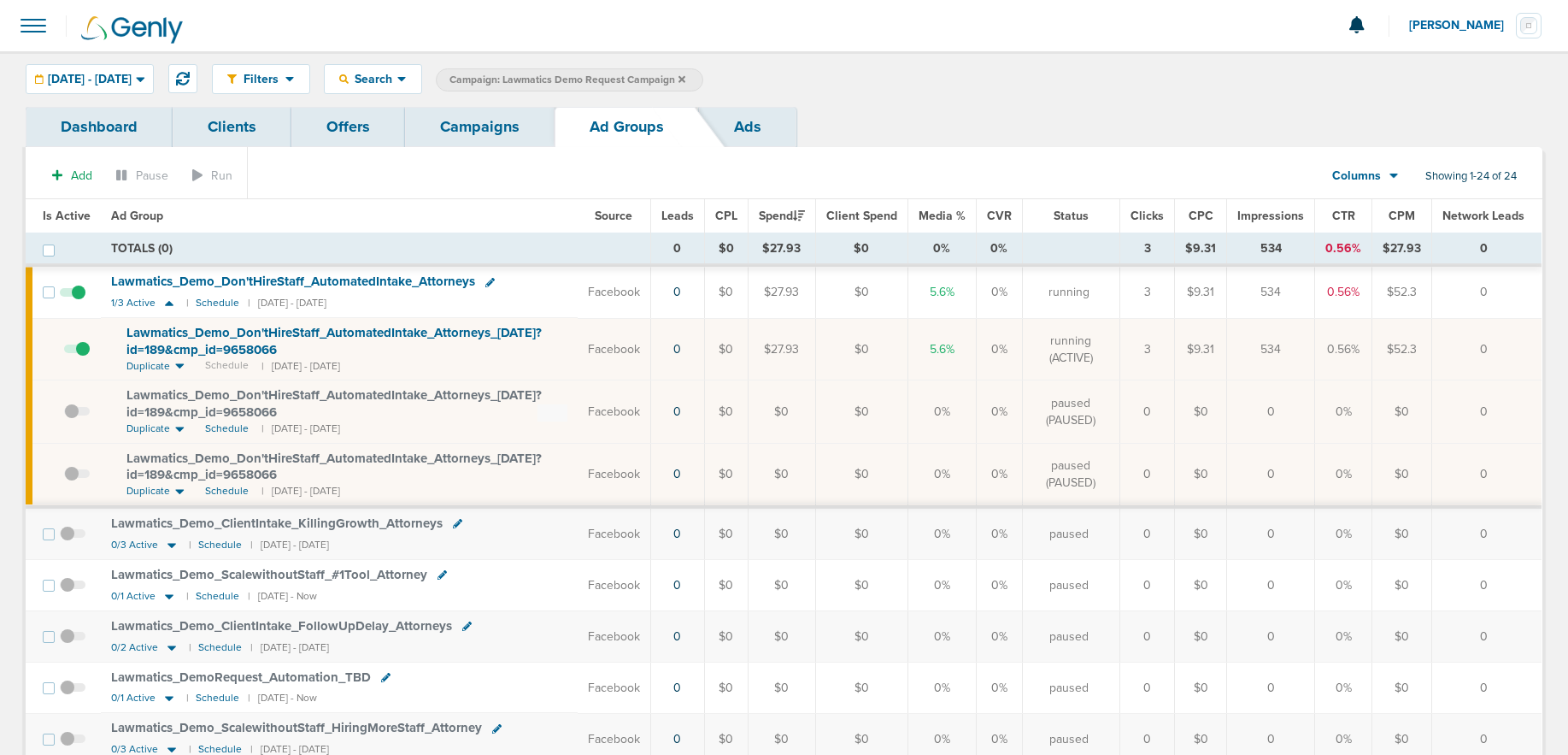
click at [490, 116] on link "Campaigns" at bounding box center [480, 127] width 149 height 40
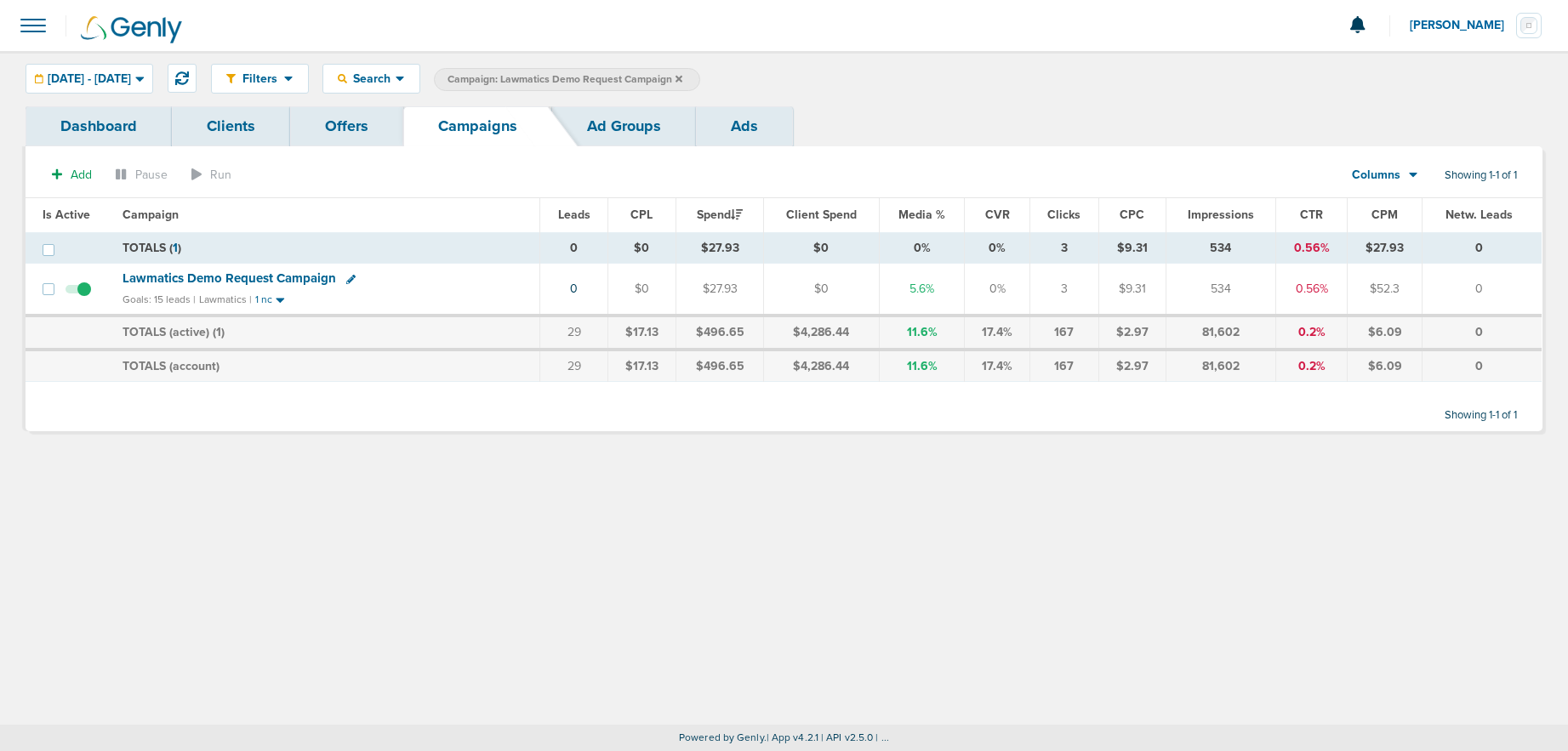
click at [700, 75] on label "Campaign: Lawmatics Demo Request Campaign" at bounding box center [567, 80] width 266 height 23
click at [700, 79] on label "Campaign: Lawmatics Demo Request Campaign" at bounding box center [567, 80] width 266 height 23
click at [682, 78] on icon at bounding box center [678, 79] width 7 height 10
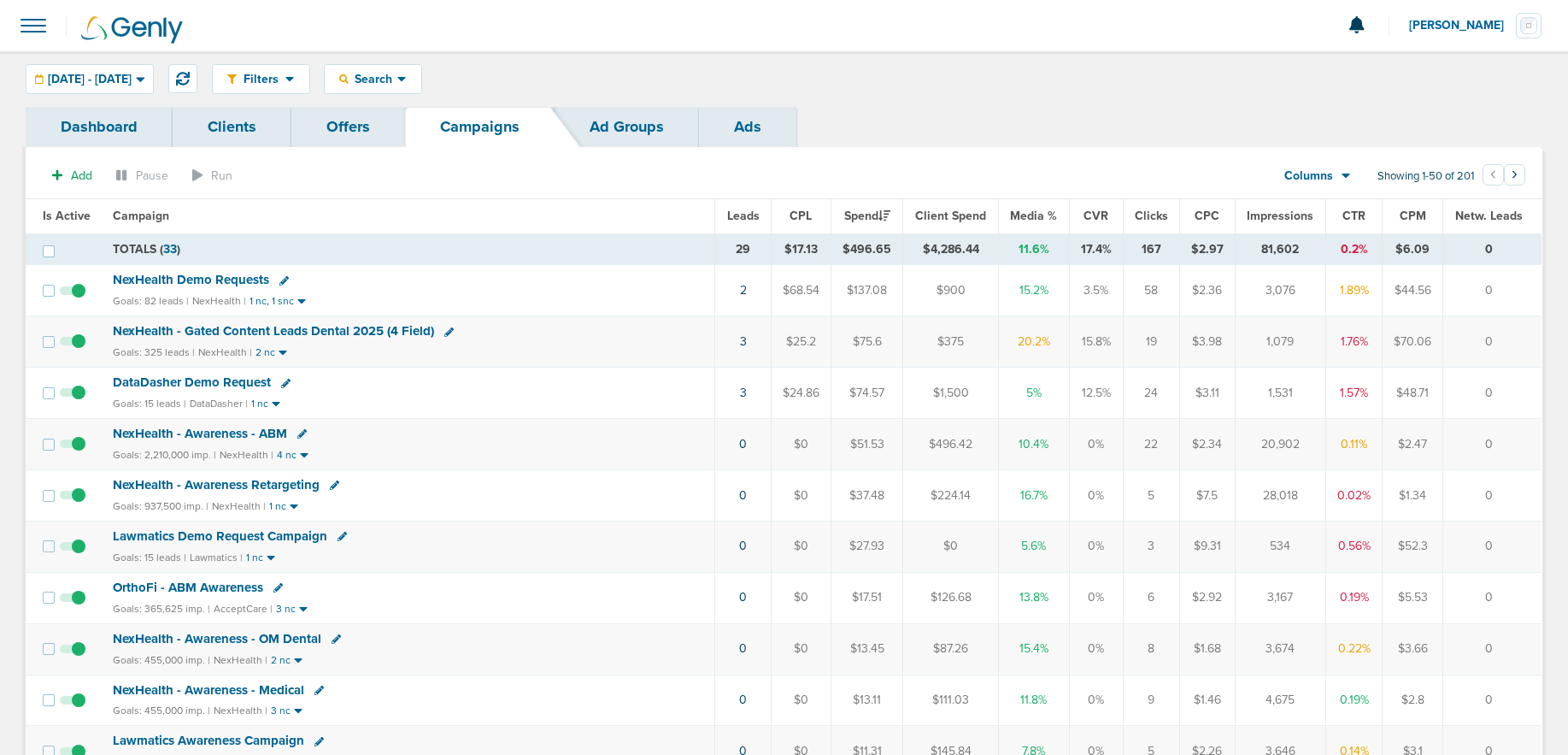
click at [180, 277] on span "NexHealth Demo Requests" at bounding box center [191, 279] width 156 height 15
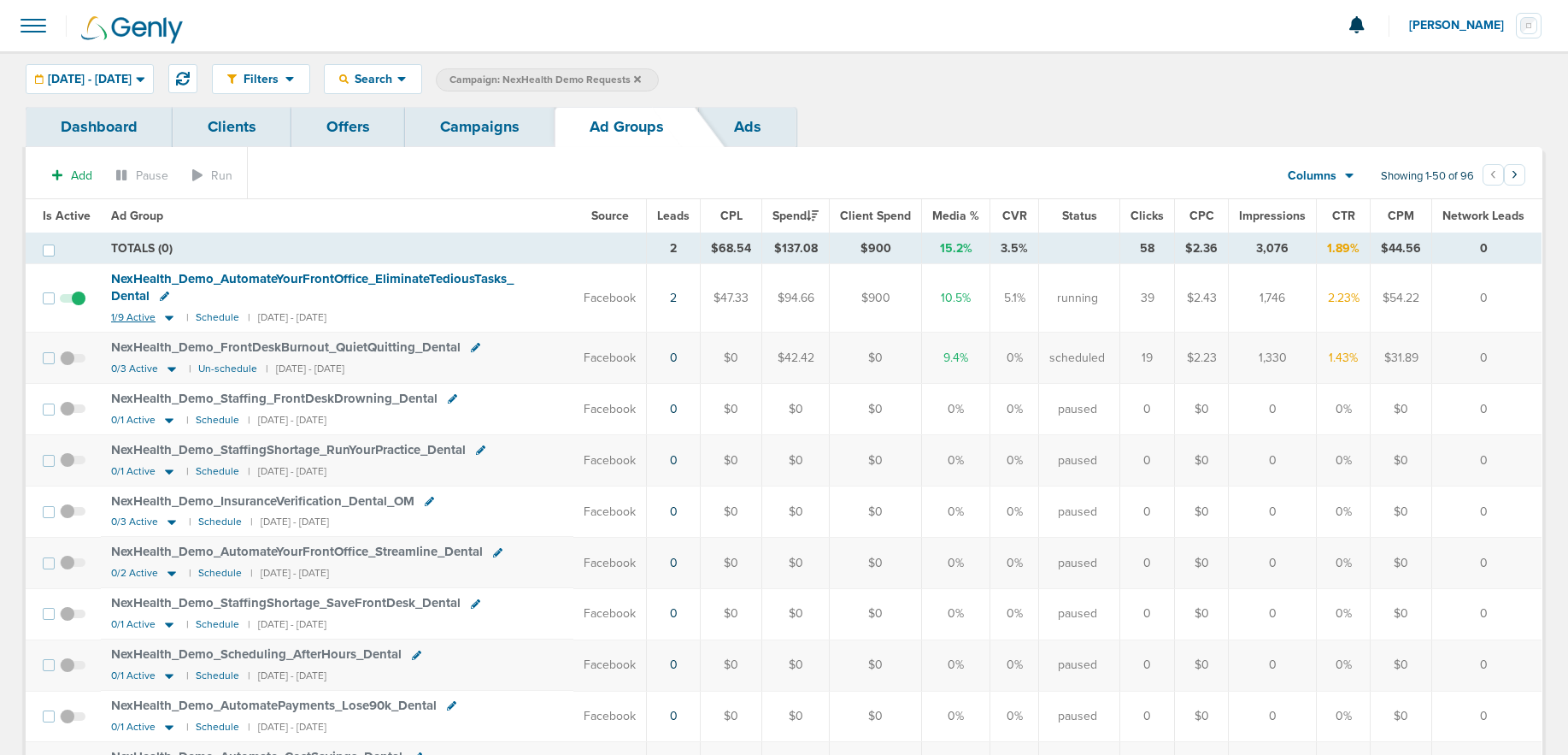
click at [163, 318] on icon at bounding box center [169, 317] width 17 height 14
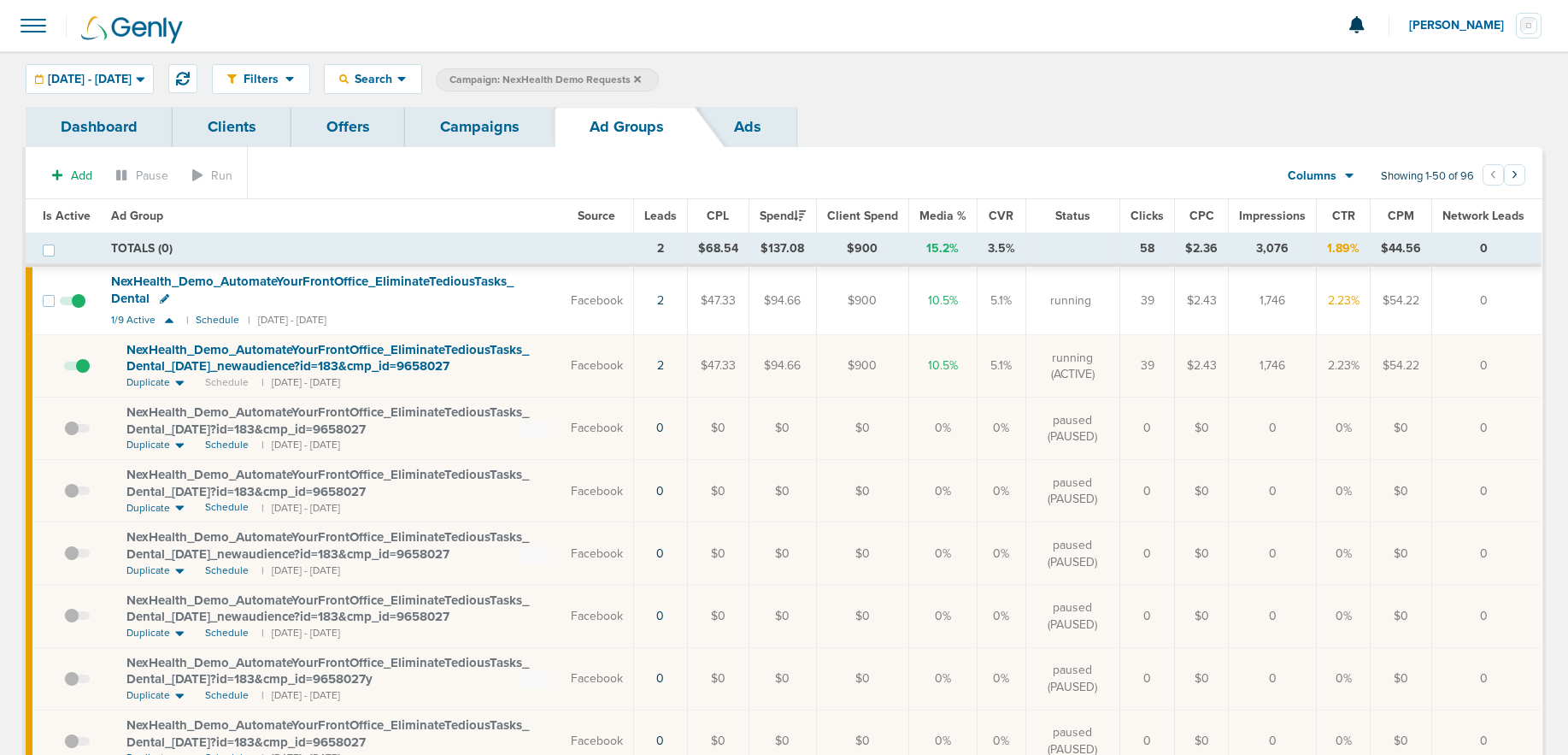
click at [508, 123] on link "Campaigns" at bounding box center [480, 127] width 149 height 40
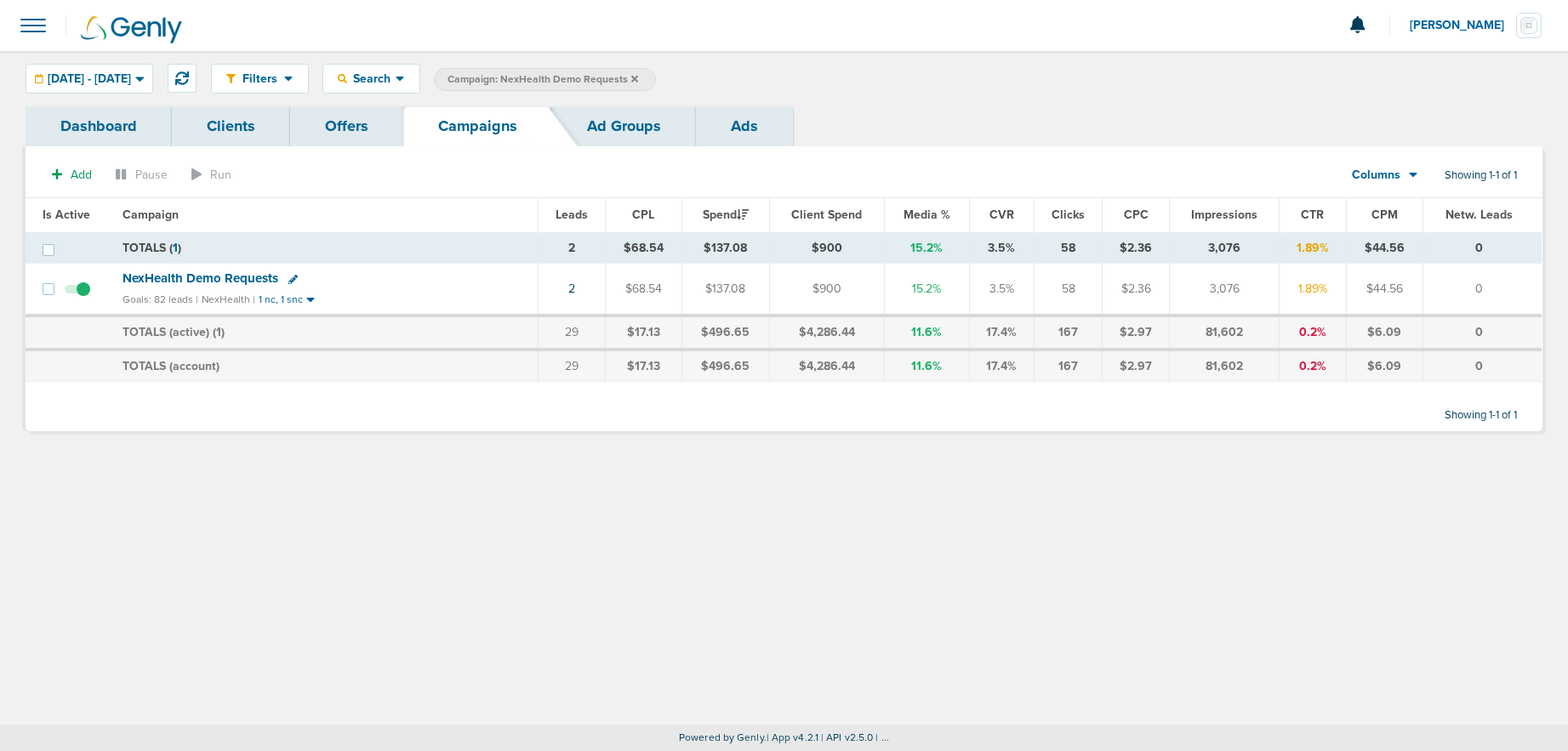
click at [656, 73] on label "Campaign: NexHealth Demo Requests" at bounding box center [545, 80] width 222 height 23
click at [638, 79] on icon at bounding box center [634, 79] width 7 height 10
